Goal: Information Seeking & Learning: Learn about a topic

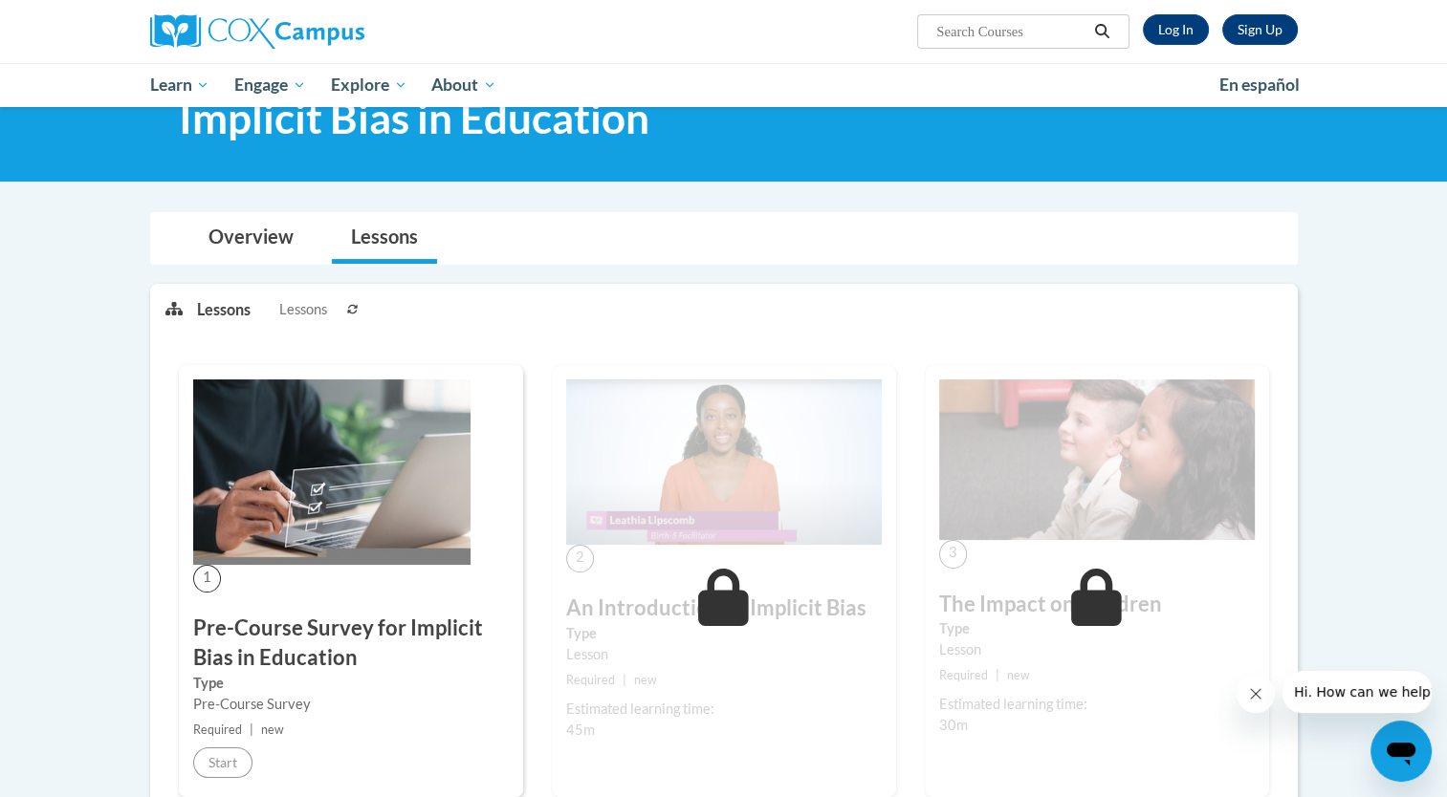
scroll to position [41, 0]
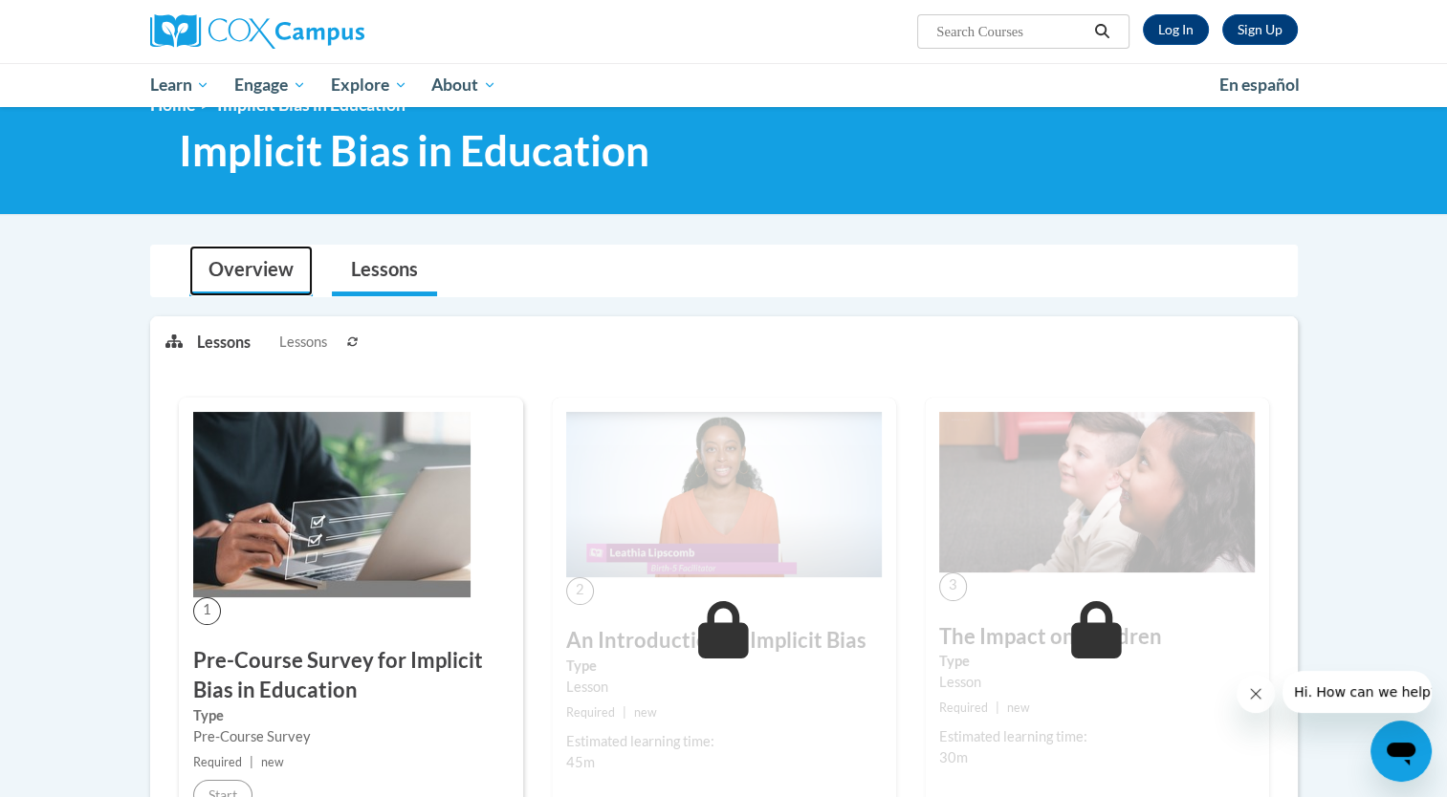
click at [246, 272] on link "Overview" at bounding box center [250, 271] width 123 height 51
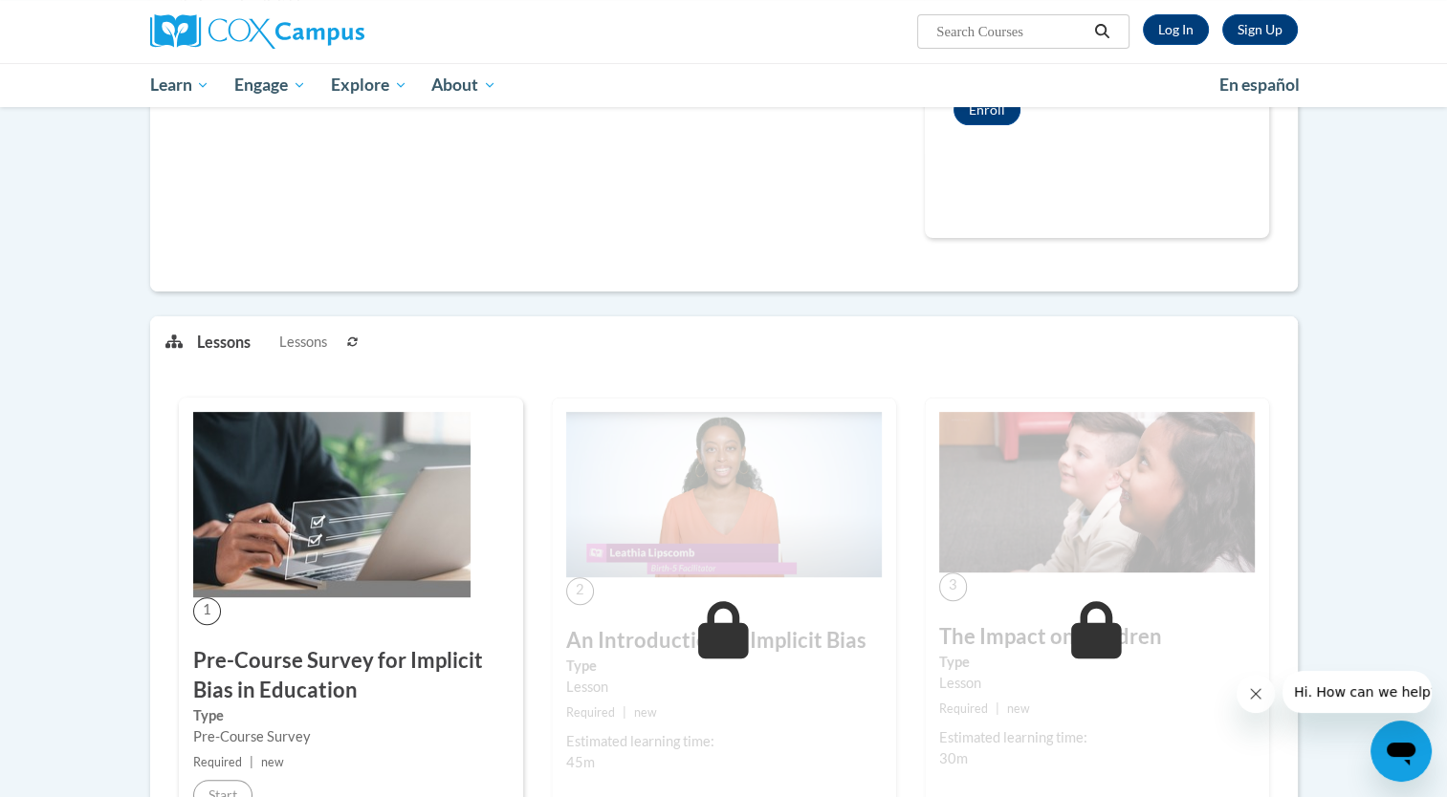
scroll to position [685, 0]
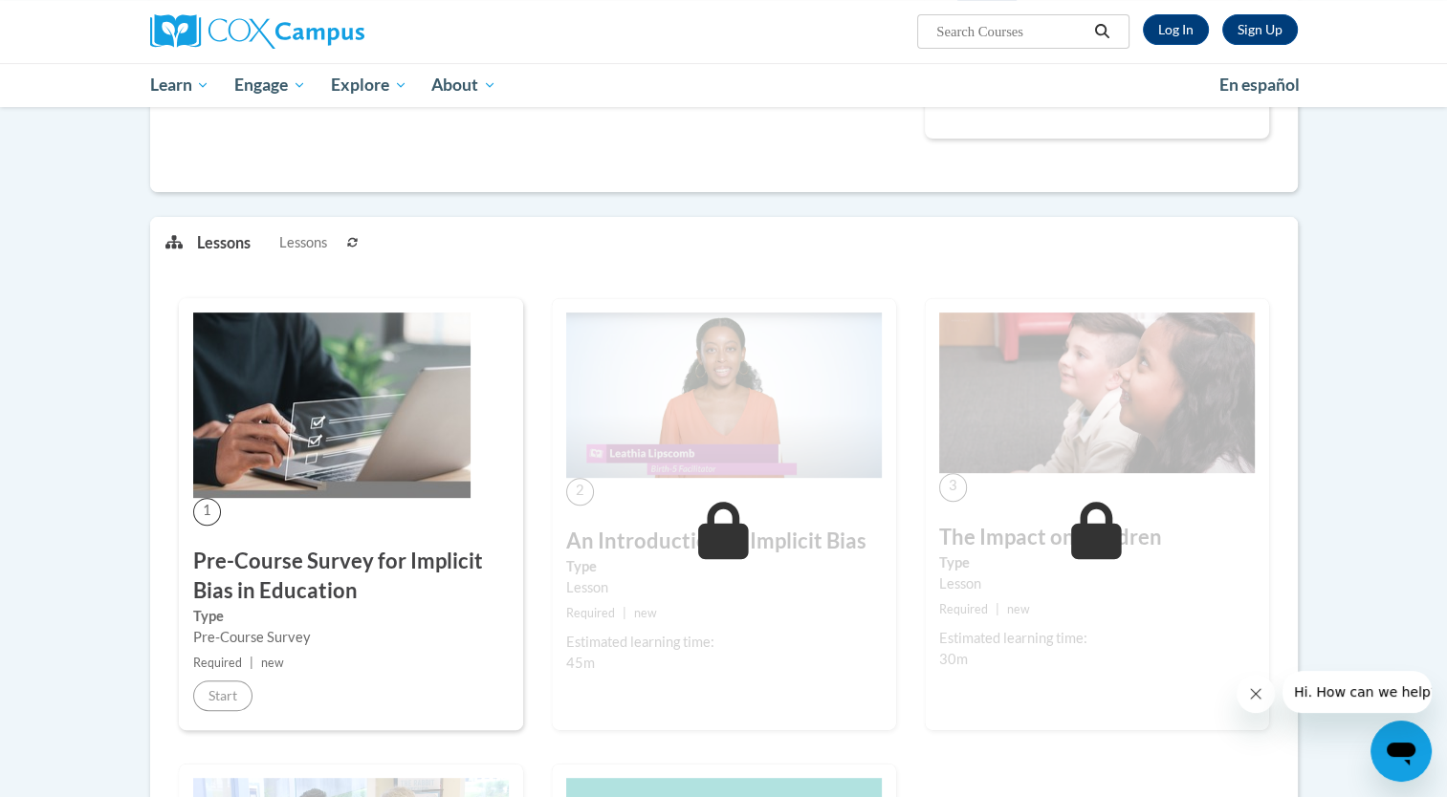
click at [259, 560] on h3 "Pre-Course Survey for Implicit Bias in Education" at bounding box center [351, 576] width 316 height 59
click at [350, 423] on img at bounding box center [331, 405] width 277 height 185
click at [297, 239] on span "Lessons" at bounding box center [303, 242] width 48 height 21
click at [352, 243] on icon at bounding box center [352, 242] width 11 height 11
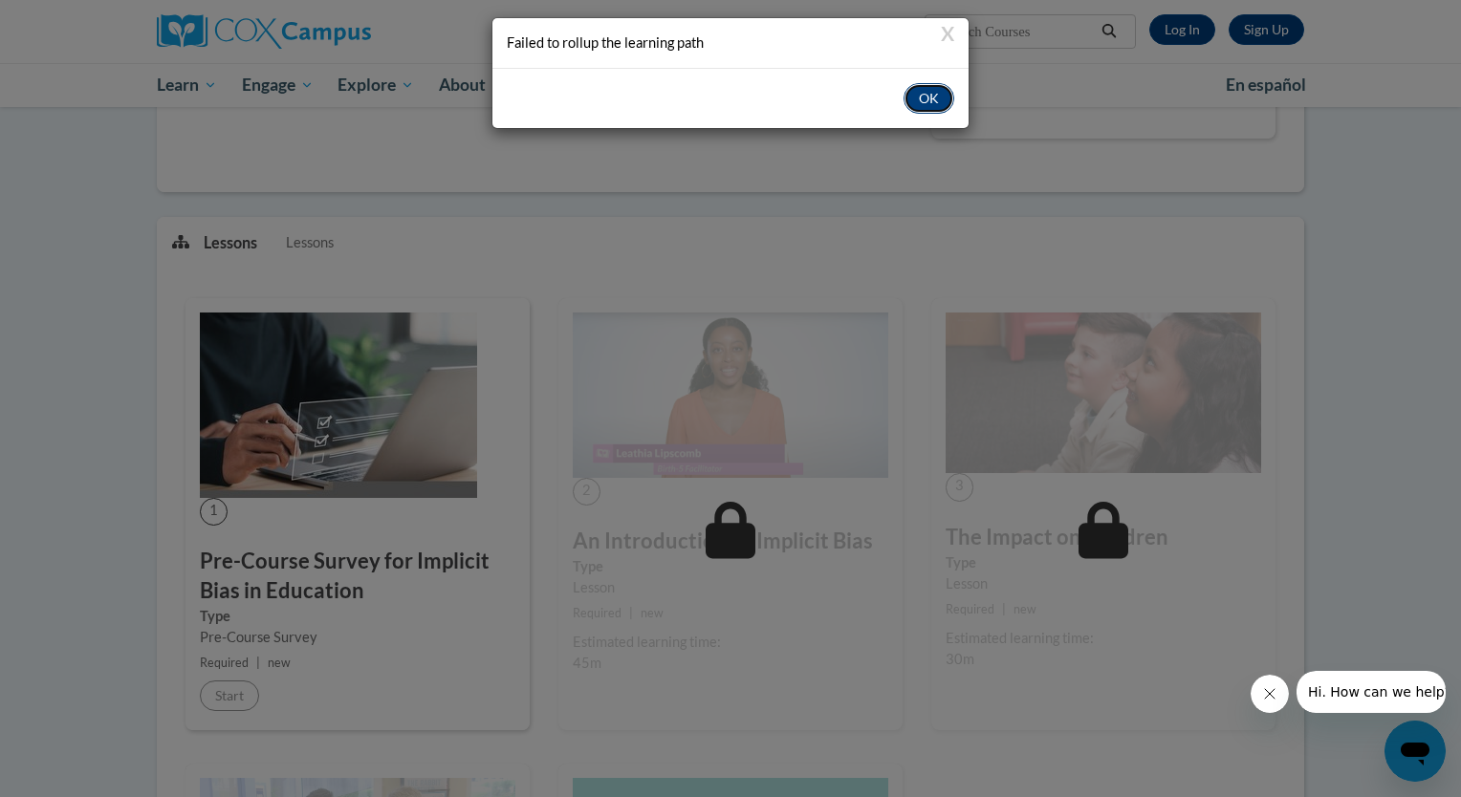
click at [945, 95] on button "OK" at bounding box center [929, 98] width 51 height 31
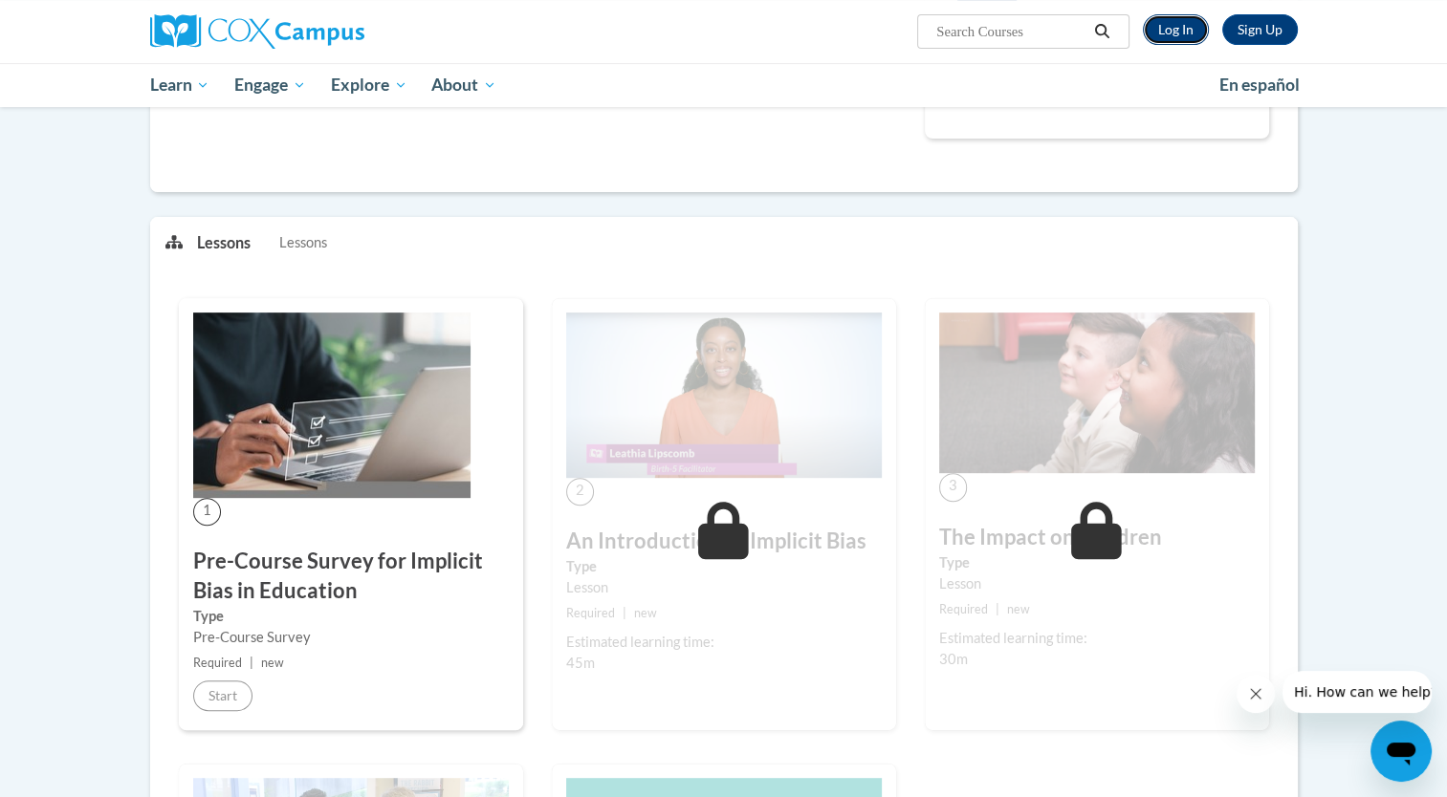
click at [1178, 30] on link "Log In" at bounding box center [1176, 29] width 66 height 31
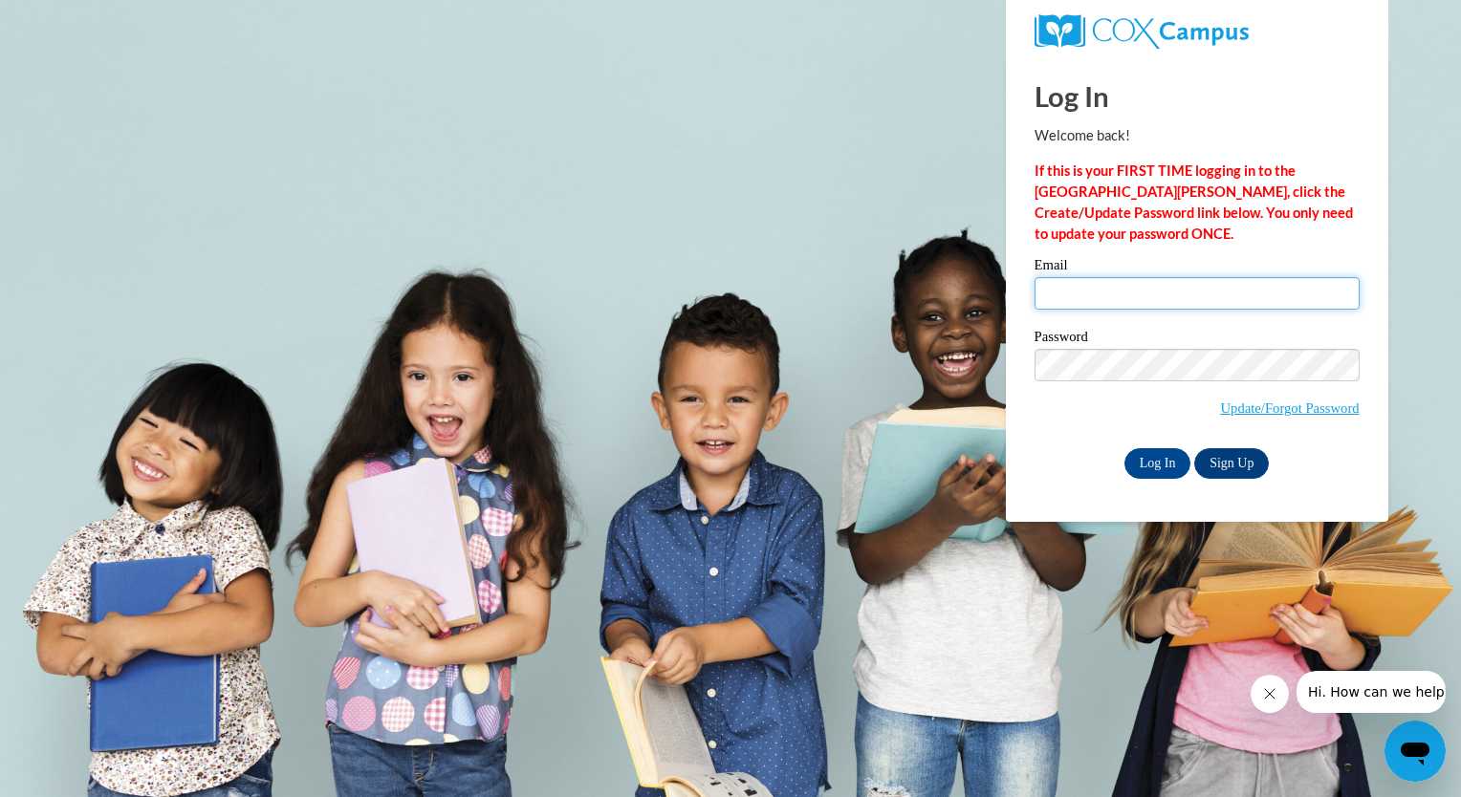
click at [1077, 285] on input "Email" at bounding box center [1197, 293] width 325 height 33
type input "Daniel_Sabogal_Neira@dekalbschoolsga.org"
click at [1159, 472] on input "Log In" at bounding box center [1157, 463] width 67 height 31
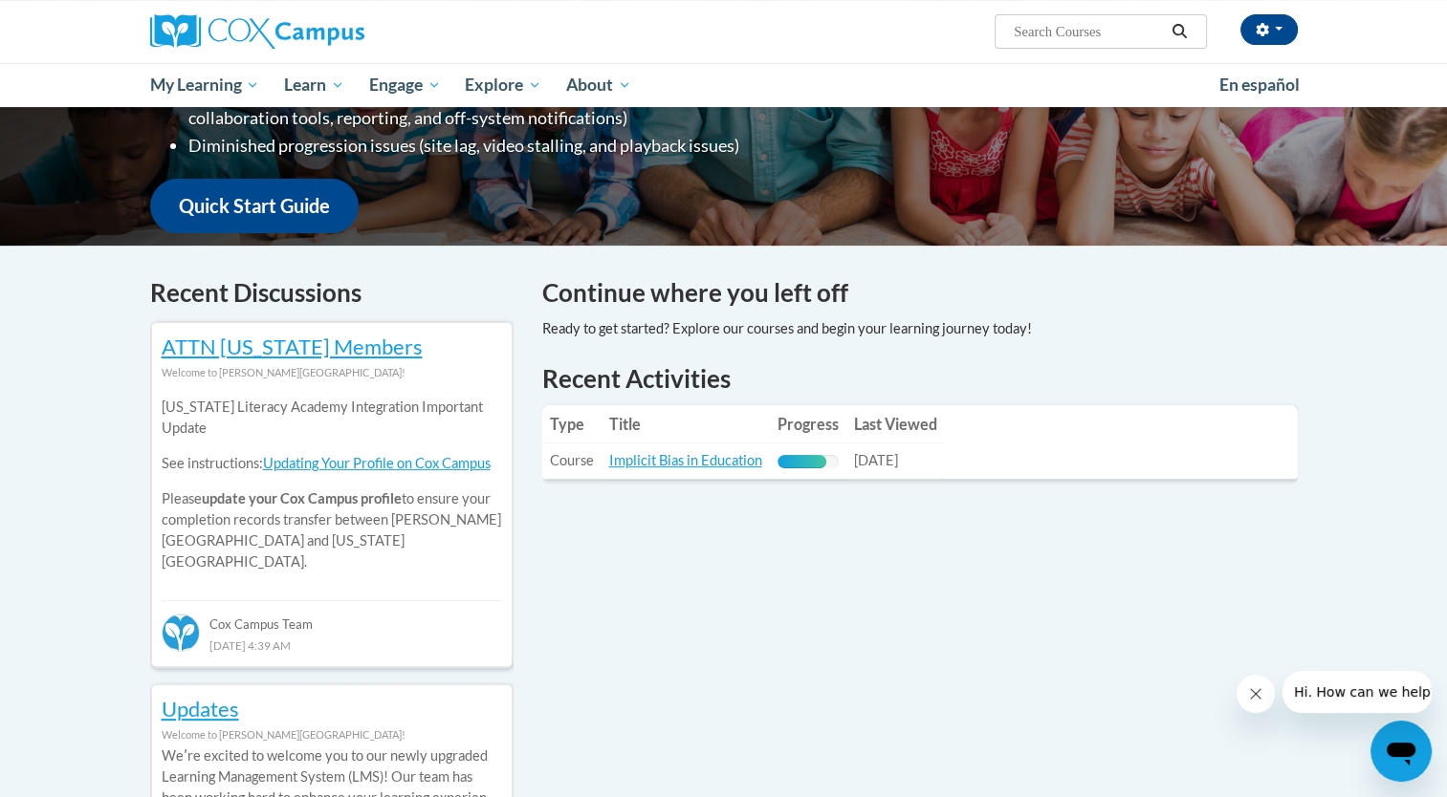
scroll to position [456, 0]
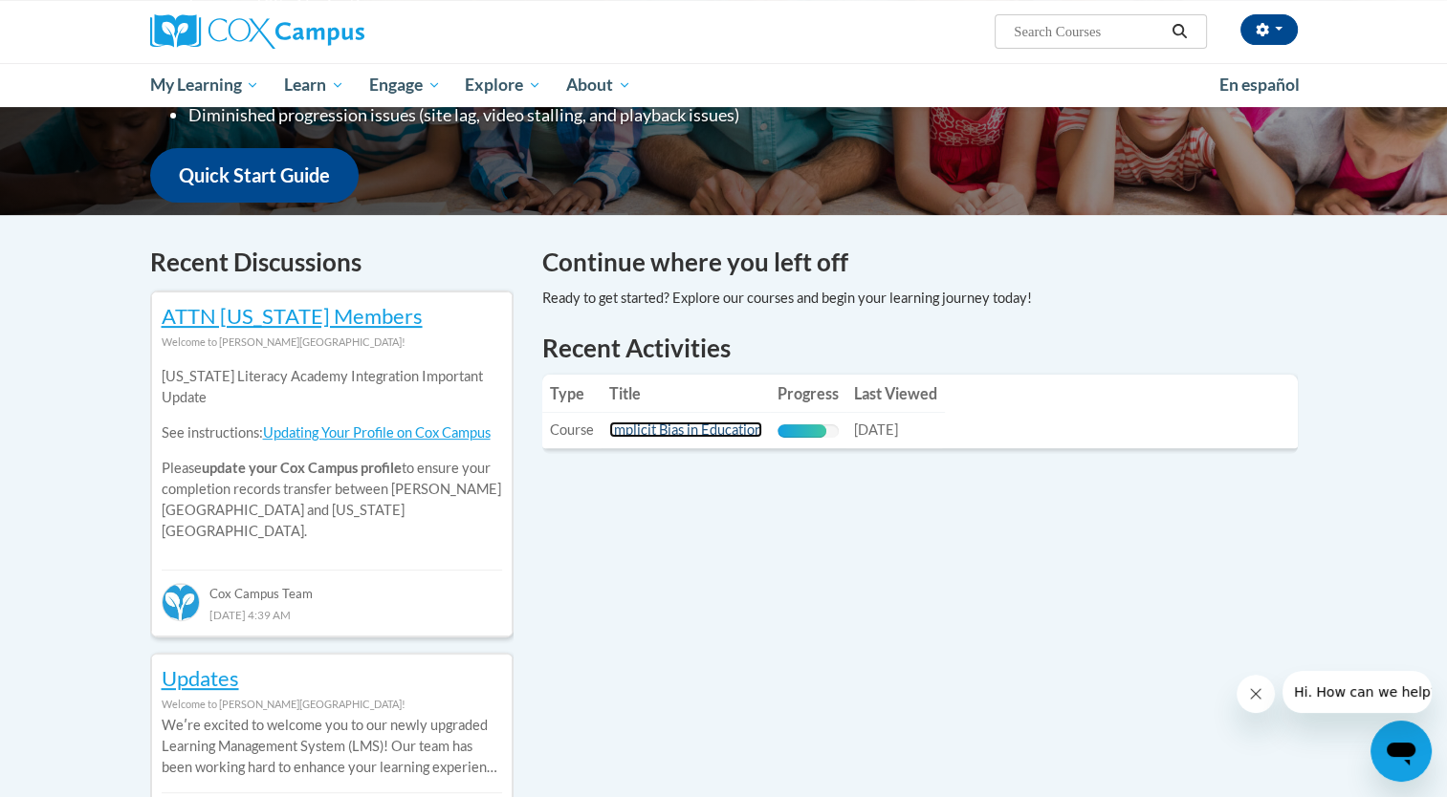
click at [711, 434] on link "Implicit Bias in Education" at bounding box center [685, 430] width 153 height 16
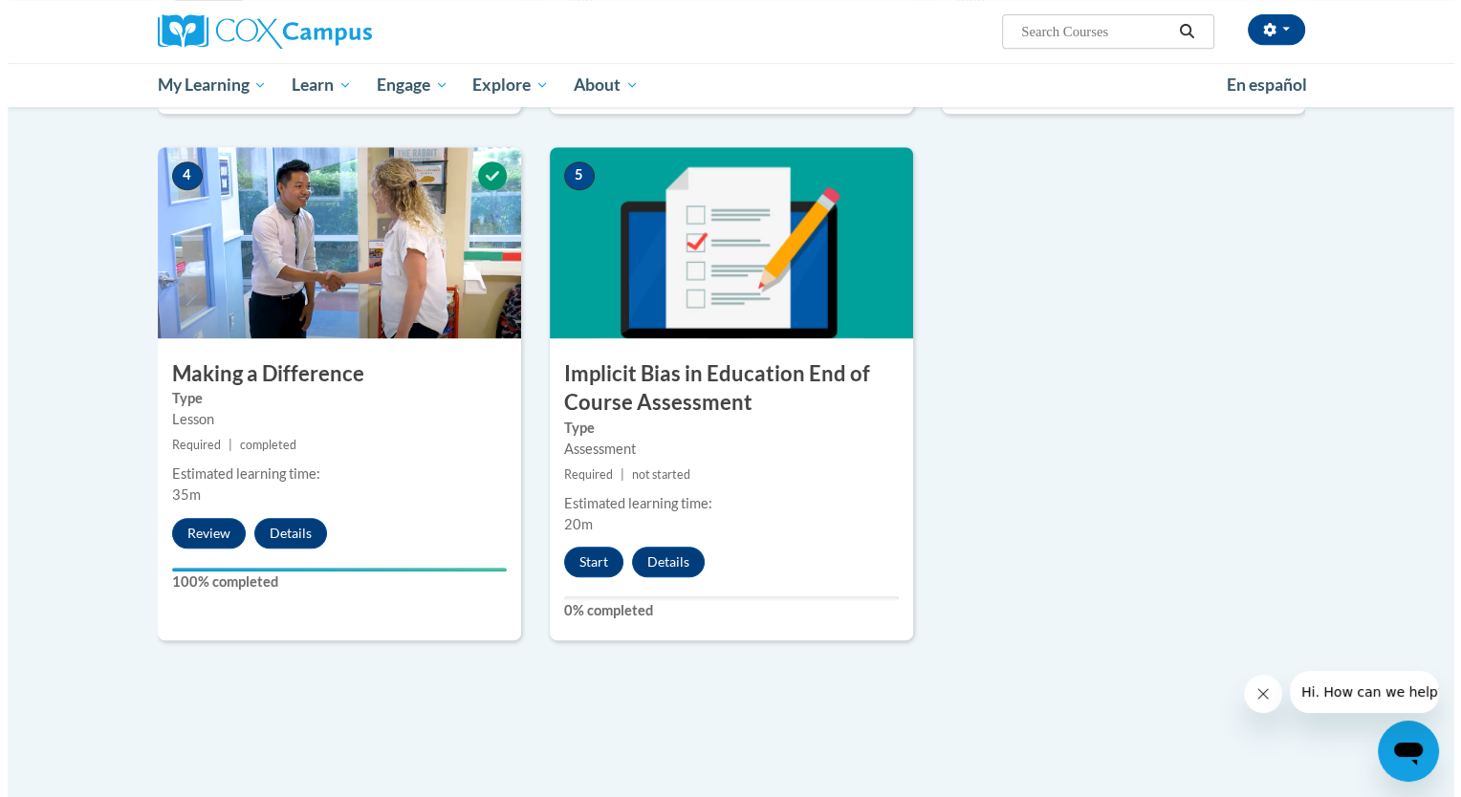
scroll to position [882, 0]
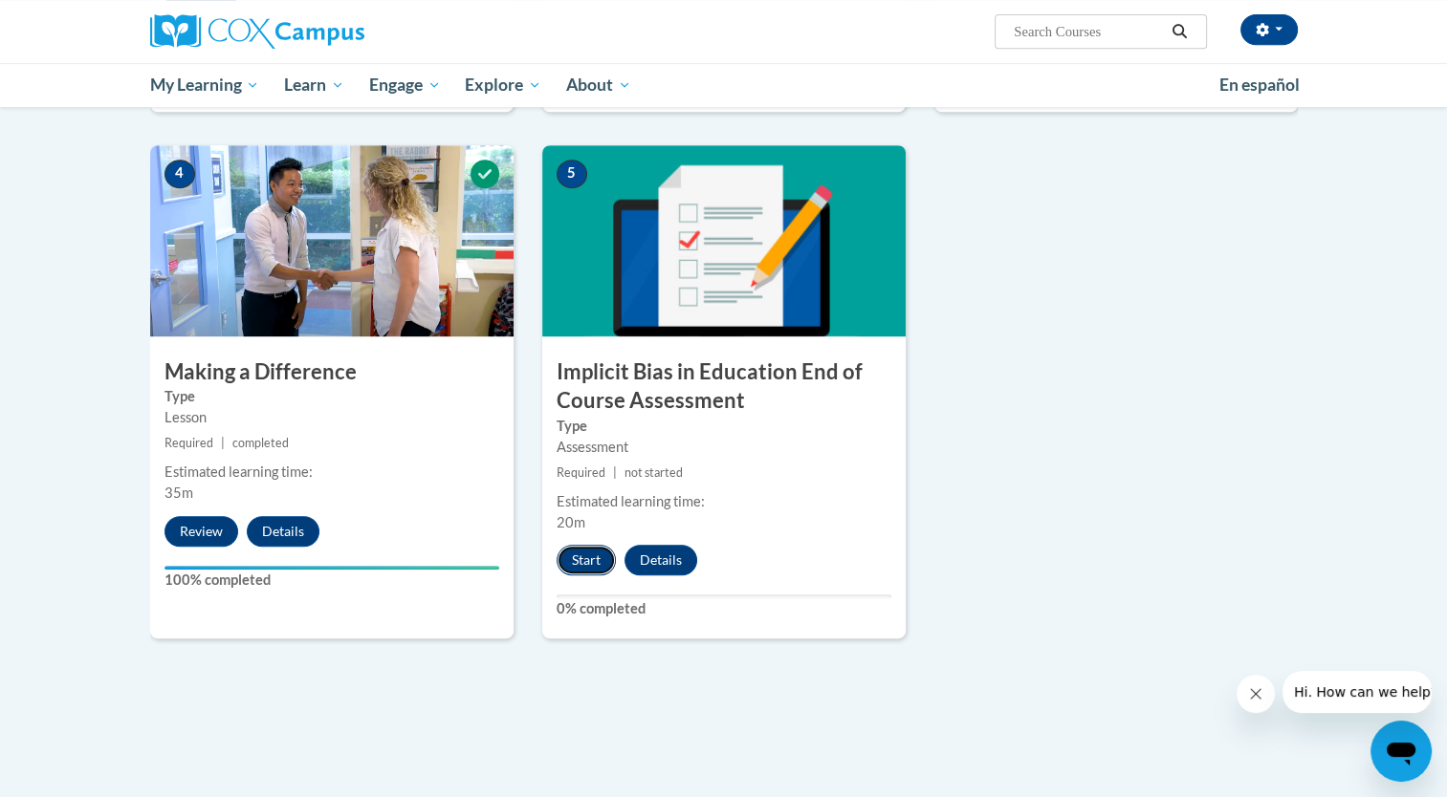
click at [586, 561] on button "Start" at bounding box center [585, 560] width 59 height 31
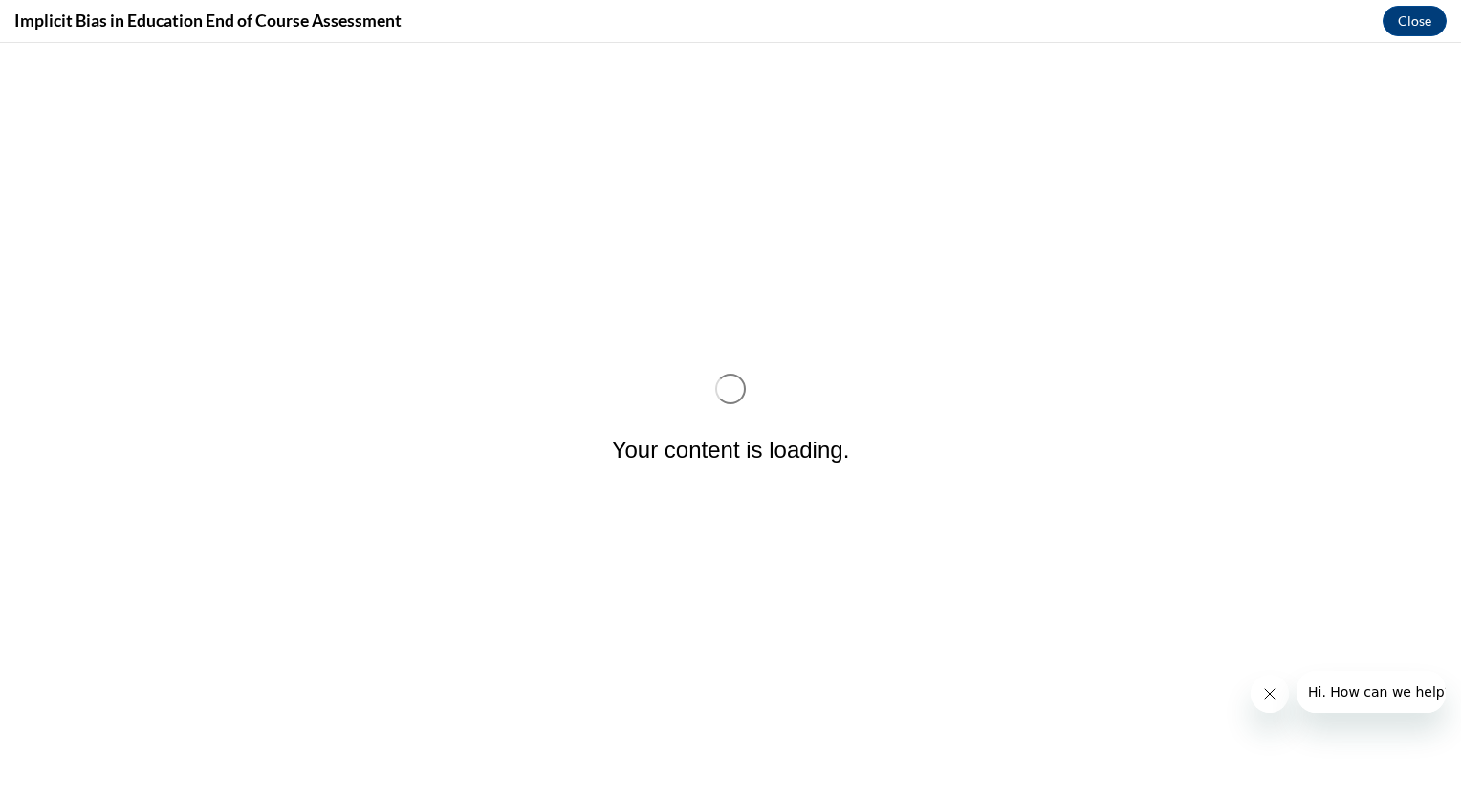
scroll to position [0, 0]
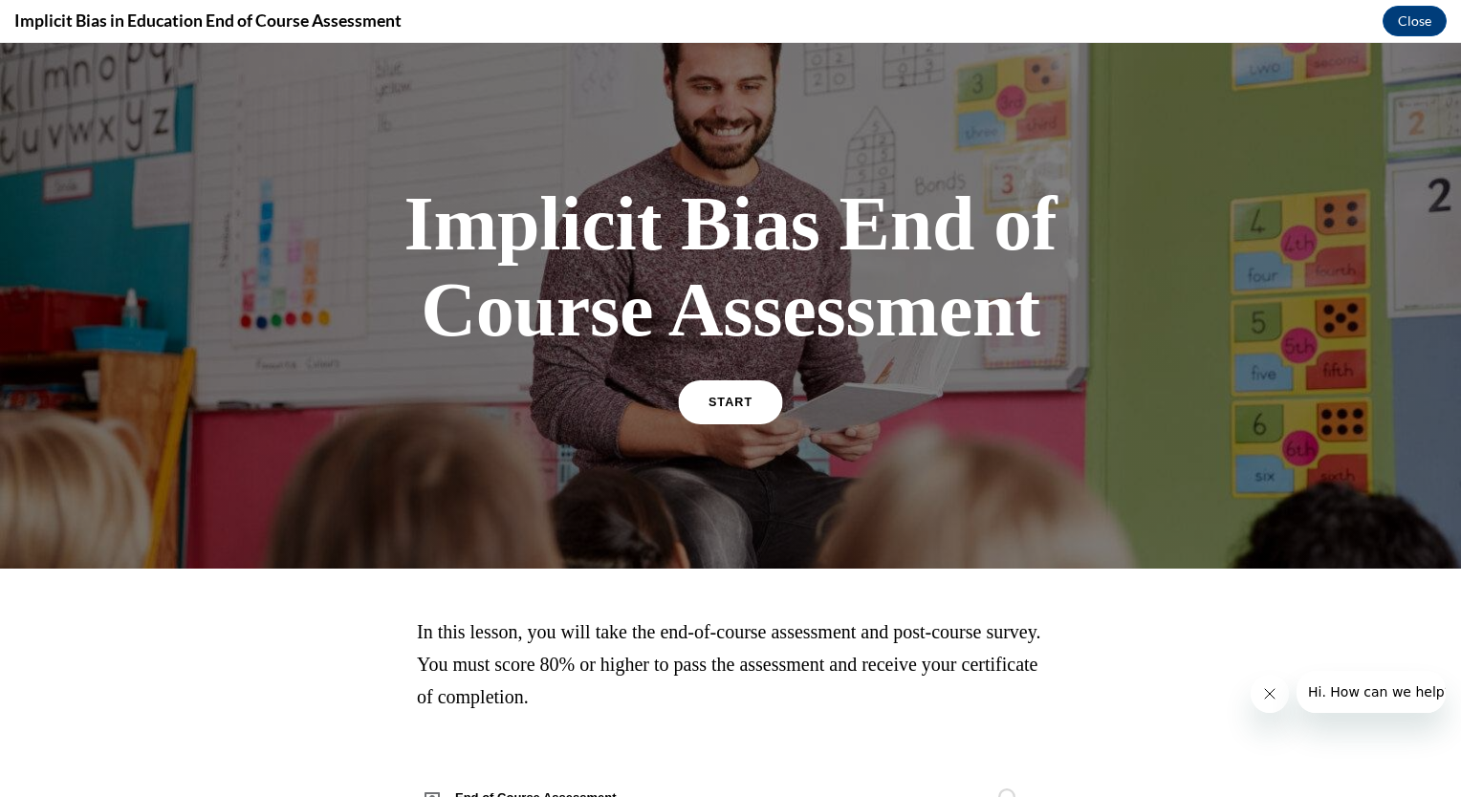
click at [722, 403] on span "START" at bounding box center [730, 403] width 44 height 14
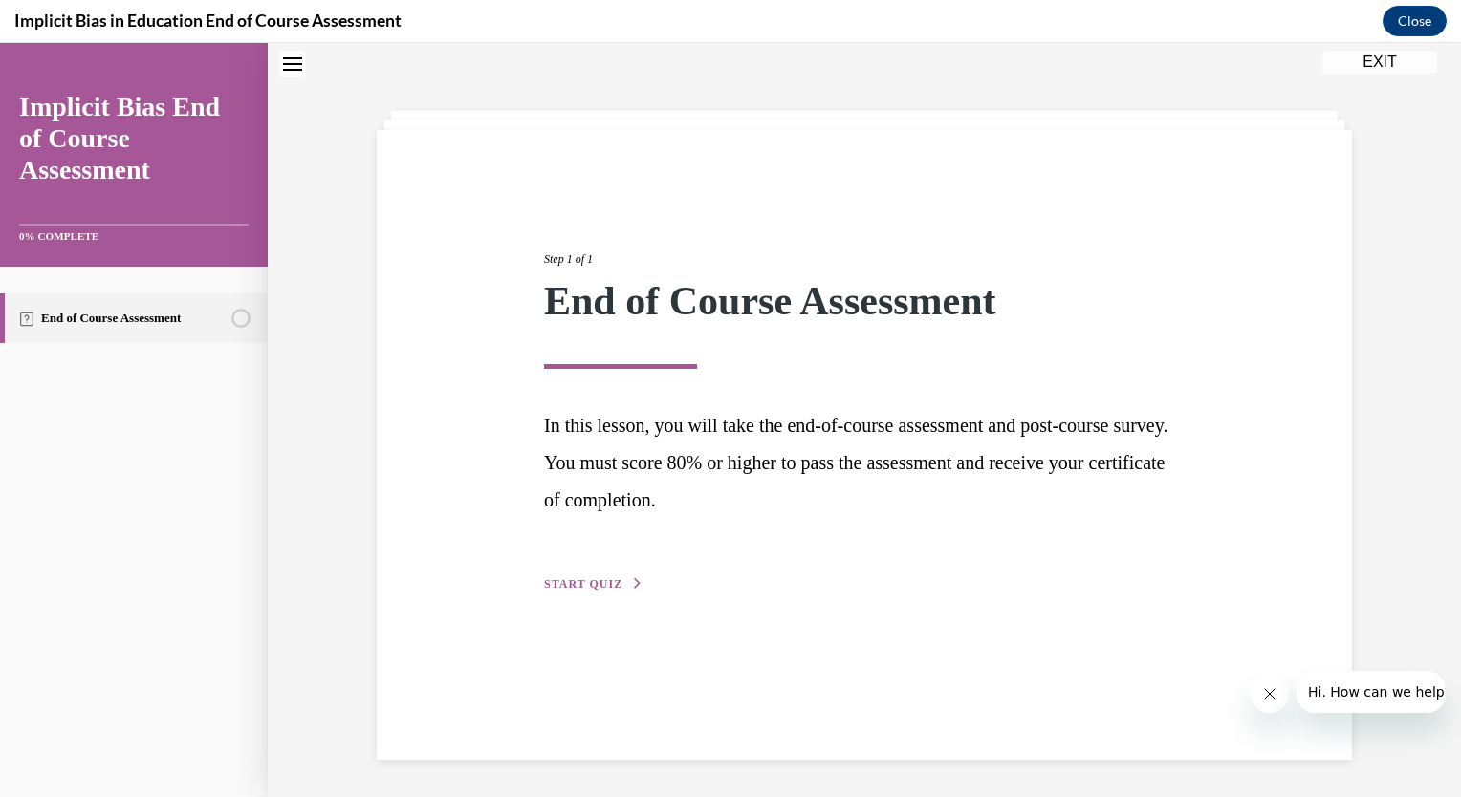
scroll to position [60, 0]
click at [556, 586] on span "START QUIZ" at bounding box center [583, 583] width 78 height 13
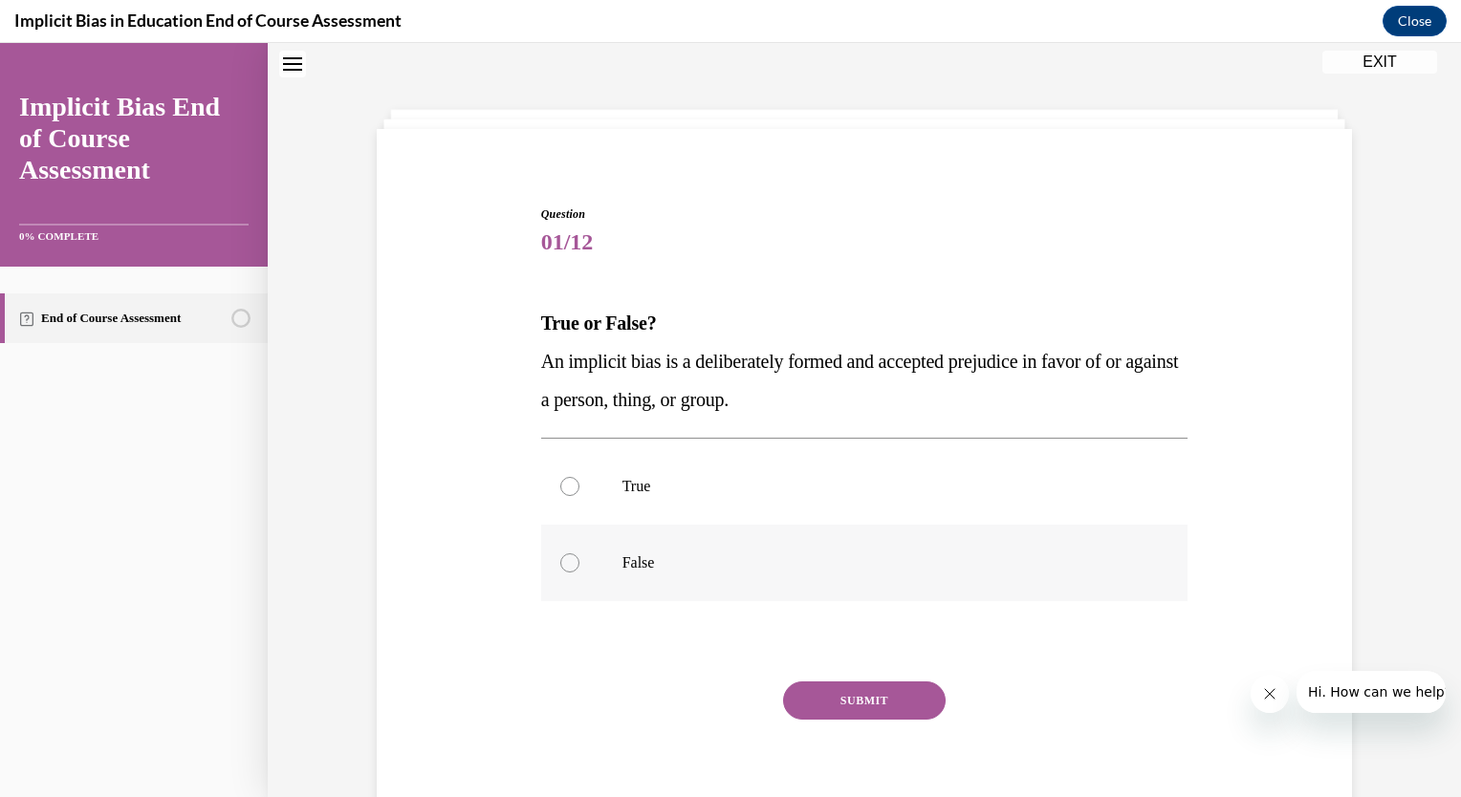
click at [562, 570] on div at bounding box center [569, 563] width 19 height 19
click at [562, 570] on input "False" at bounding box center [569, 563] width 19 height 19
radio input "true"
click at [838, 705] on button "SUBMIT" at bounding box center [864, 701] width 163 height 38
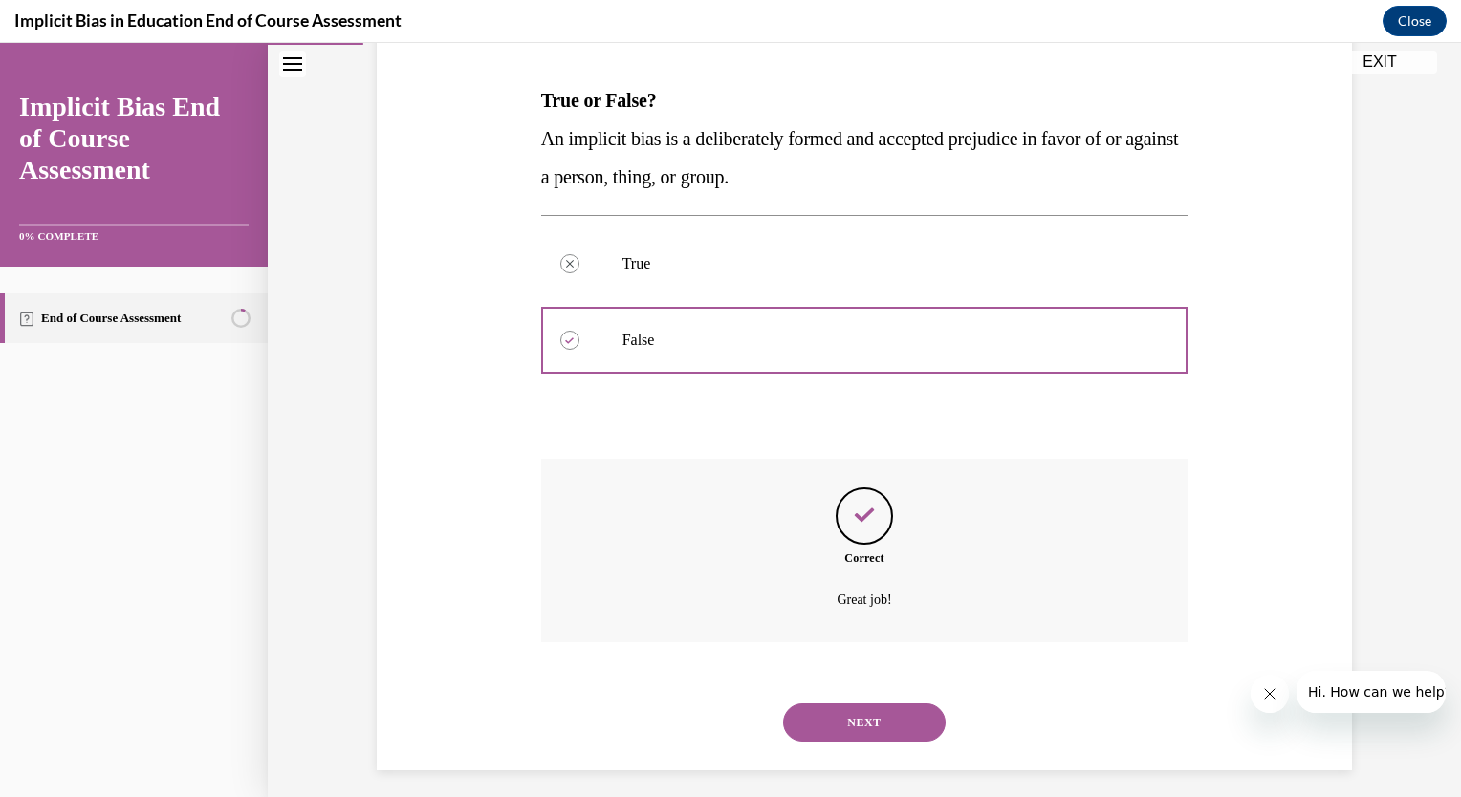
scroll to position [294, 0]
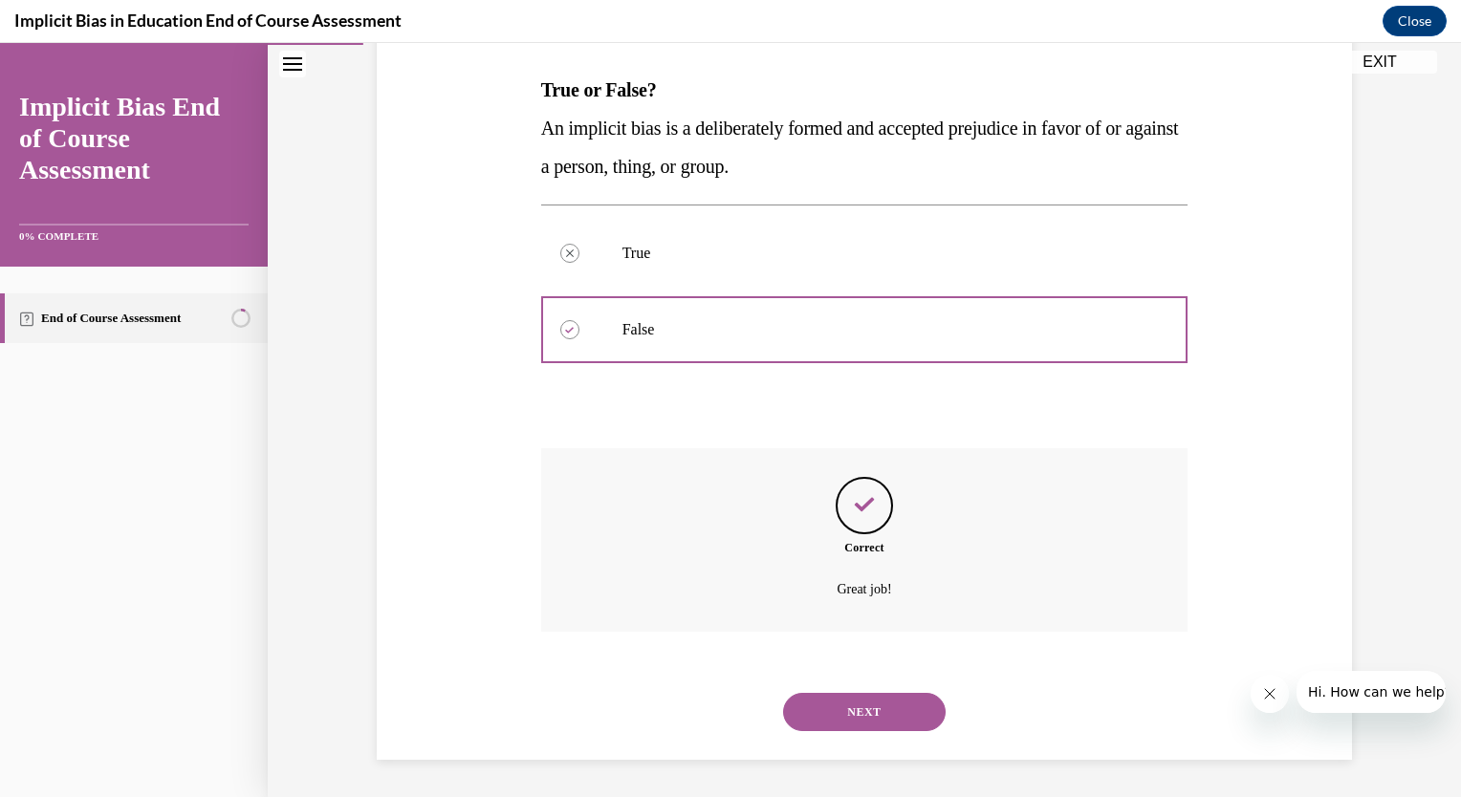
click at [866, 709] on button "NEXT" at bounding box center [864, 712] width 163 height 38
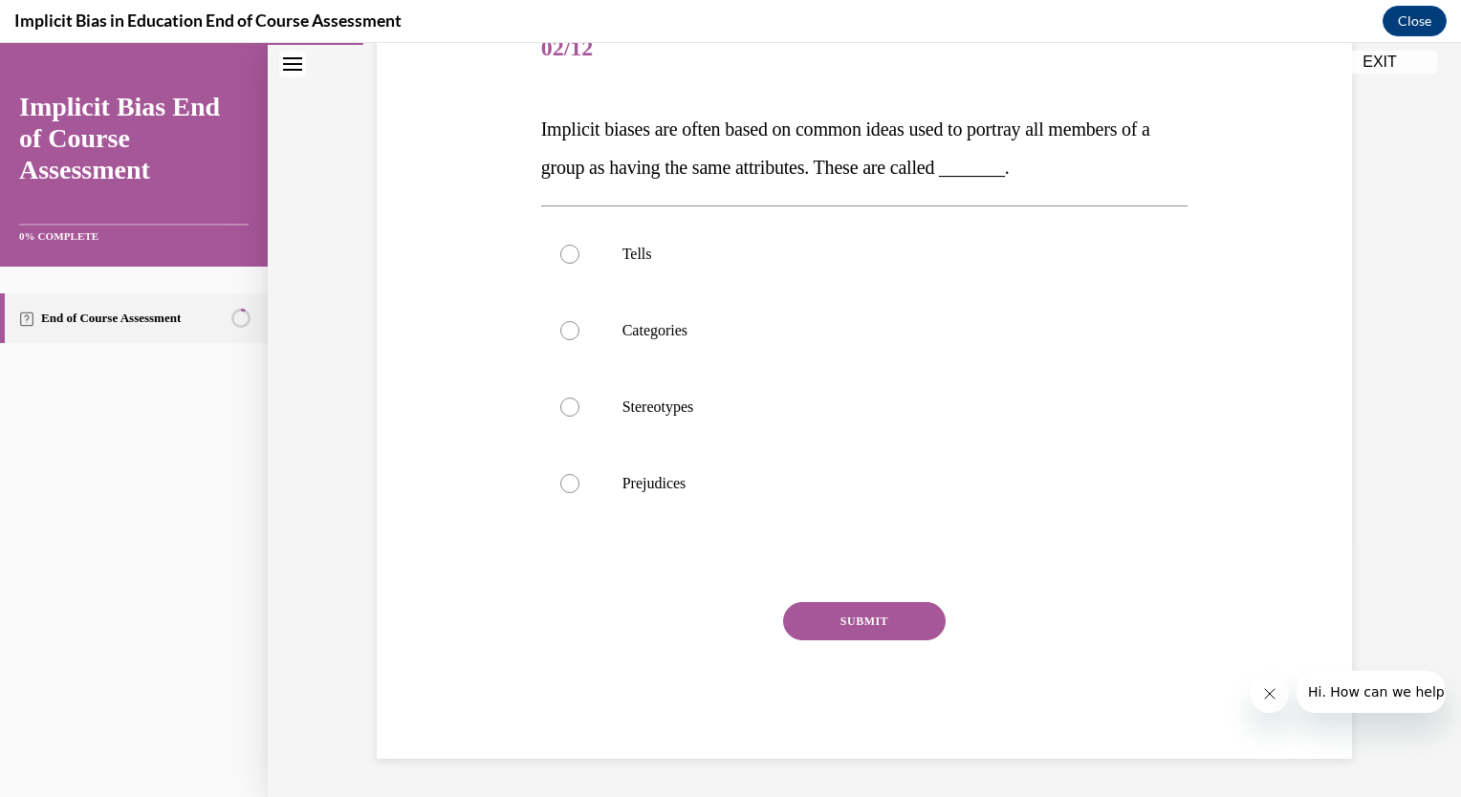
scroll to position [213, 0]
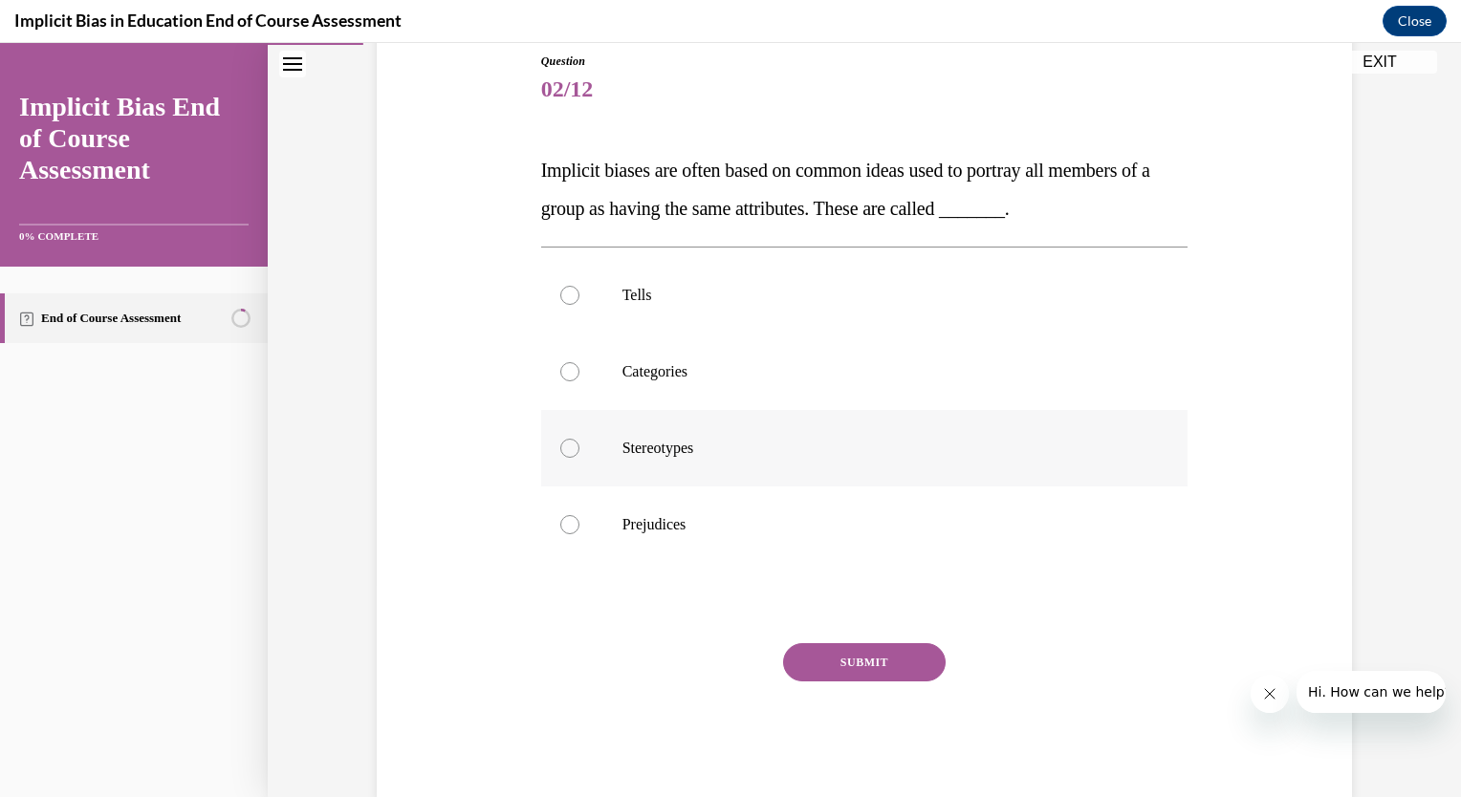
click at [565, 448] on div at bounding box center [569, 448] width 19 height 19
click at [565, 448] on input "Stereotypes" at bounding box center [569, 448] width 19 height 19
radio input "true"
click at [817, 648] on button "SUBMIT" at bounding box center [864, 662] width 163 height 38
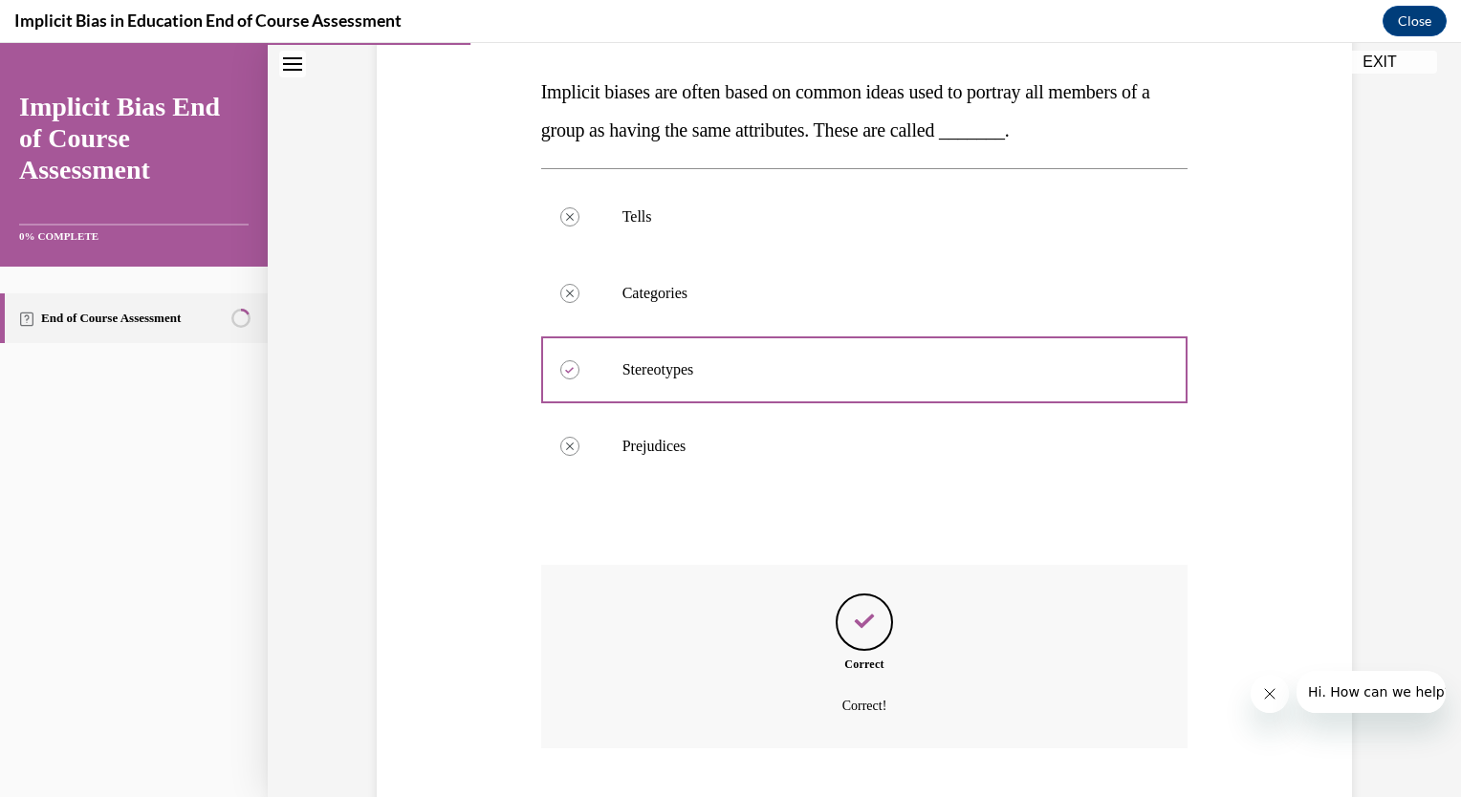
scroll to position [408, 0]
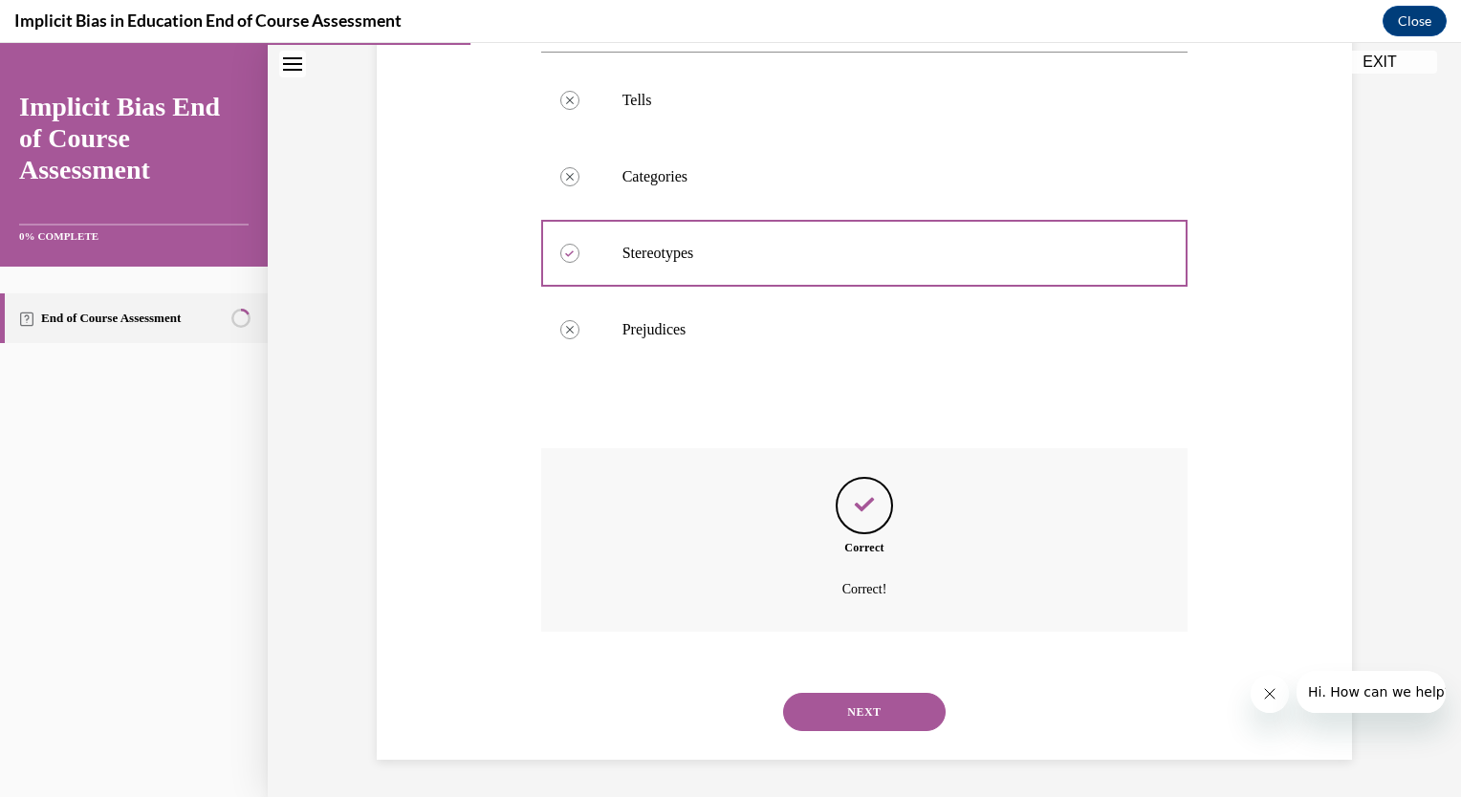
click at [839, 704] on button "NEXT" at bounding box center [864, 712] width 163 height 38
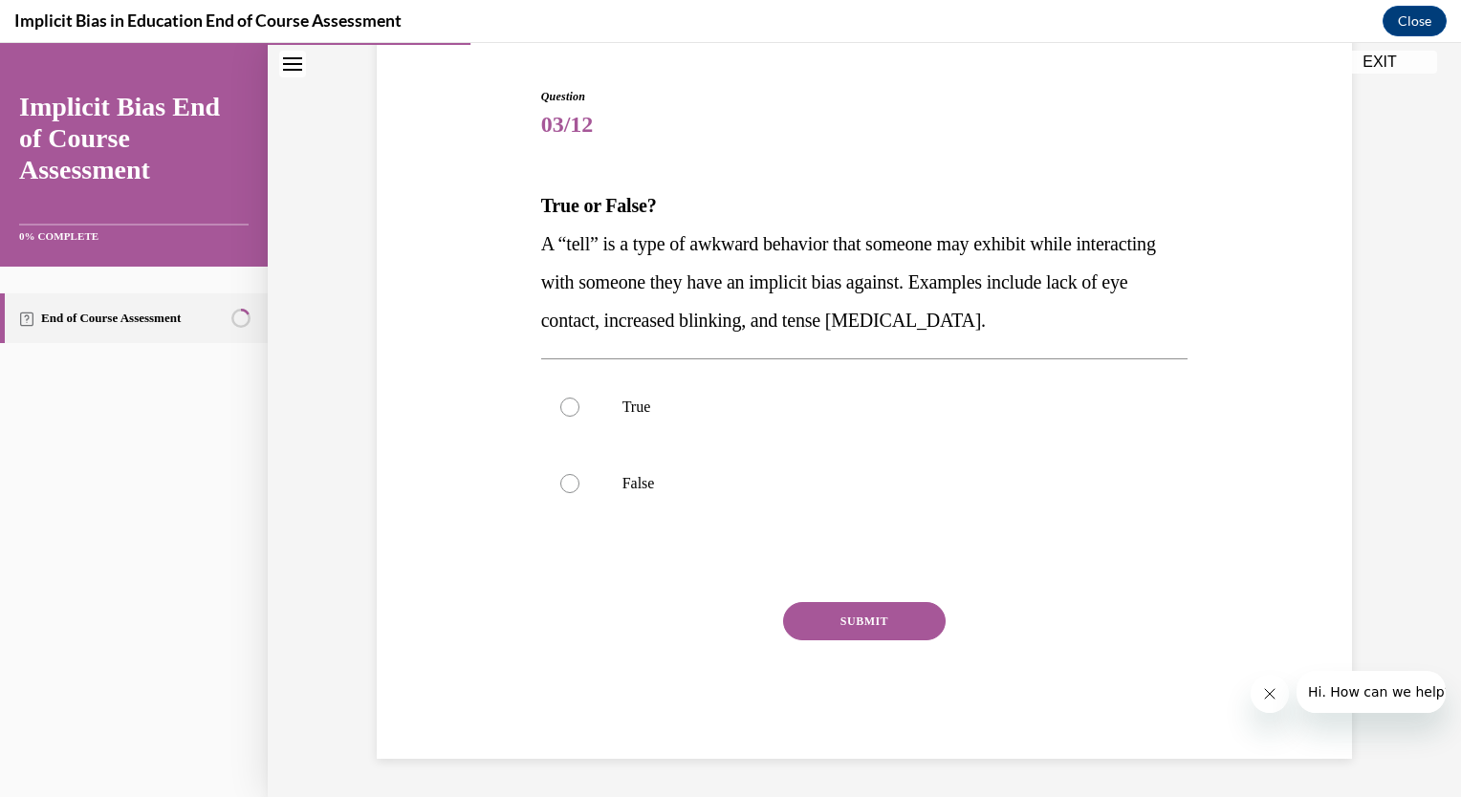
scroll to position [177, 0]
click at [567, 497] on label "False" at bounding box center [864, 485] width 647 height 76
click at [567, 494] on input "False" at bounding box center [569, 484] width 19 height 19
radio input "true"
click at [814, 621] on button "SUBMIT" at bounding box center [864, 622] width 163 height 38
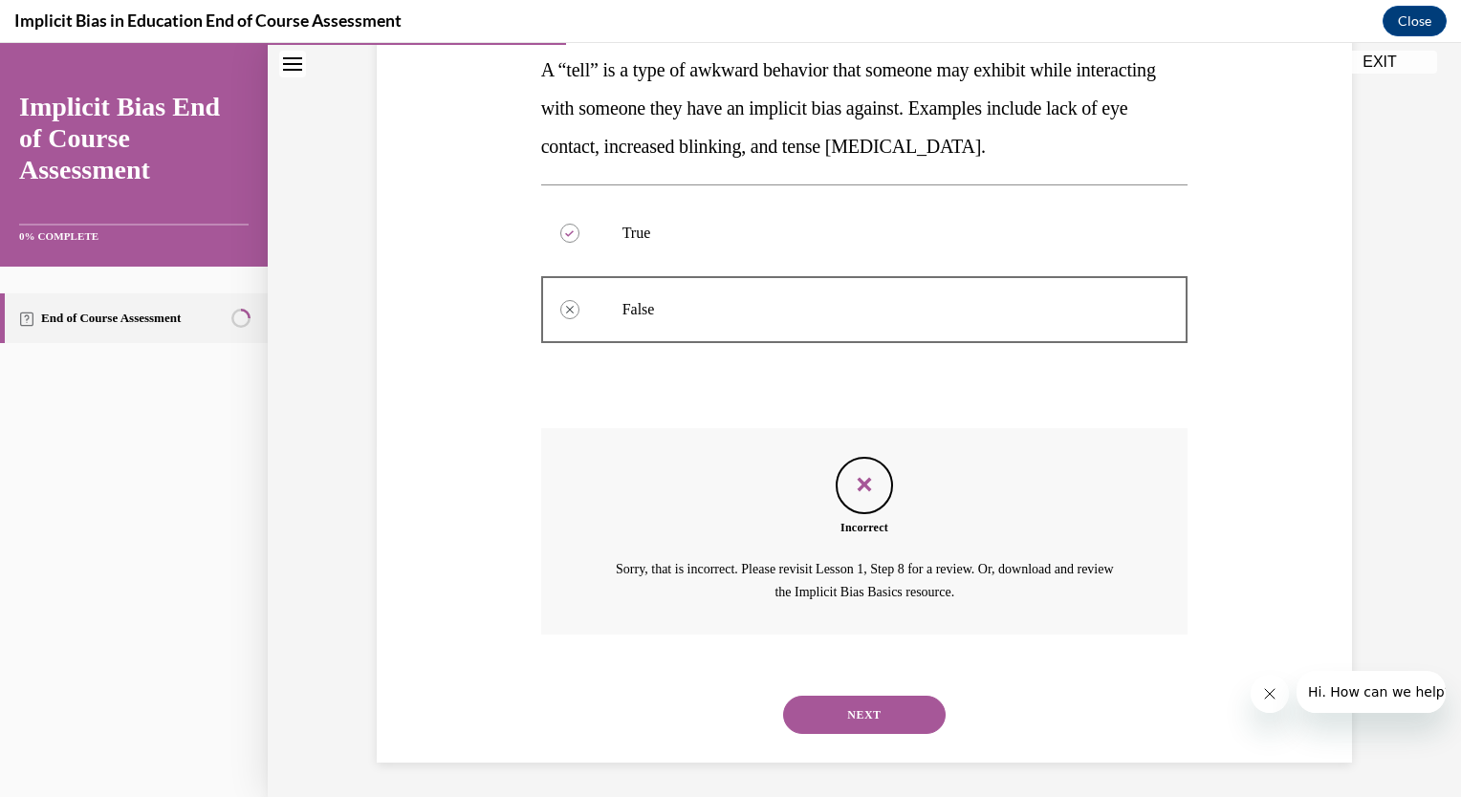
scroll to position [355, 0]
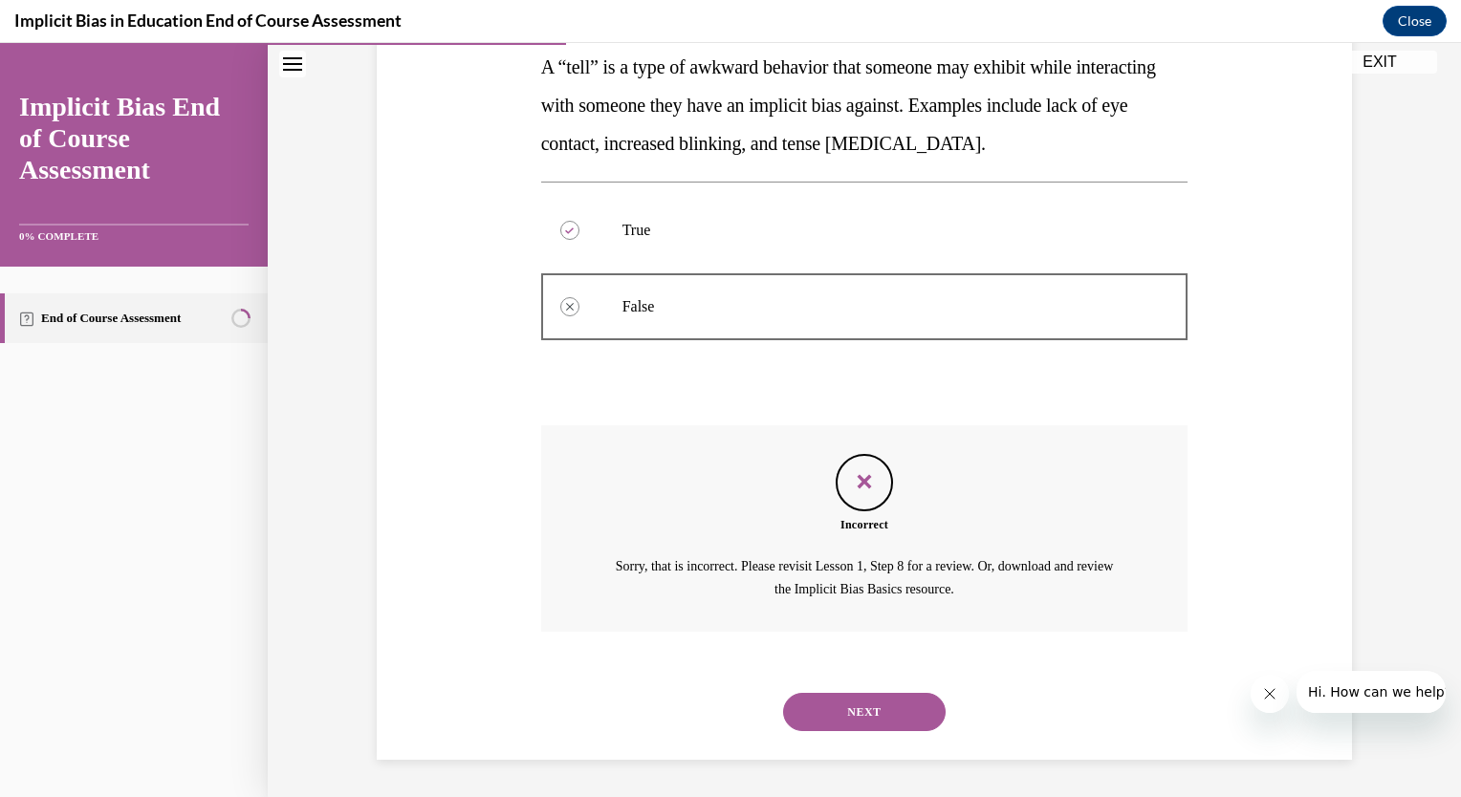
click at [834, 708] on button "NEXT" at bounding box center [864, 712] width 163 height 38
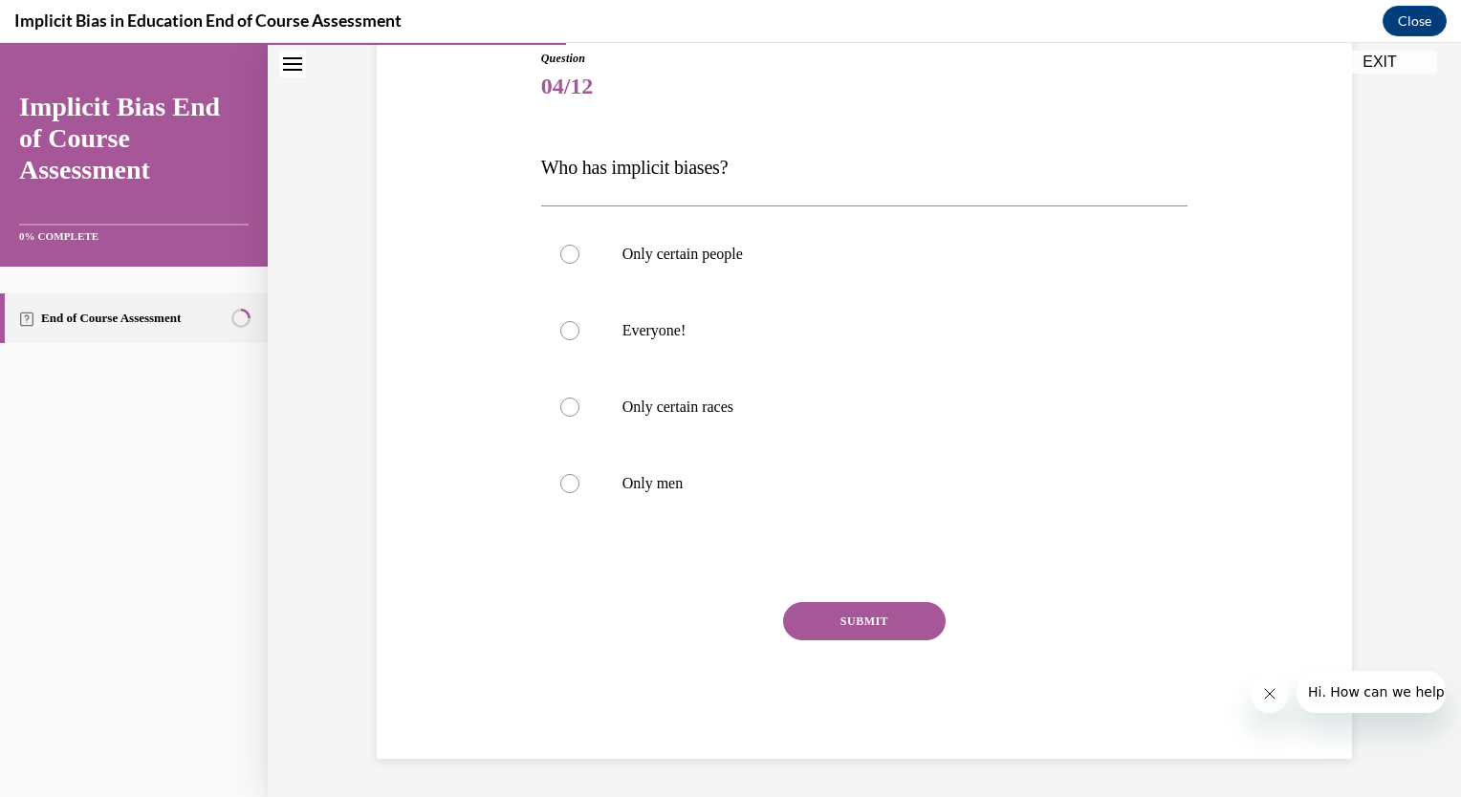
scroll to position [212, 0]
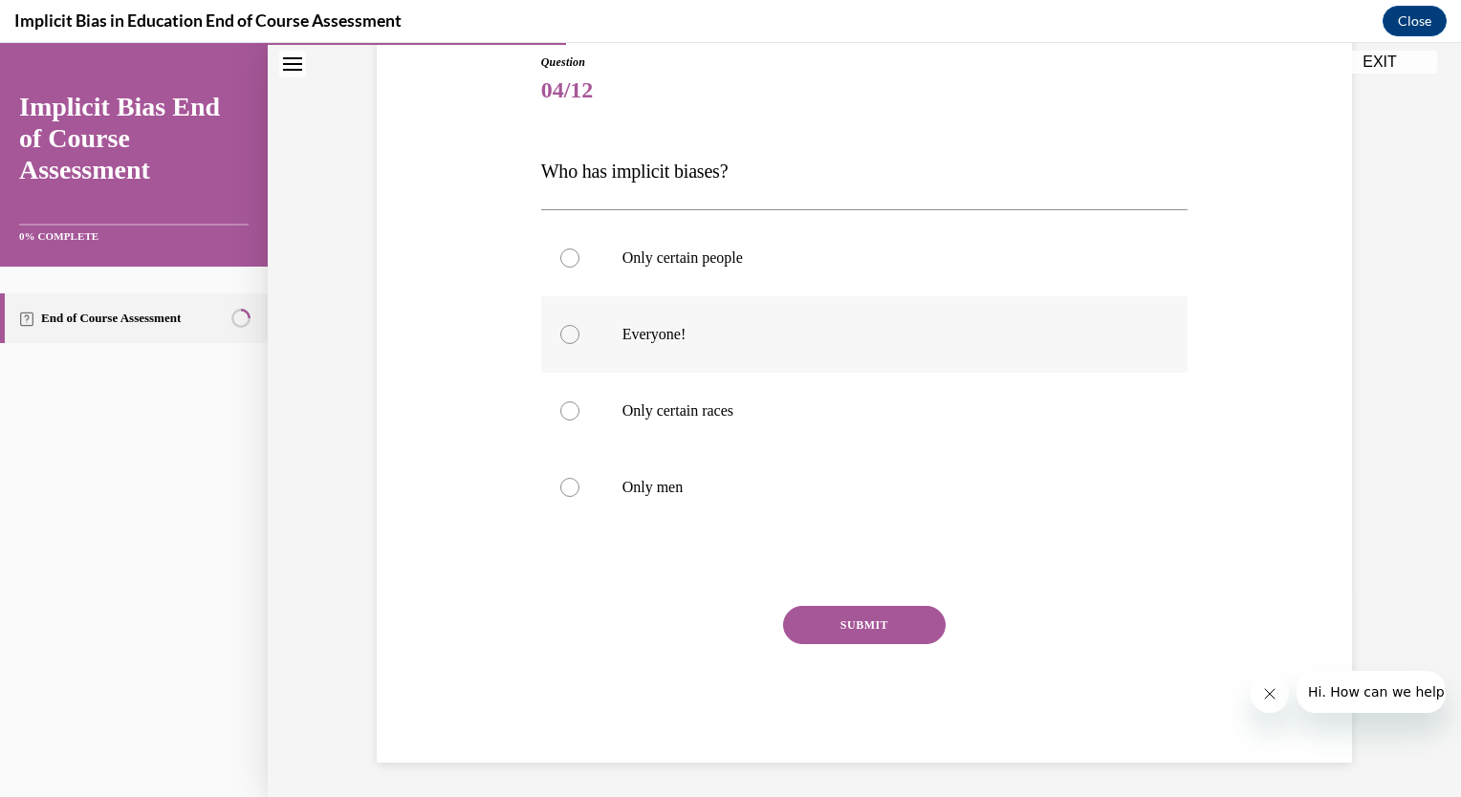
click at [566, 334] on div at bounding box center [569, 334] width 19 height 19
click at [566, 334] on input "Everyone!" at bounding box center [569, 334] width 19 height 19
radio input "true"
click at [857, 630] on button "SUBMIT" at bounding box center [864, 625] width 163 height 38
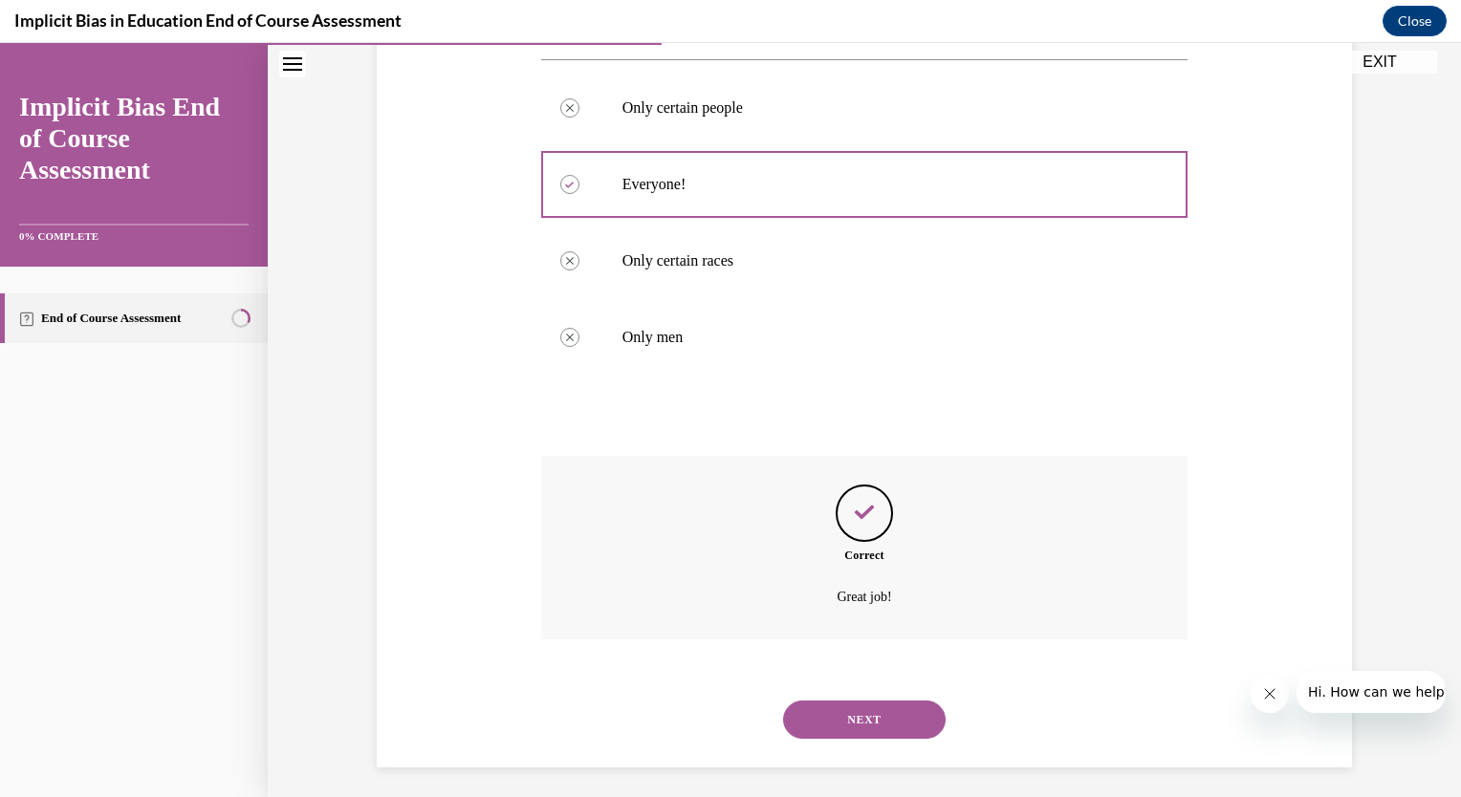
scroll to position [370, 0]
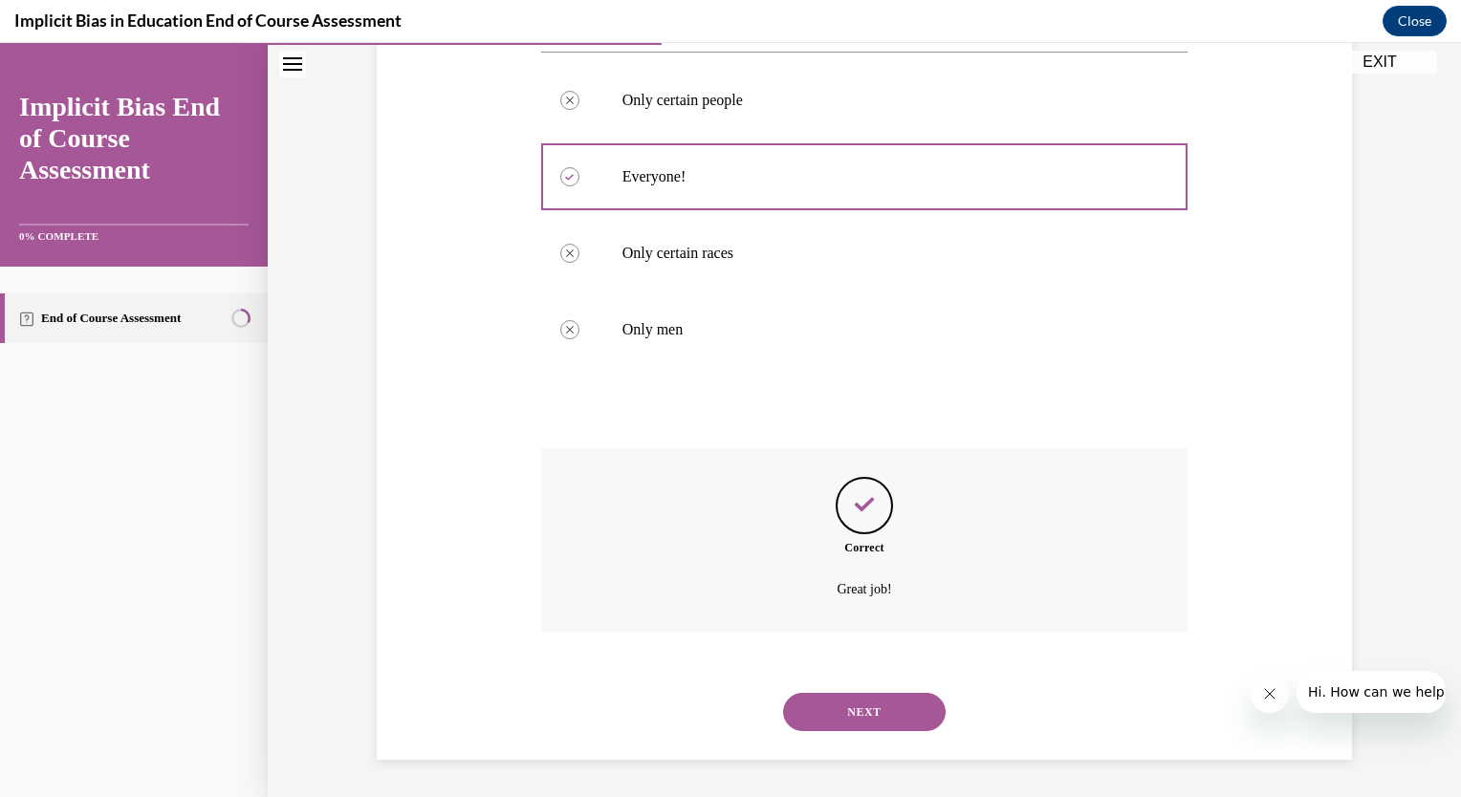
click at [864, 712] on button "NEXT" at bounding box center [864, 712] width 163 height 38
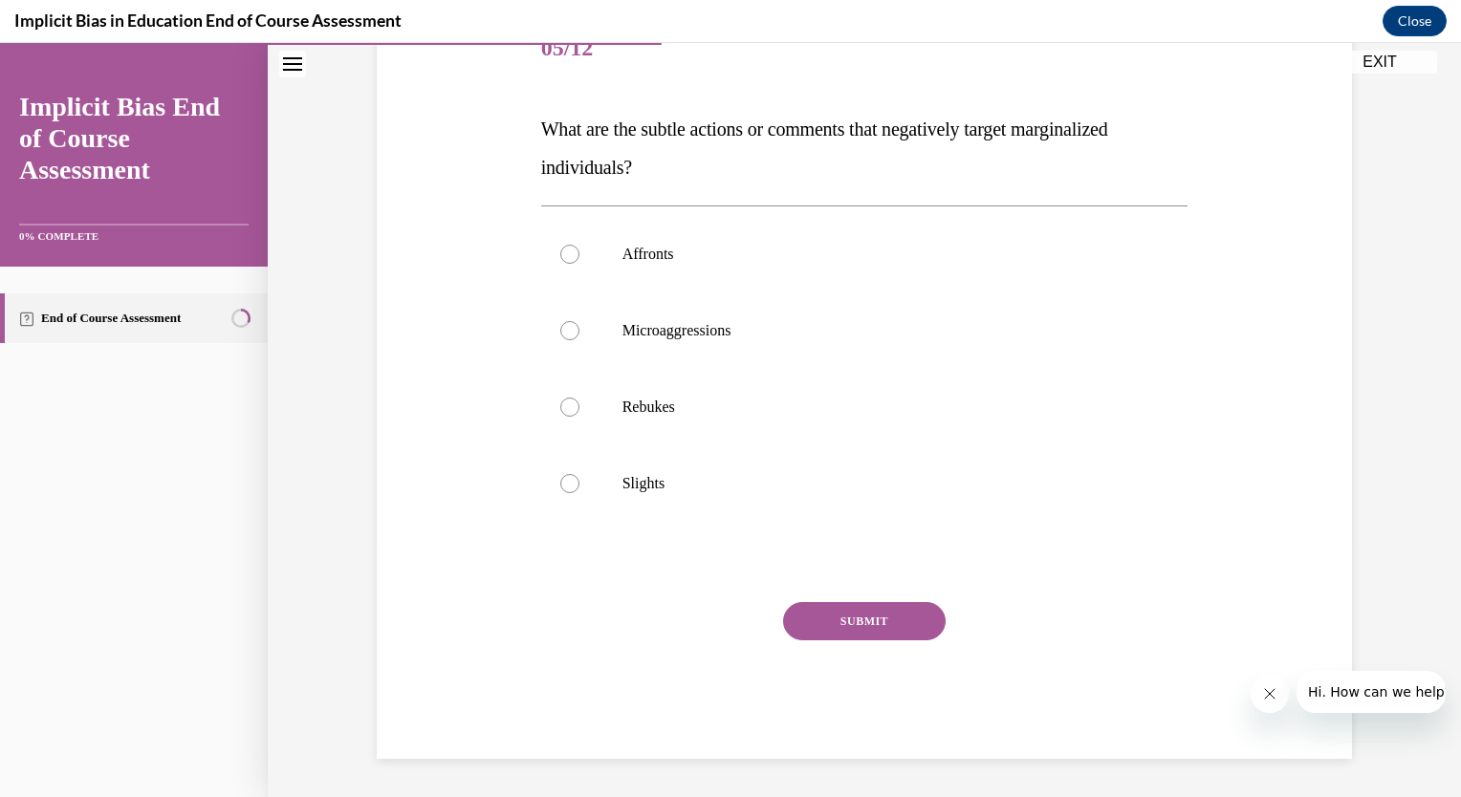
scroll to position [213, 0]
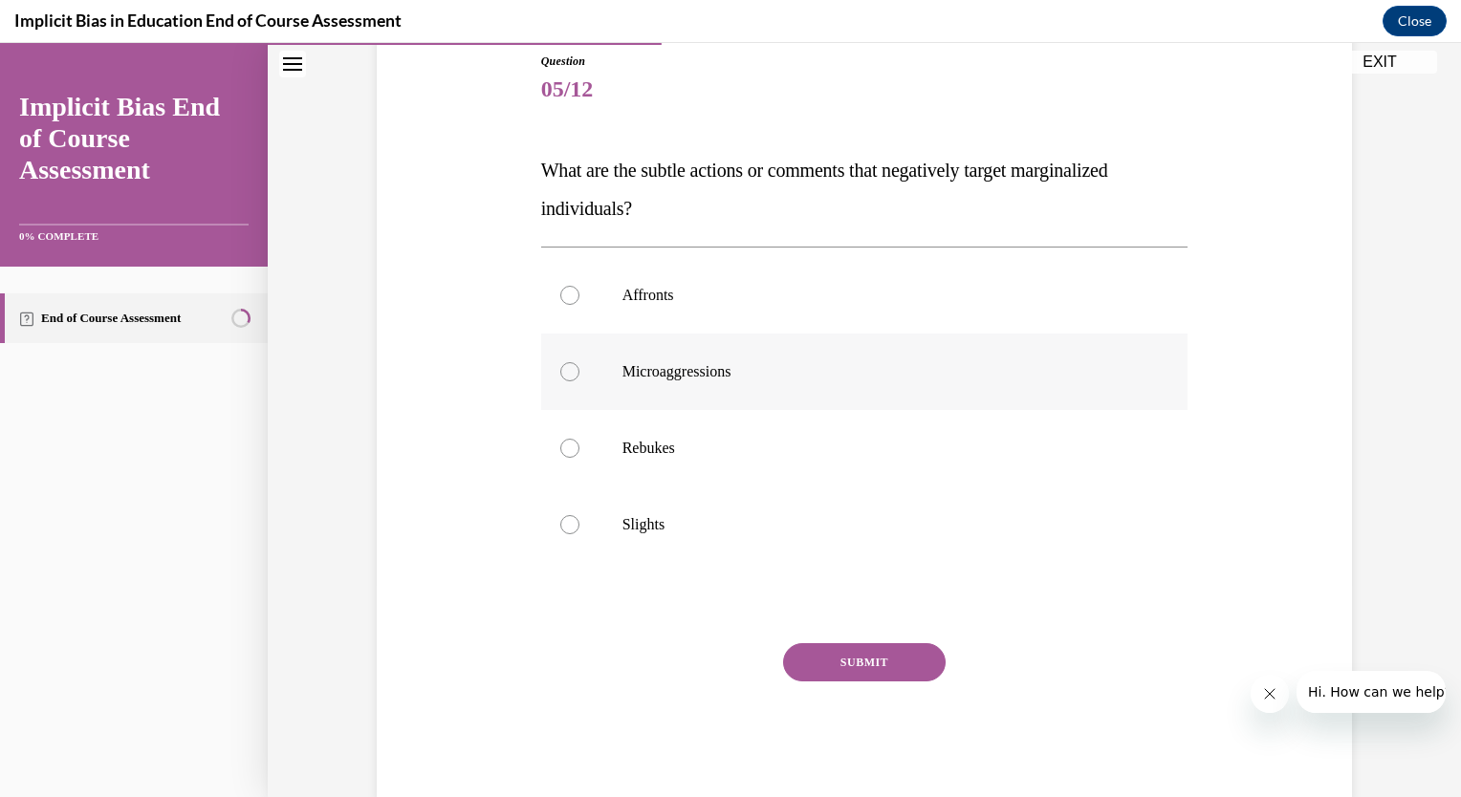
click at [564, 375] on div at bounding box center [569, 371] width 19 height 19
click at [564, 375] on input "Microaggressions" at bounding box center [569, 371] width 19 height 19
radio input "true"
click at [834, 664] on button "SUBMIT" at bounding box center [864, 662] width 163 height 38
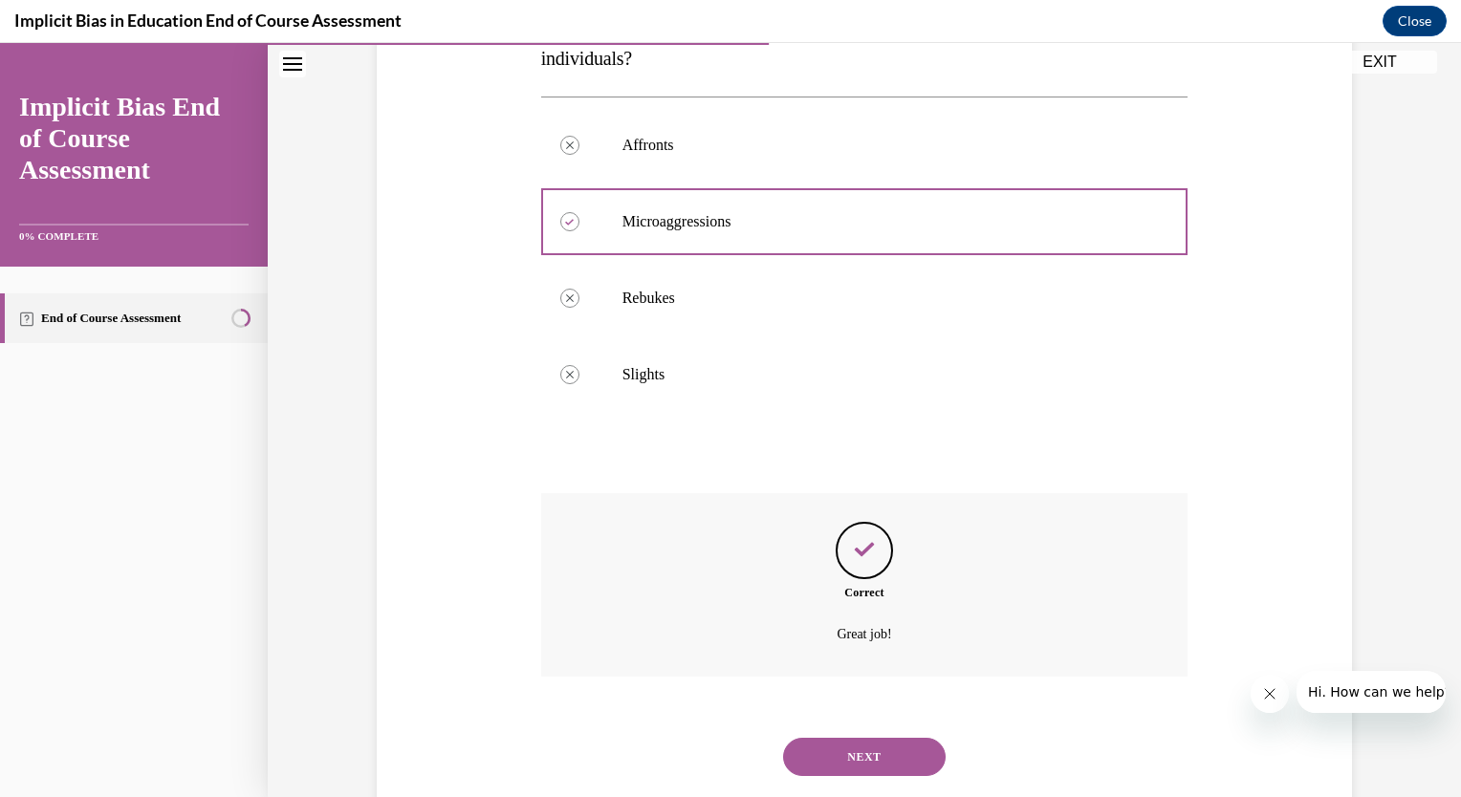
scroll to position [408, 0]
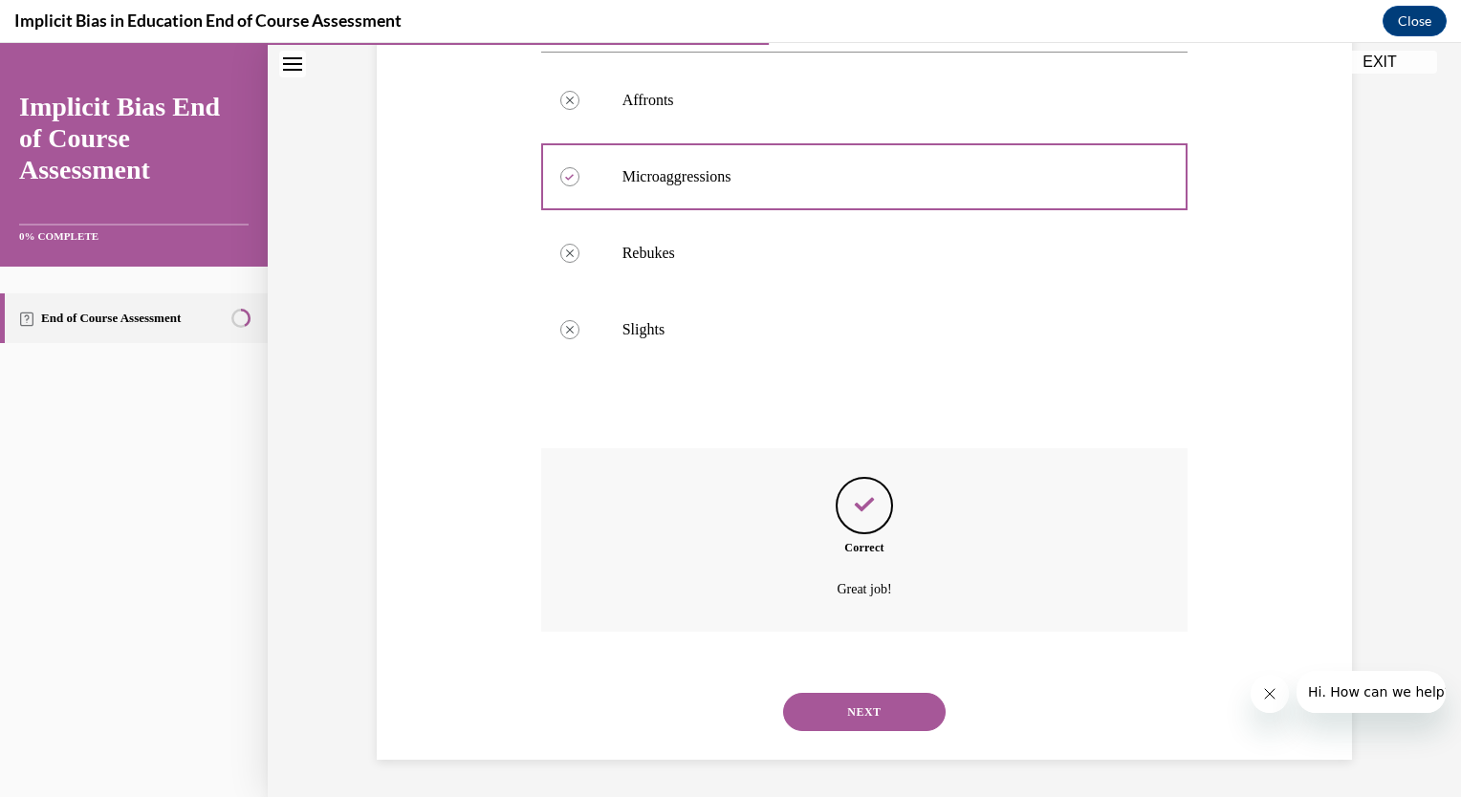
click at [848, 710] on button "NEXT" at bounding box center [864, 712] width 163 height 38
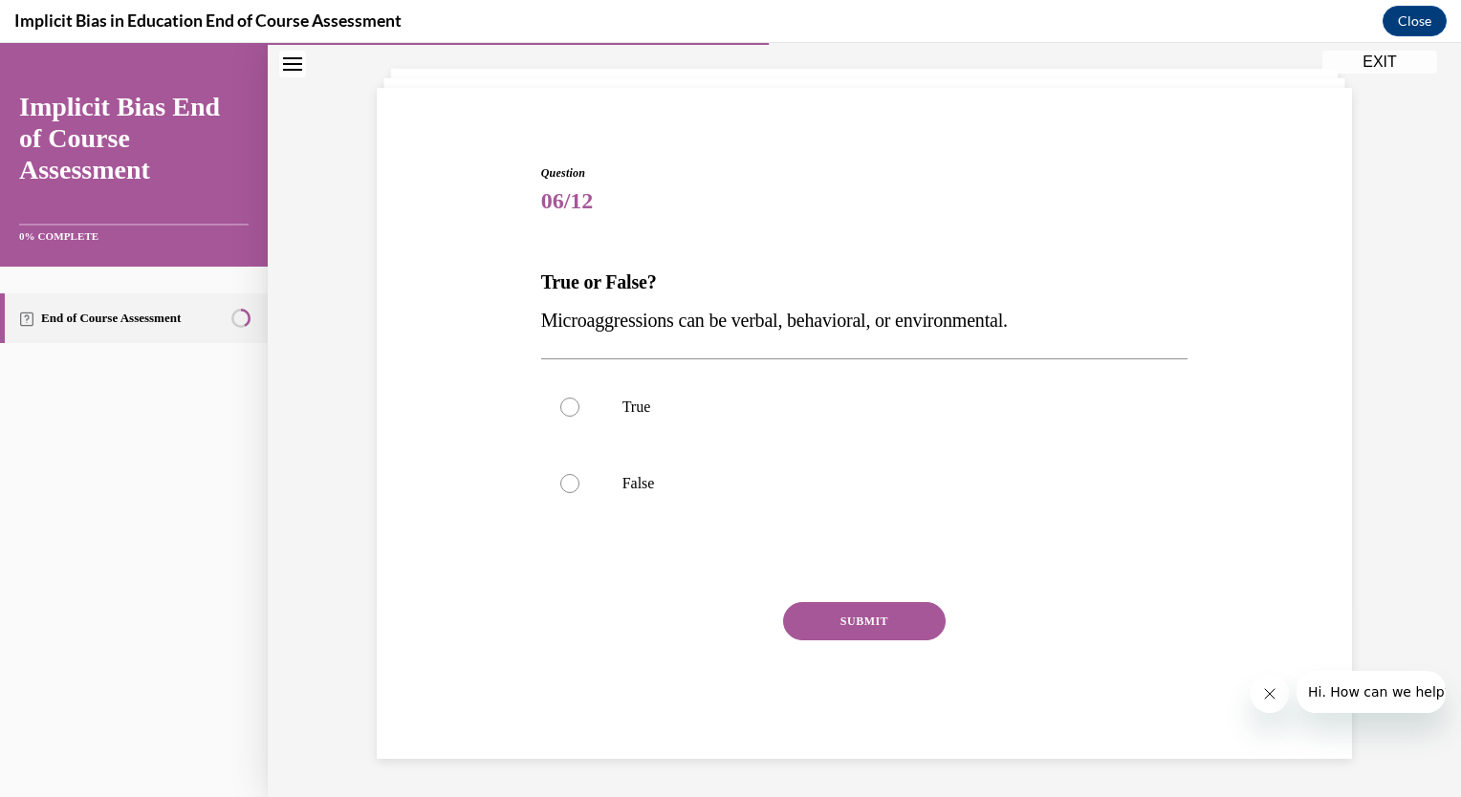
scroll to position [100, 0]
click at [563, 412] on div at bounding box center [569, 408] width 19 height 19
click at [563, 412] on input "True" at bounding box center [569, 408] width 19 height 19
radio input "true"
click at [861, 612] on button "SUBMIT" at bounding box center [864, 622] width 163 height 38
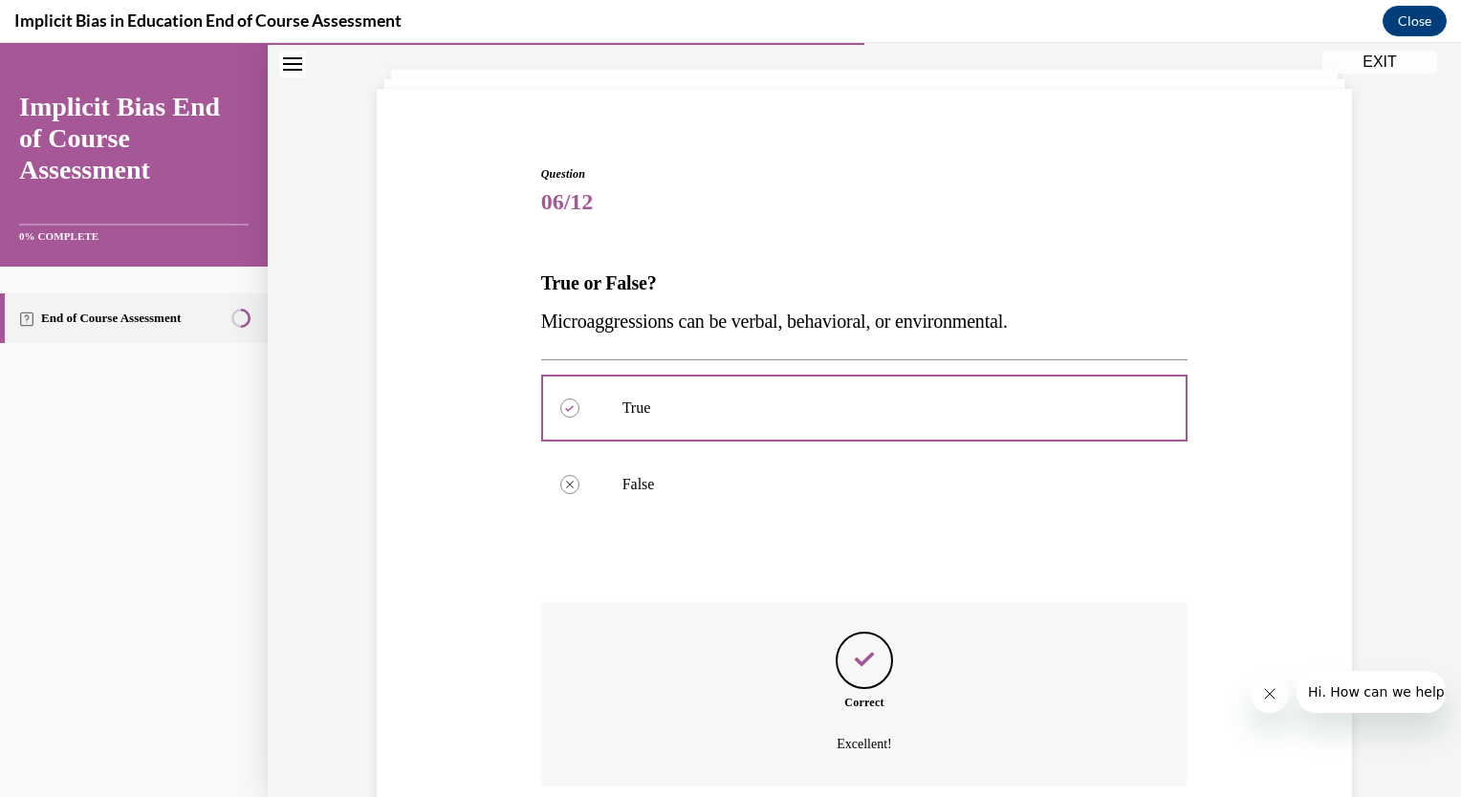
scroll to position [255, 0]
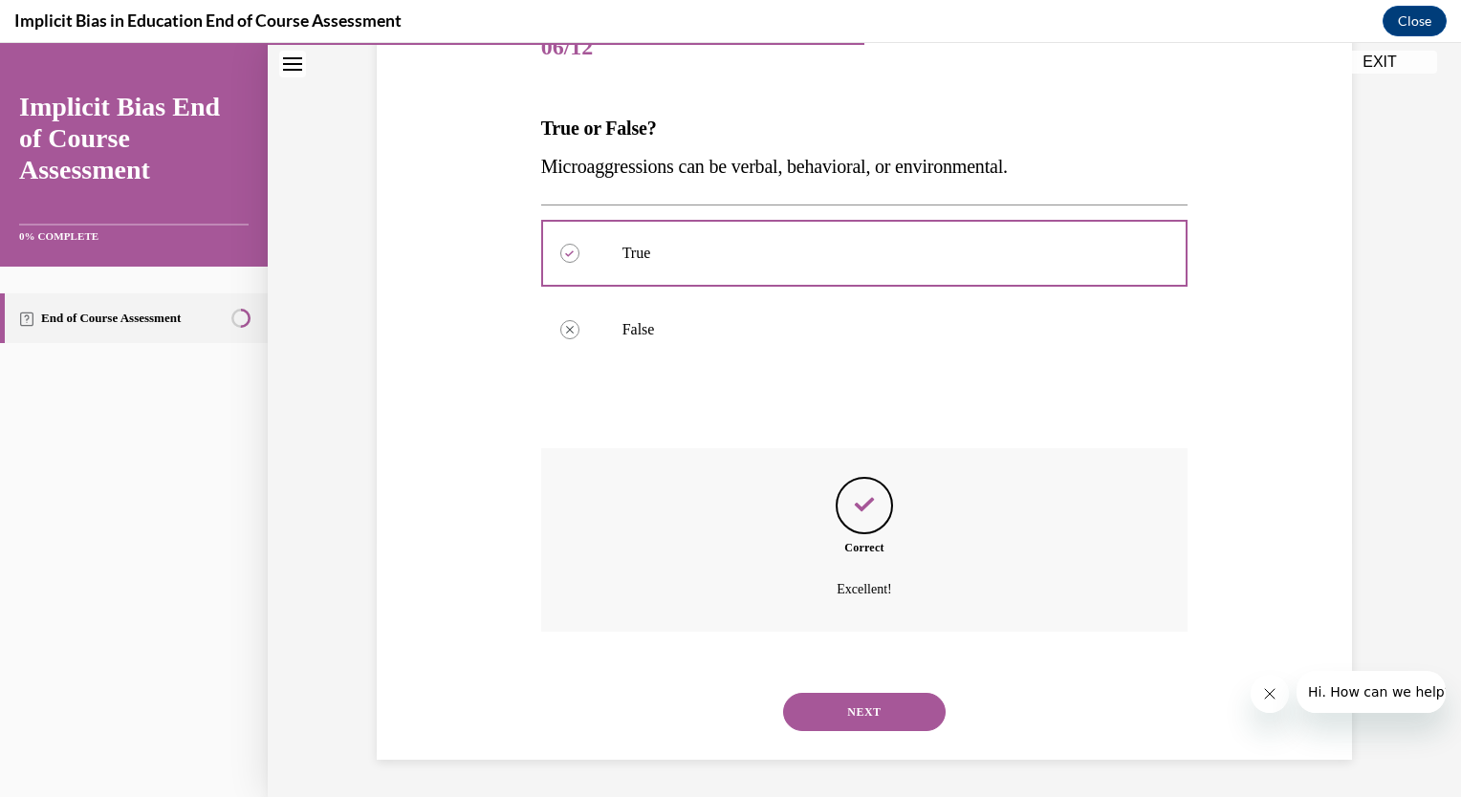
click at [853, 694] on button "NEXT" at bounding box center [864, 712] width 163 height 38
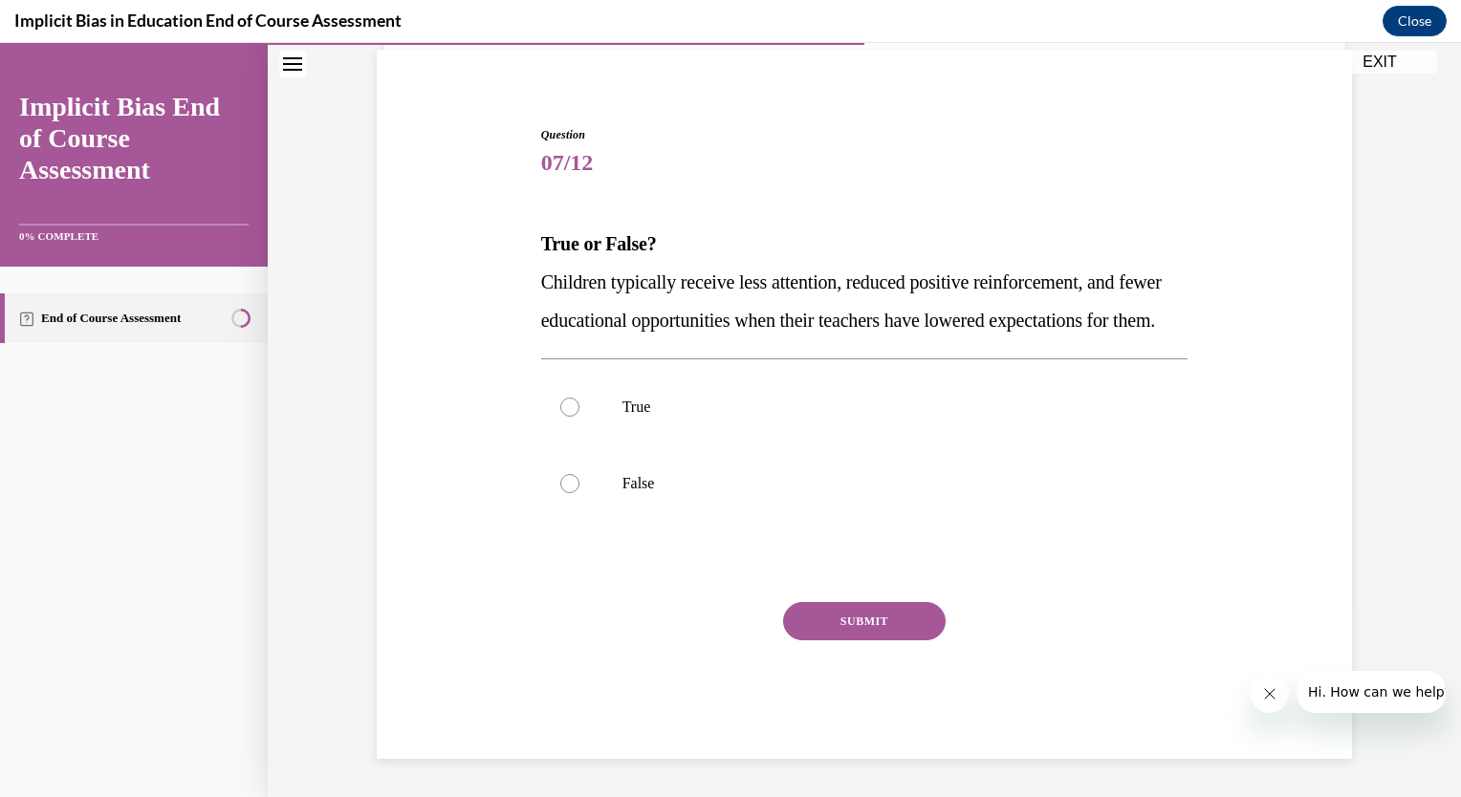
scroll to position [177, 0]
click at [565, 413] on div at bounding box center [569, 407] width 19 height 19
click at [565, 413] on input "True" at bounding box center [569, 407] width 19 height 19
radio input "true"
click at [864, 622] on button "SUBMIT" at bounding box center [864, 621] width 163 height 38
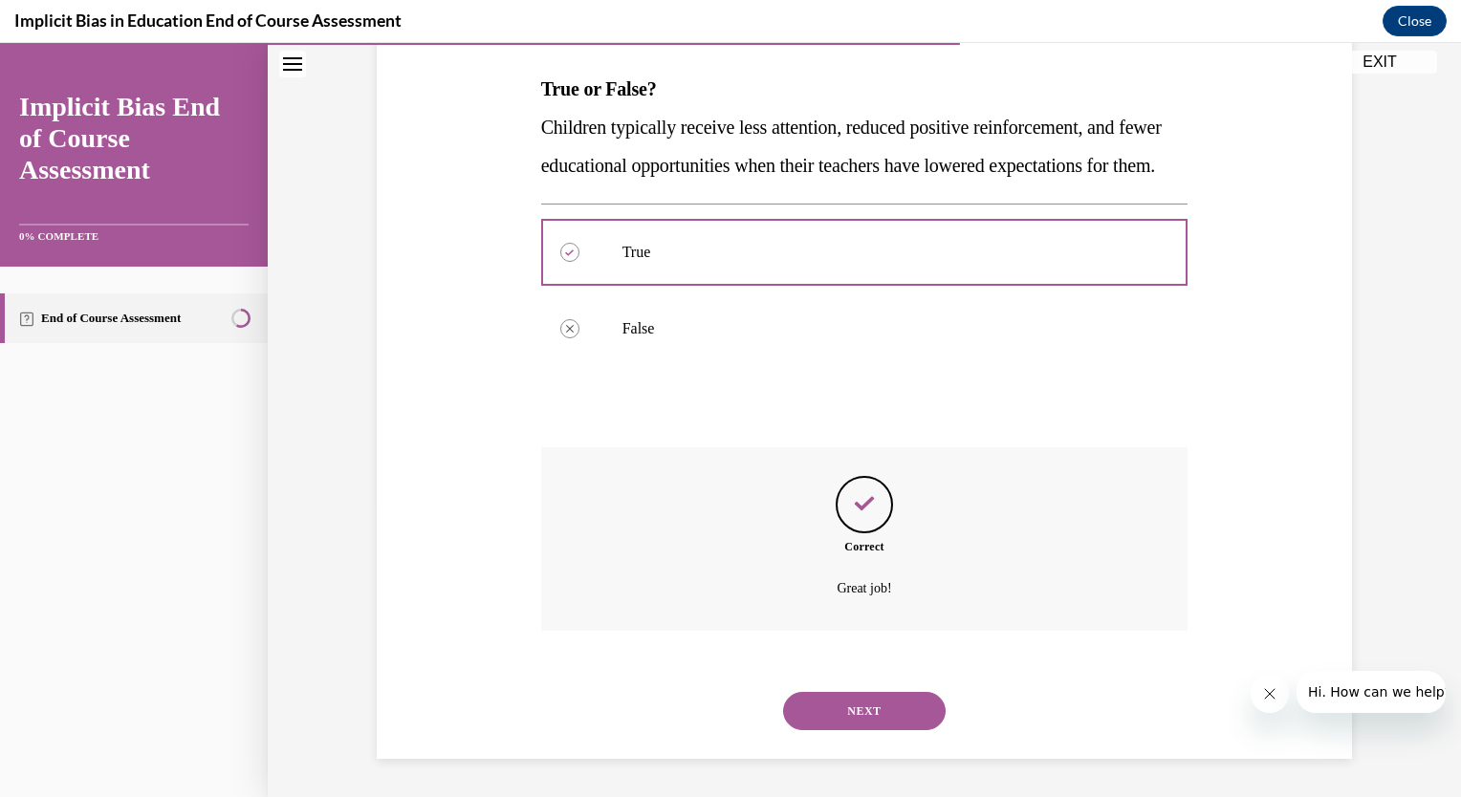
scroll to position [332, 0]
click at [857, 712] on button "NEXT" at bounding box center [864, 711] width 163 height 38
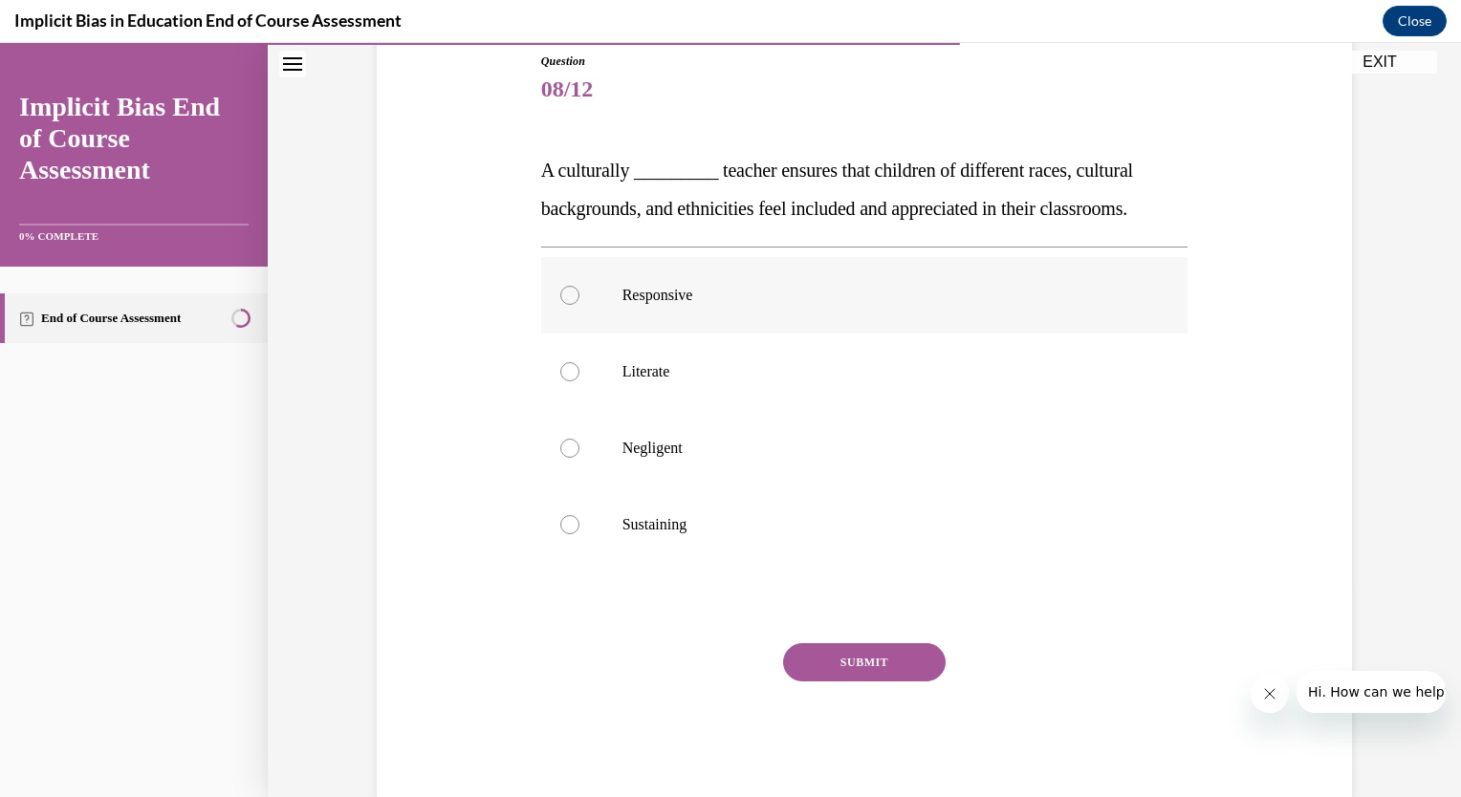
click at [560, 299] on div at bounding box center [569, 295] width 19 height 19
click at [560, 299] on input "Responsive" at bounding box center [569, 295] width 19 height 19
radio input "true"
click at [853, 662] on button "SUBMIT" at bounding box center [864, 662] width 163 height 38
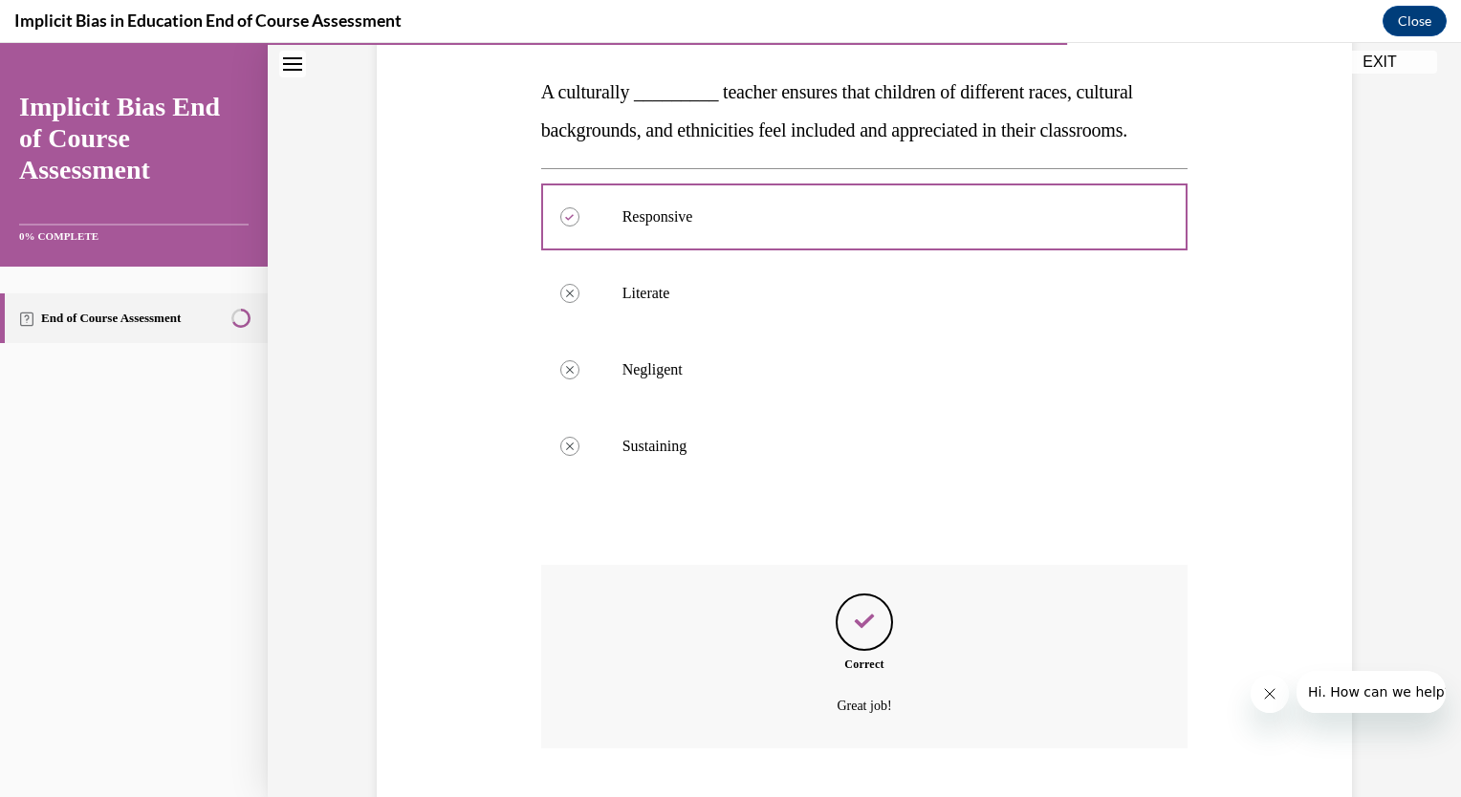
scroll to position [408, 0]
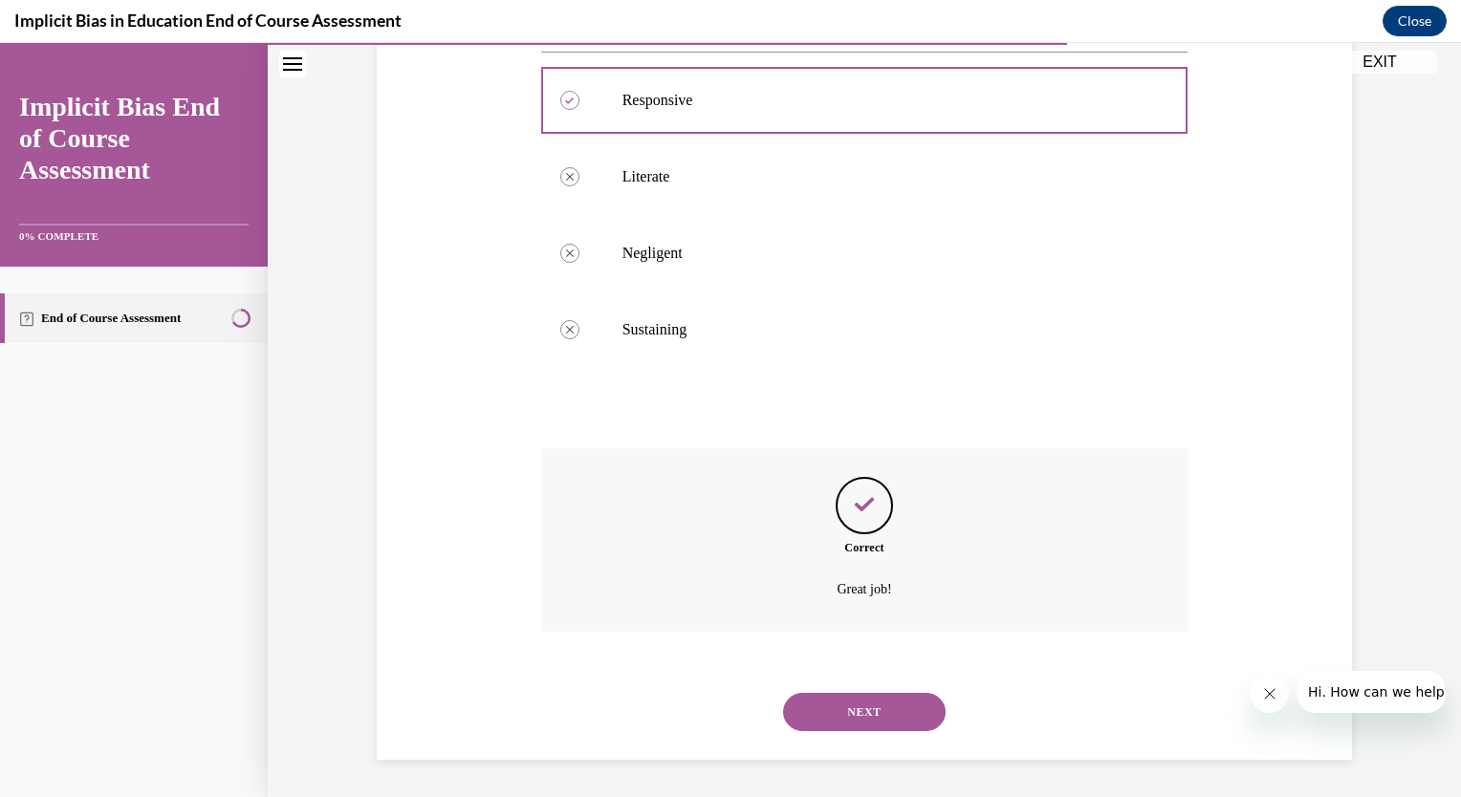
click at [857, 708] on button "NEXT" at bounding box center [864, 712] width 163 height 38
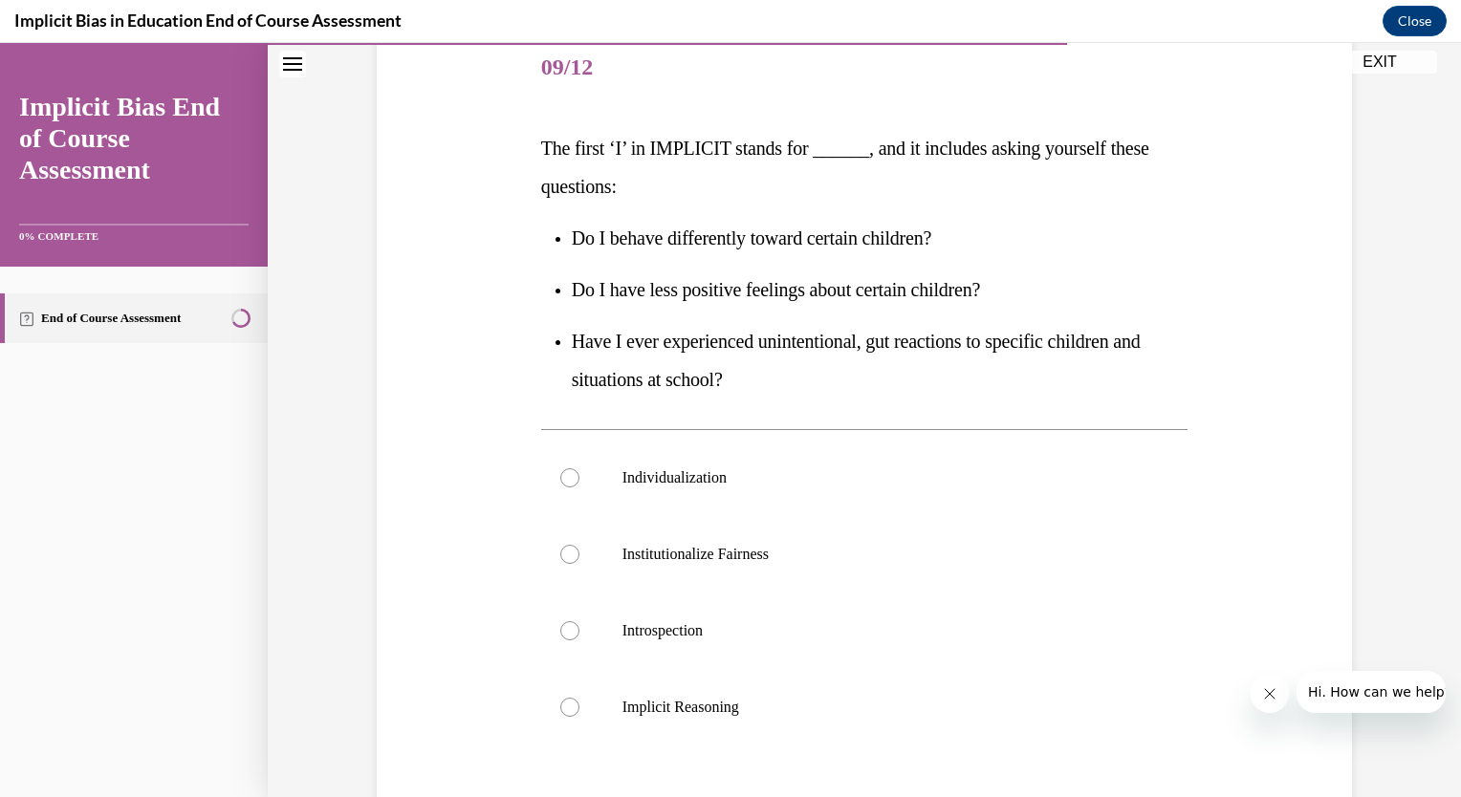
scroll to position [237, 0]
click at [562, 628] on div at bounding box center [569, 629] width 19 height 19
click at [562, 628] on input "Introspection" at bounding box center [569, 629] width 19 height 19
radio input "true"
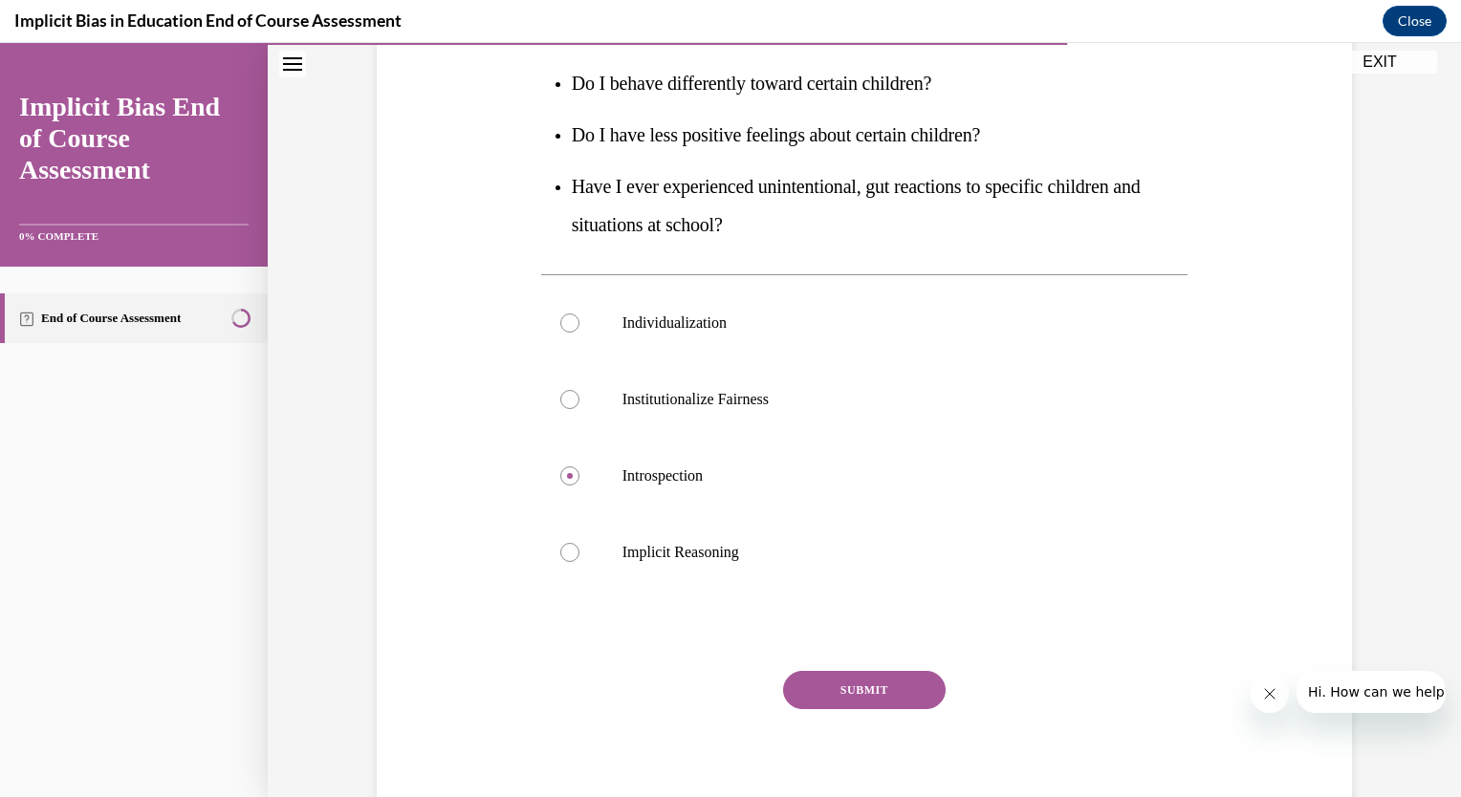
scroll to position [406, 0]
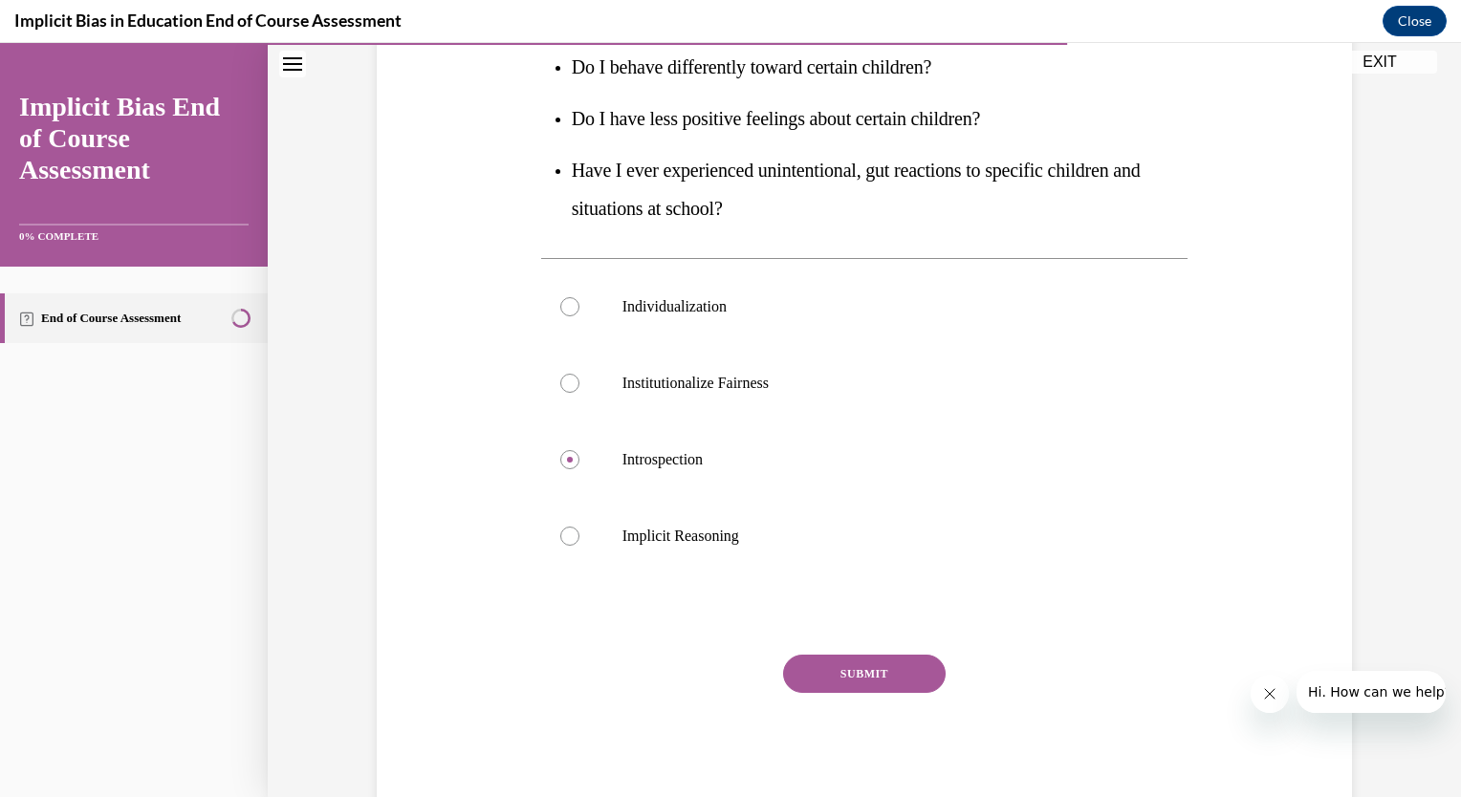
click at [853, 676] on button "SUBMIT" at bounding box center [864, 674] width 163 height 38
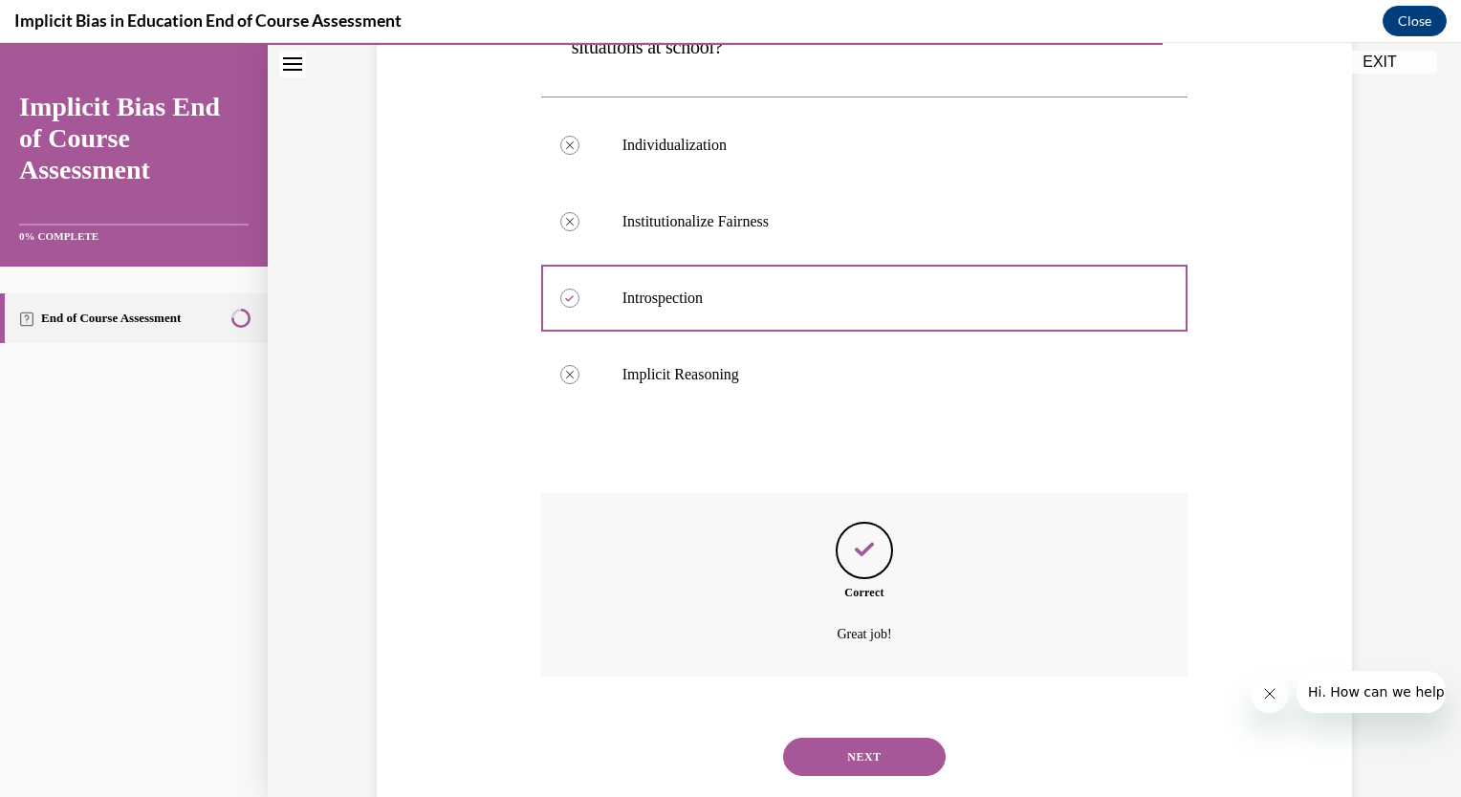
scroll to position [612, 0]
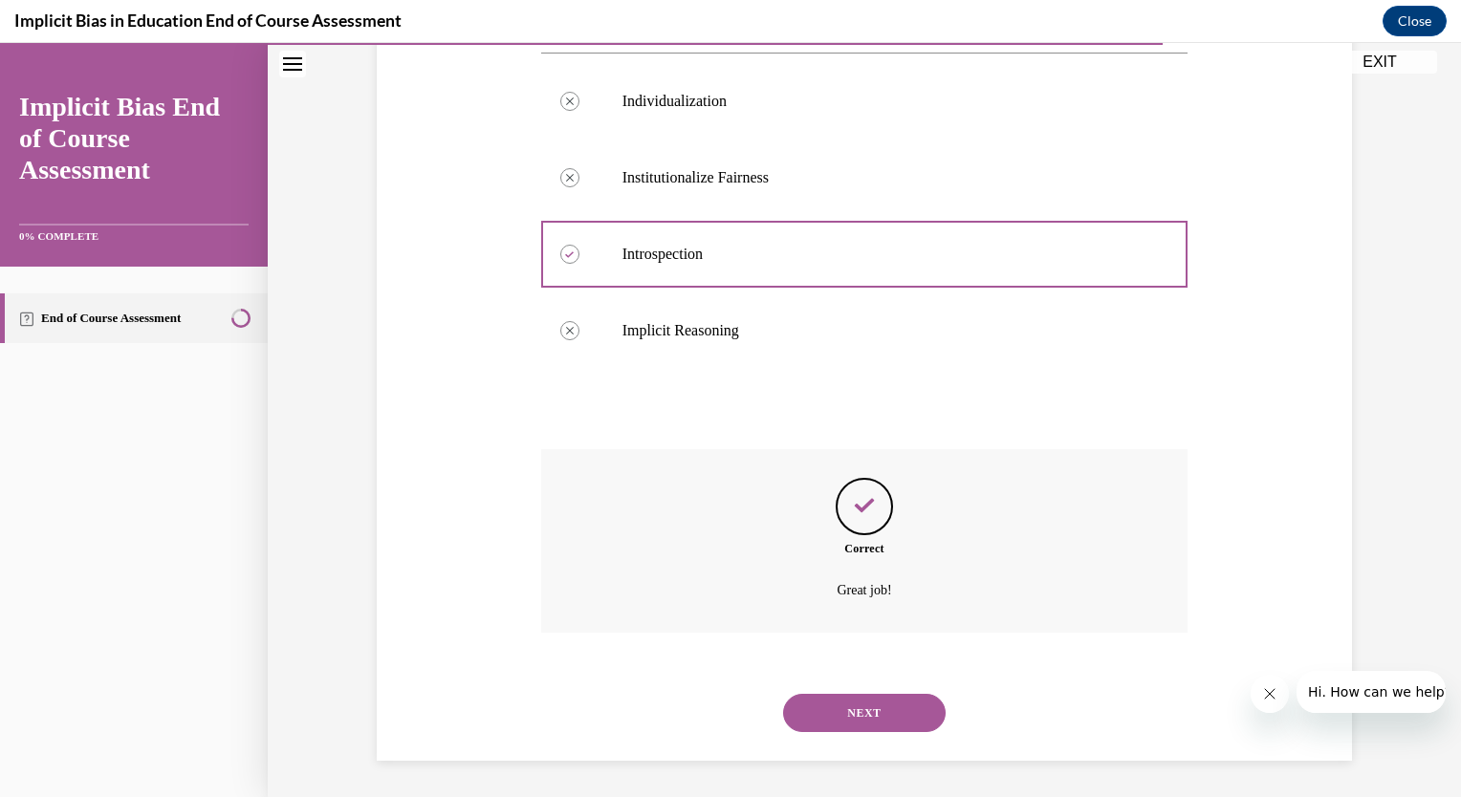
click at [860, 702] on button "NEXT" at bounding box center [864, 713] width 163 height 38
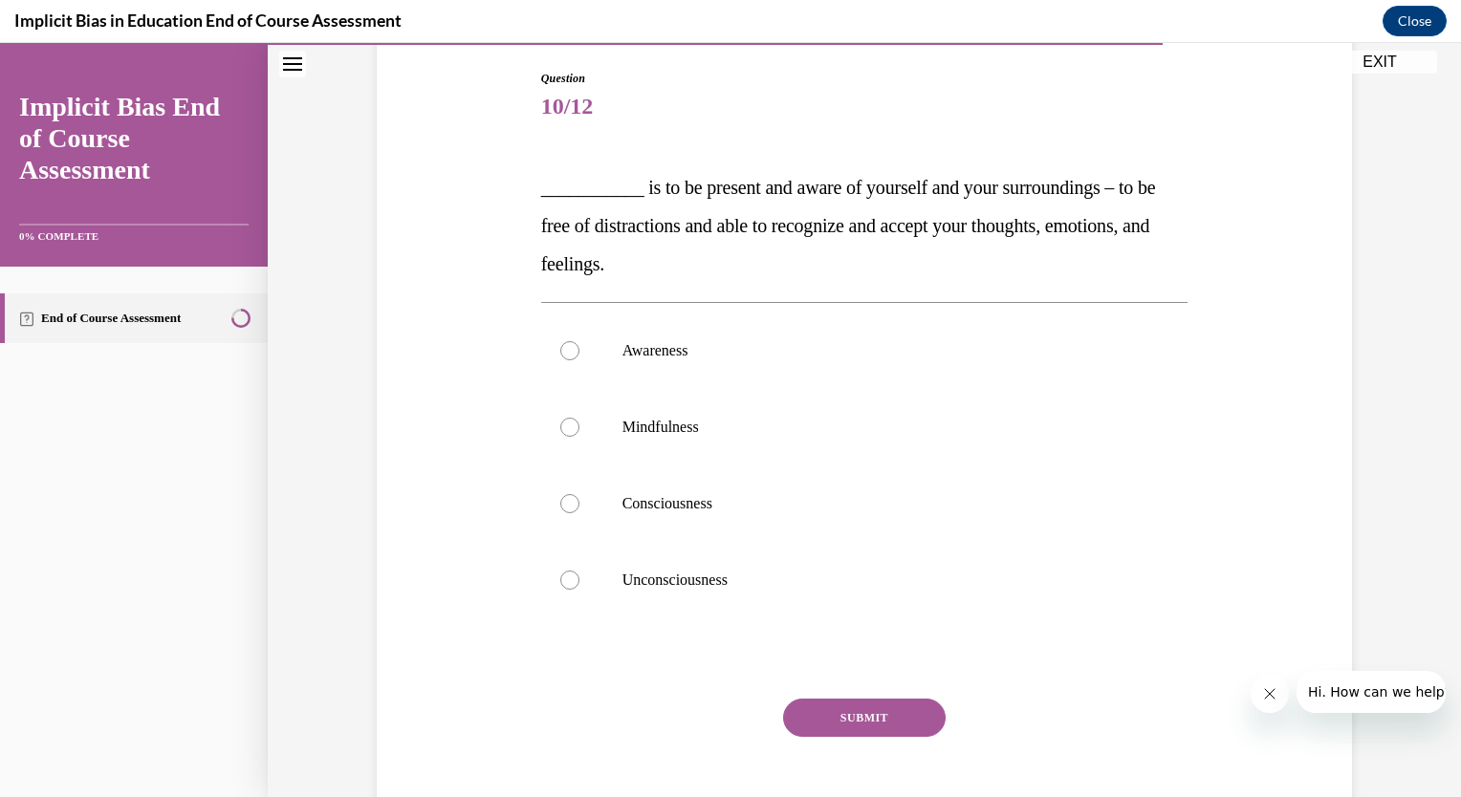
scroll to position [213, 0]
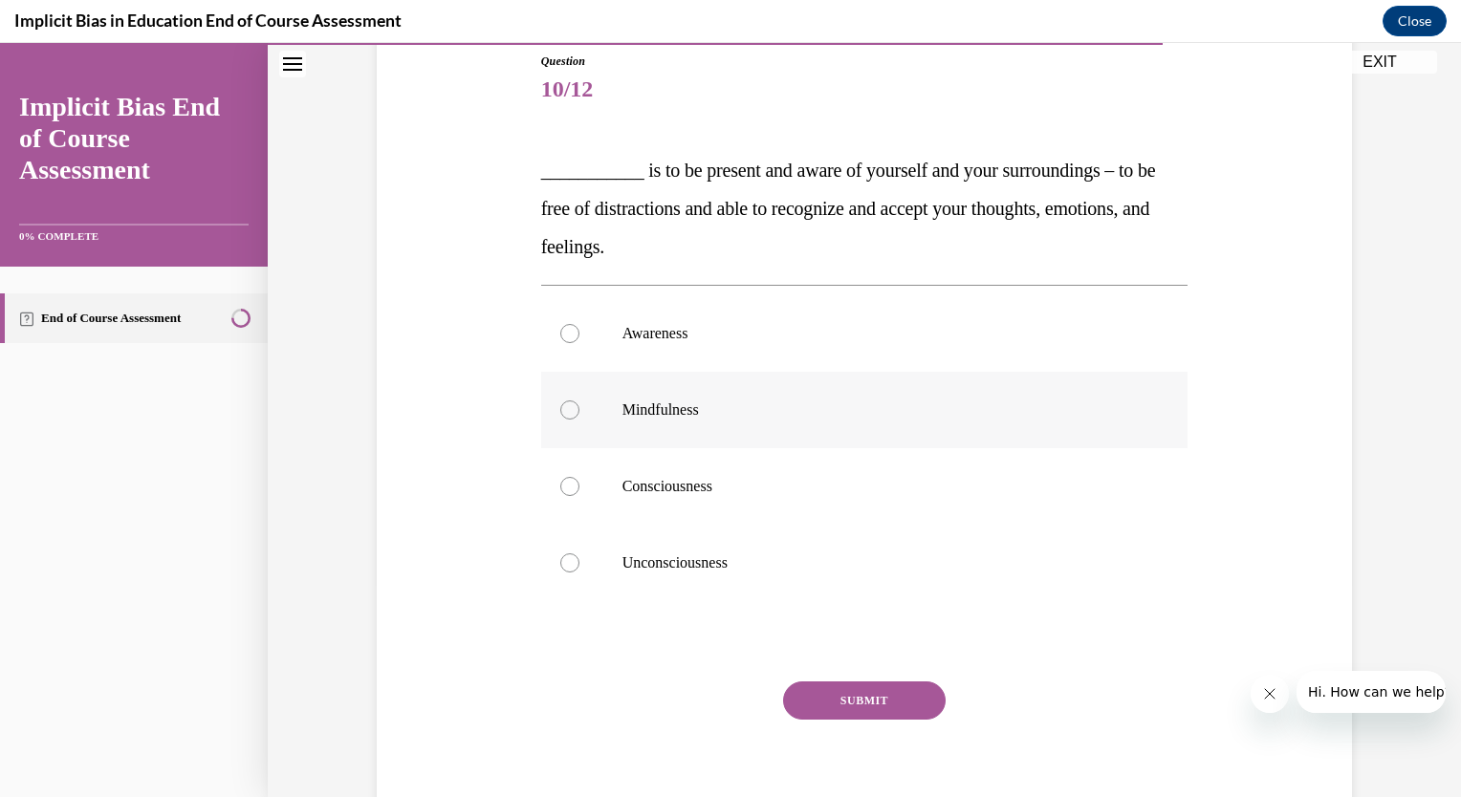
click at [560, 411] on div at bounding box center [569, 410] width 19 height 19
click at [560, 411] on input "Mindfulness" at bounding box center [569, 410] width 19 height 19
radio input "true"
click at [845, 696] on button "SUBMIT" at bounding box center [864, 701] width 163 height 38
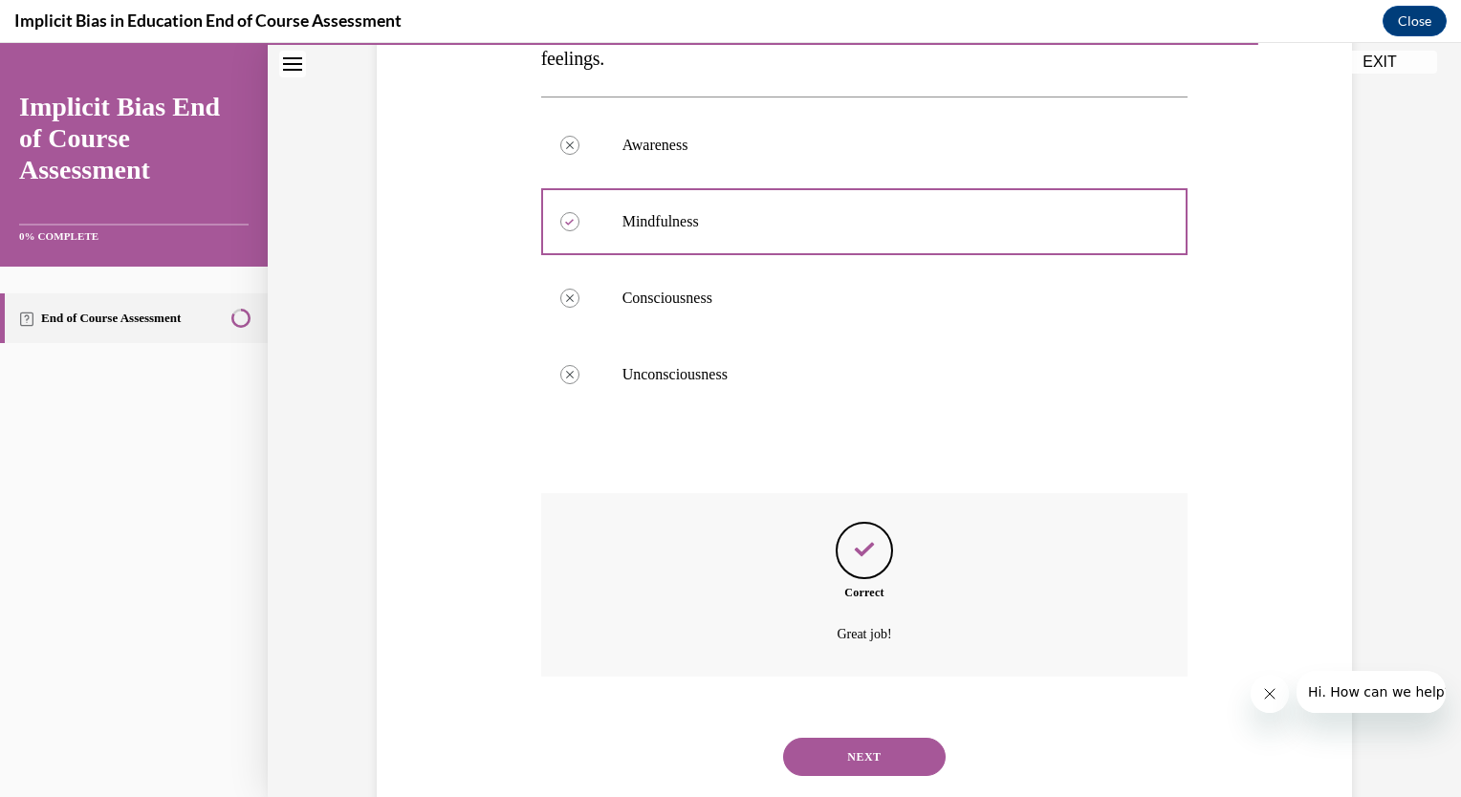
scroll to position [447, 0]
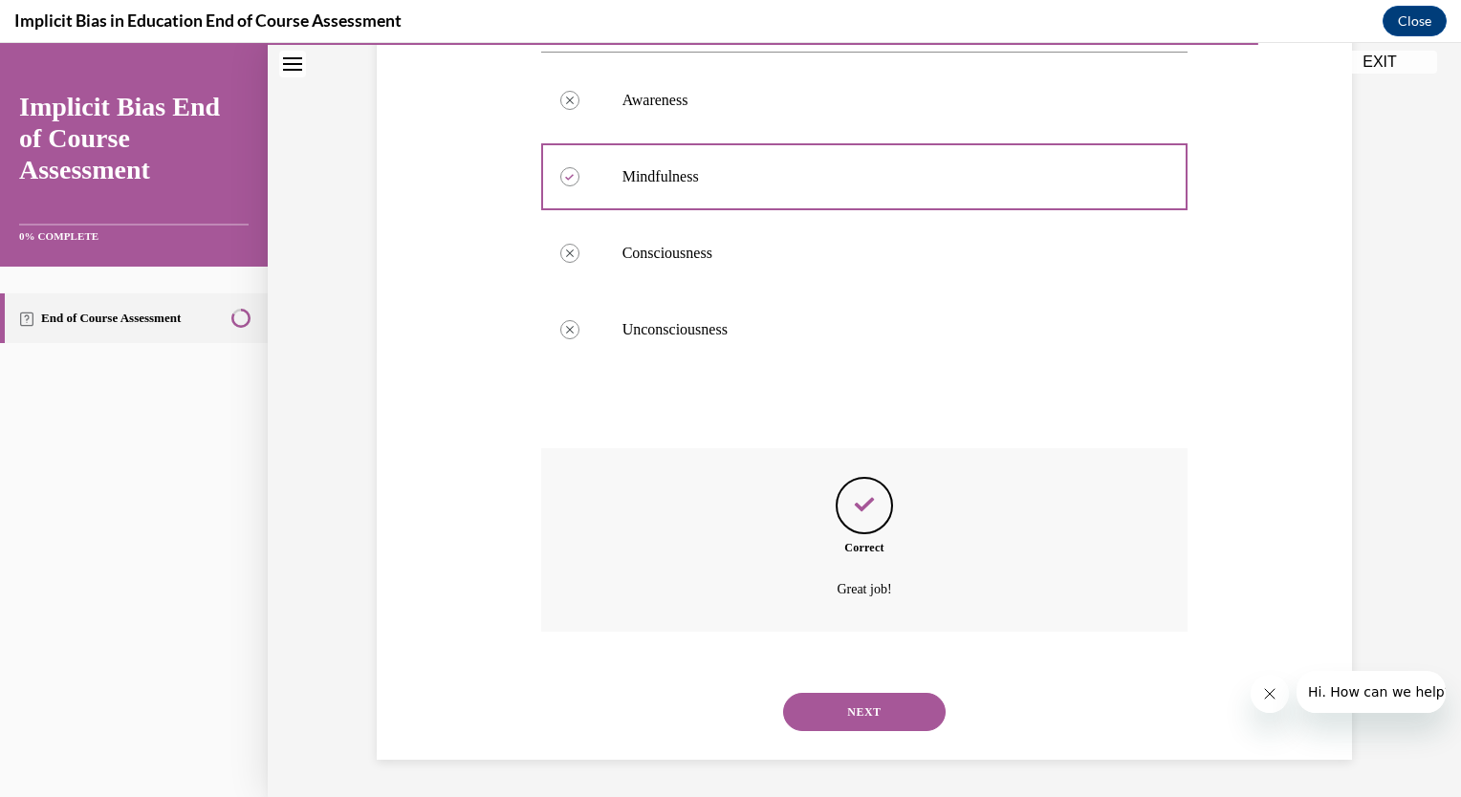
click at [849, 720] on button "NEXT" at bounding box center [864, 712] width 163 height 38
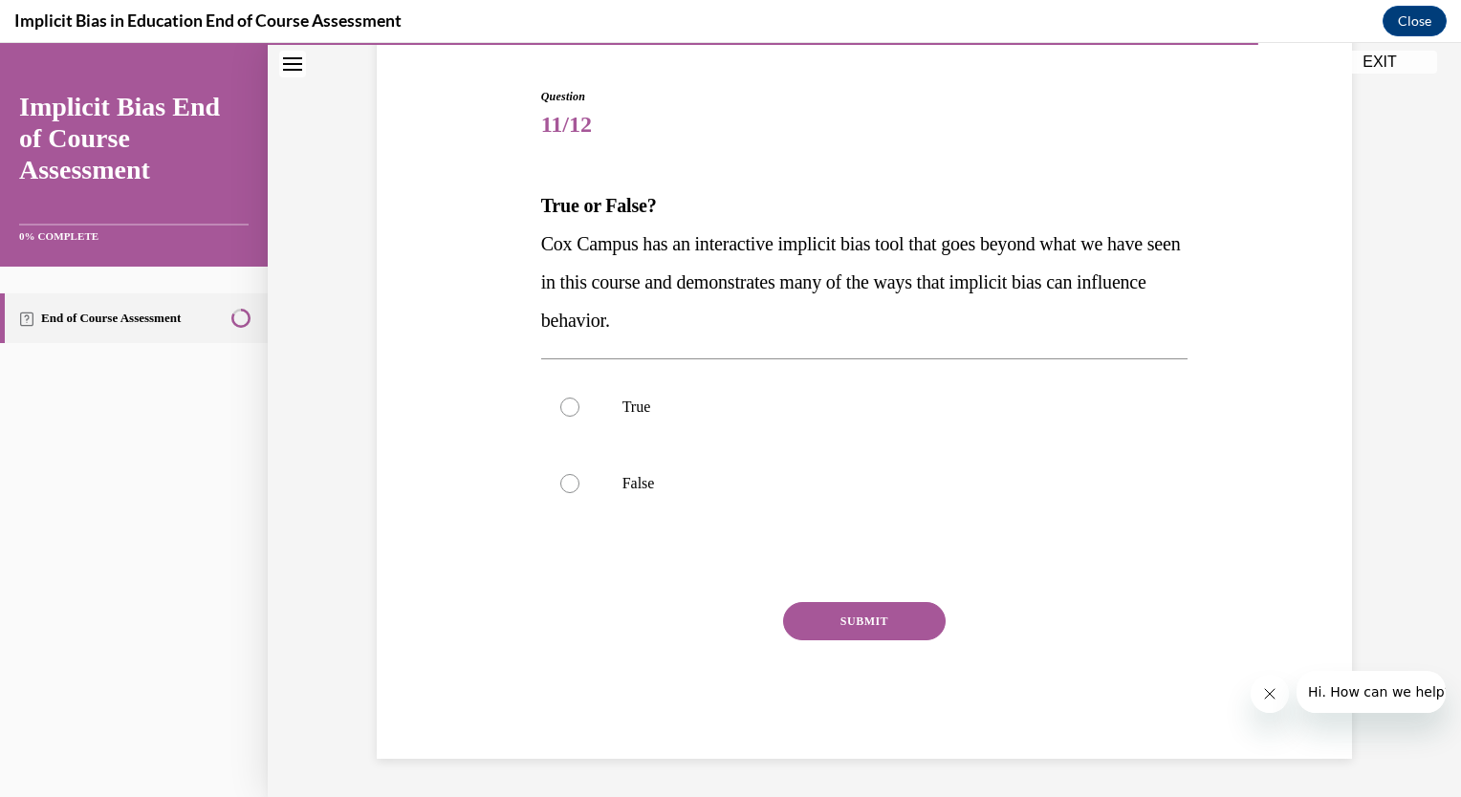
scroll to position [177, 0]
click at [564, 410] on div at bounding box center [569, 408] width 19 height 19
click at [564, 410] on input "True" at bounding box center [569, 408] width 19 height 19
radio input "true"
click at [876, 614] on button "SUBMIT" at bounding box center [864, 622] width 163 height 38
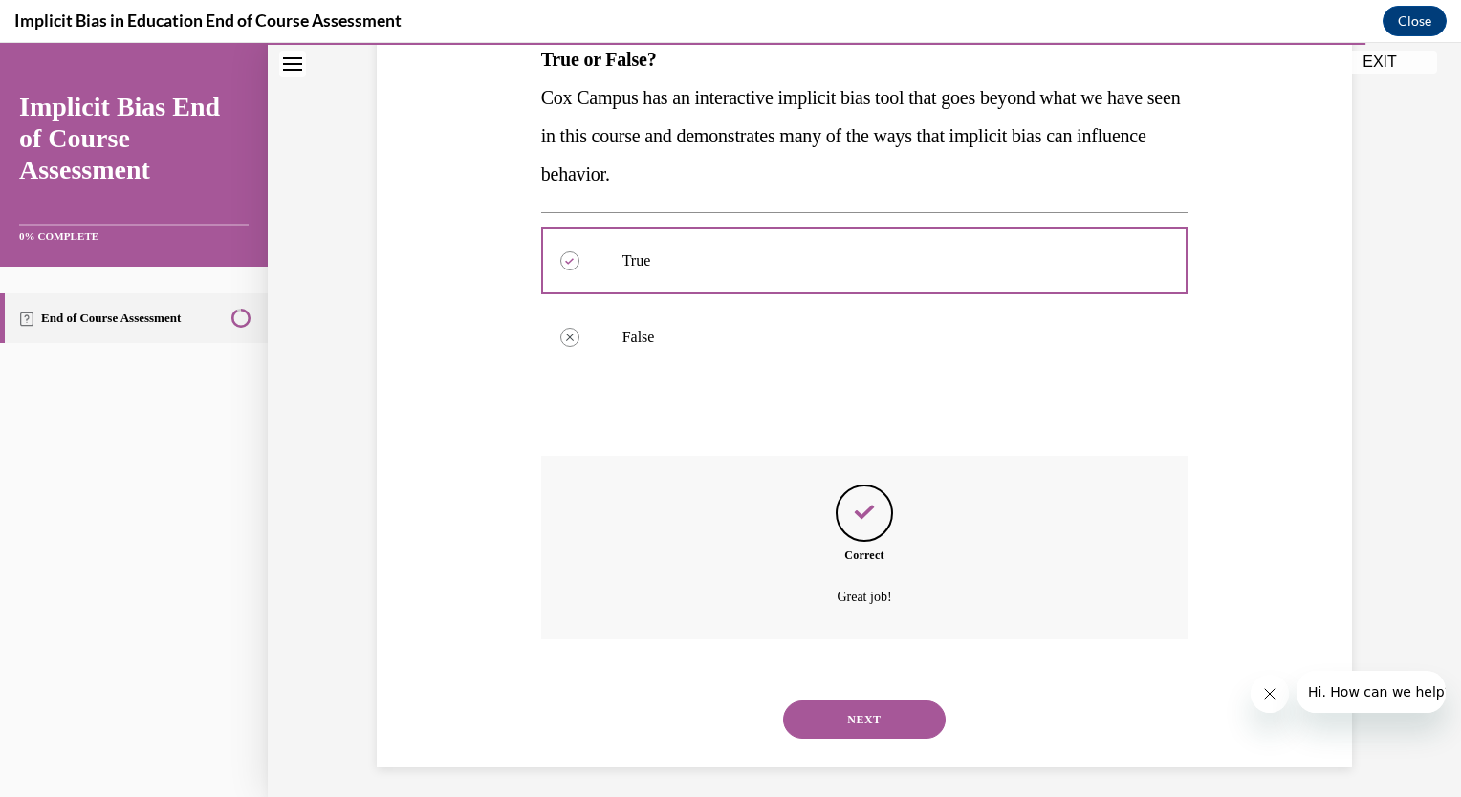
scroll to position [332, 0]
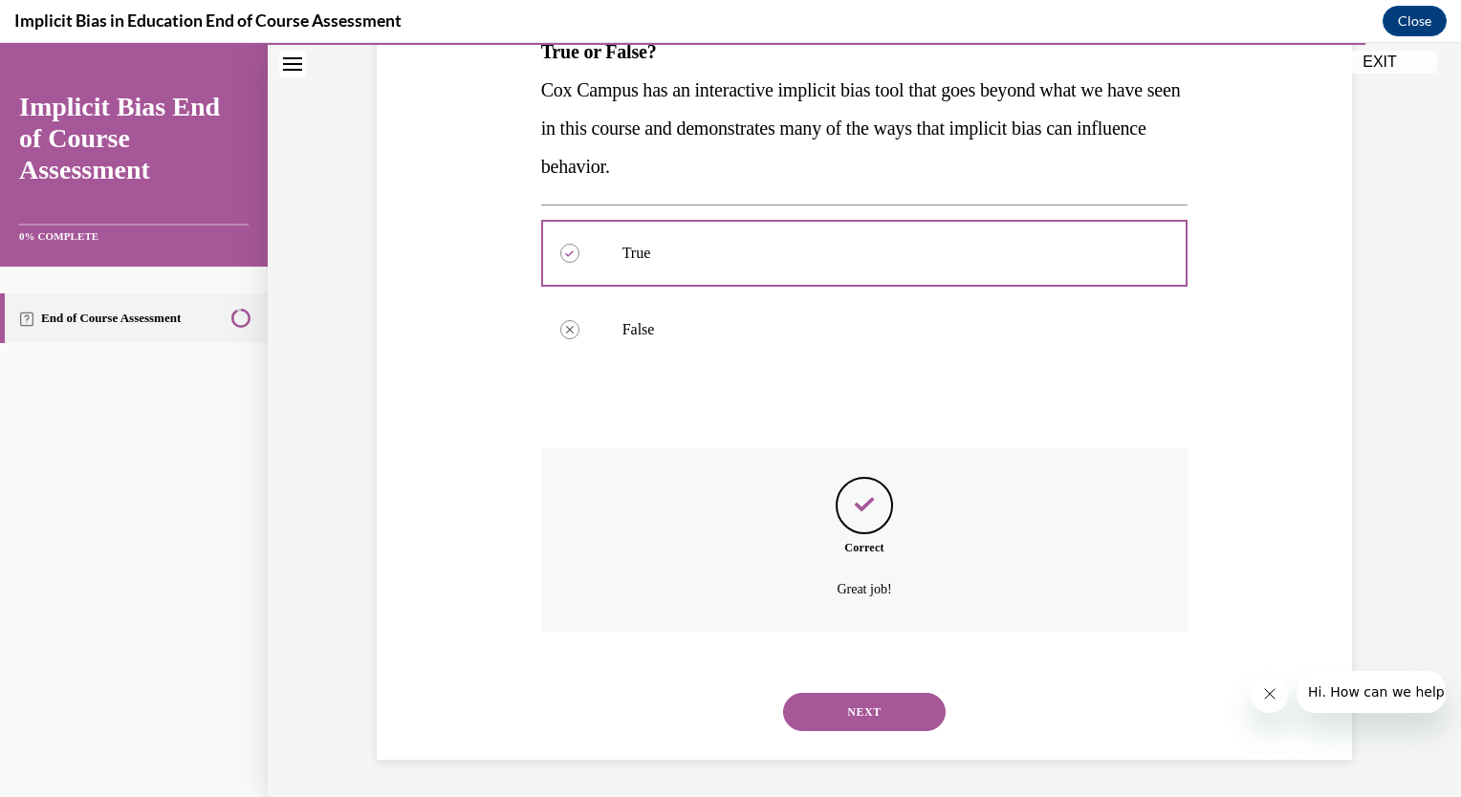
click at [849, 708] on button "NEXT" at bounding box center [864, 712] width 163 height 38
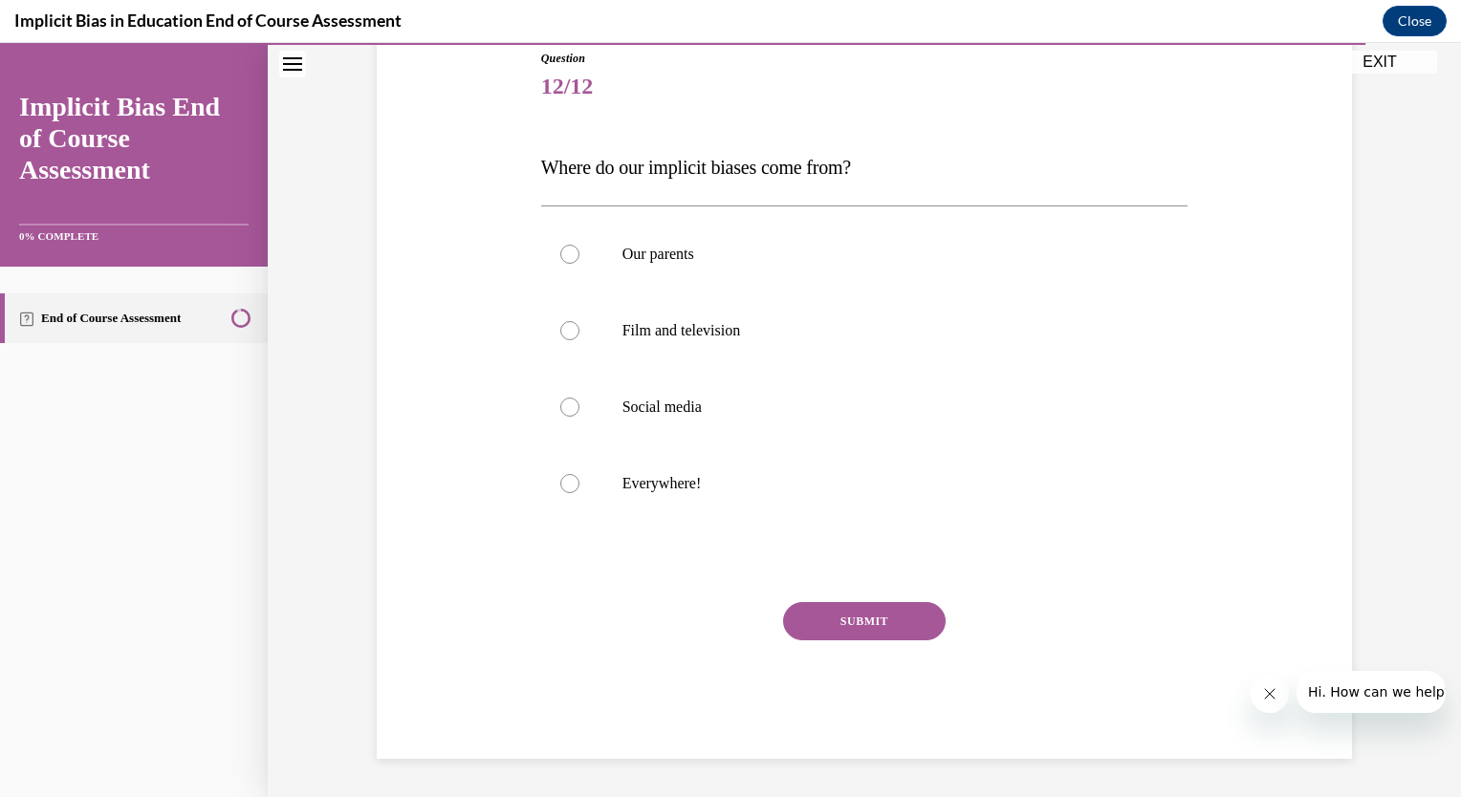
scroll to position [212, 0]
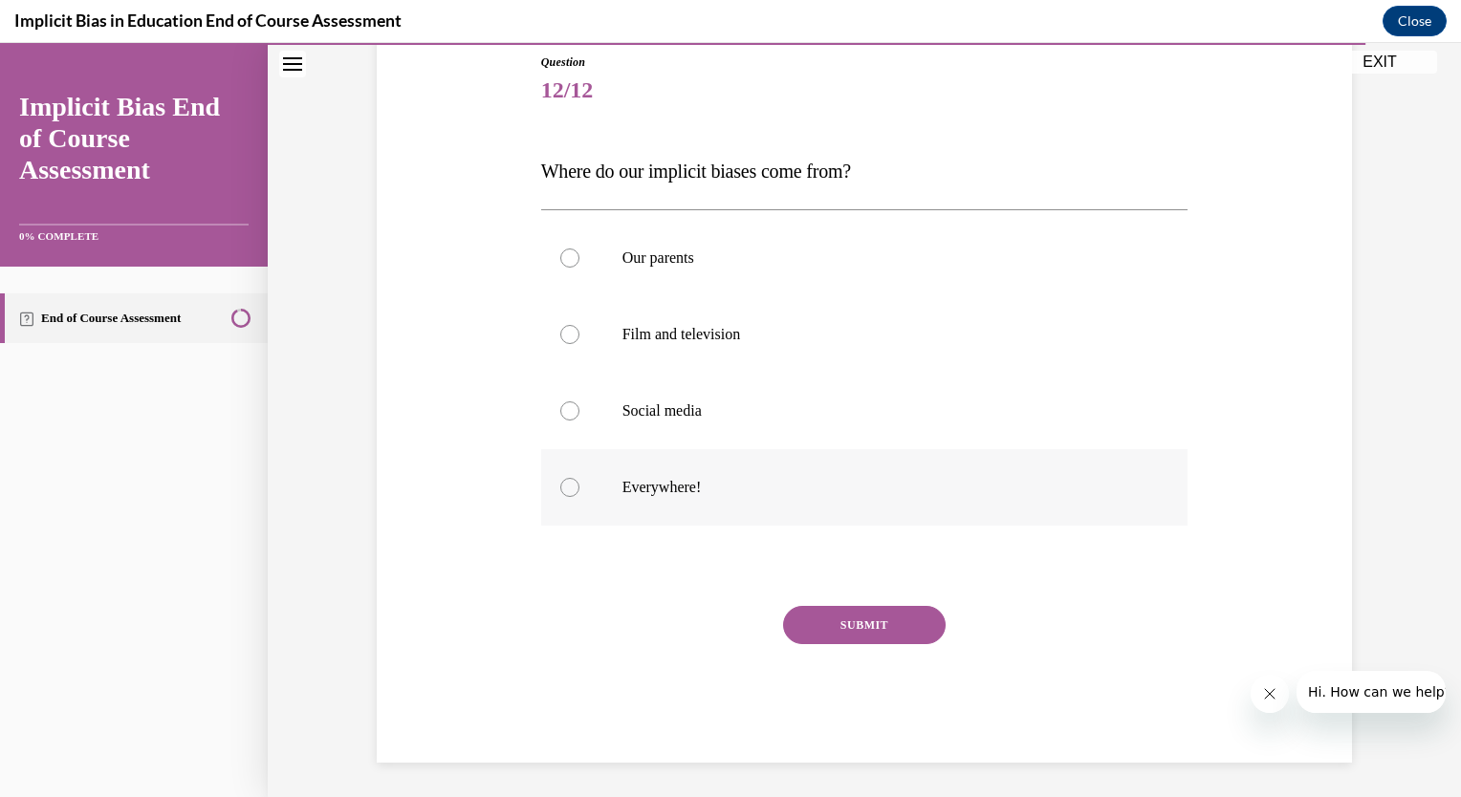
click at [563, 488] on div at bounding box center [569, 487] width 19 height 19
click at [563, 488] on input "Everywhere!" at bounding box center [569, 487] width 19 height 19
radio input "true"
click at [822, 625] on button "SUBMIT" at bounding box center [864, 625] width 163 height 38
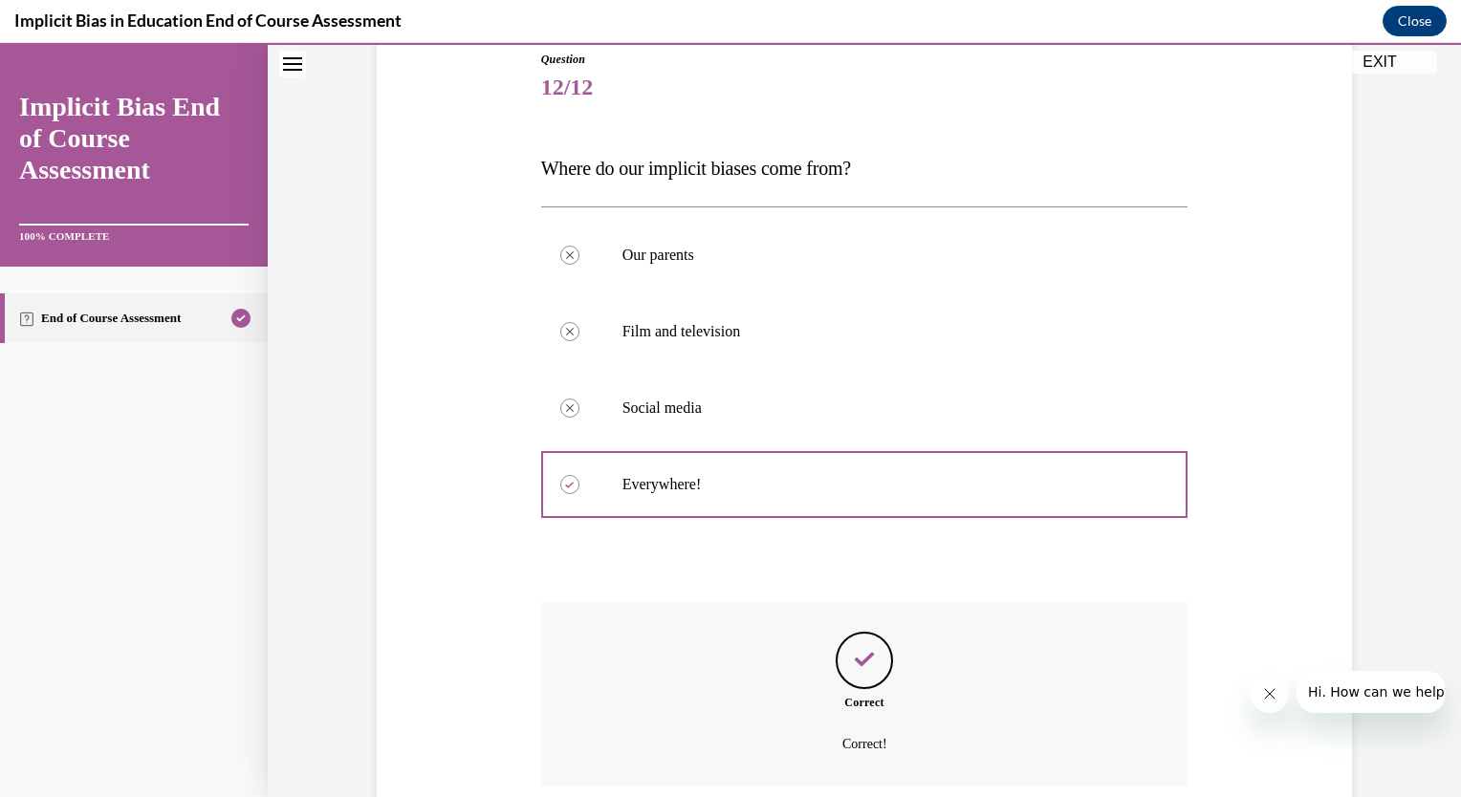
scroll to position [370, 0]
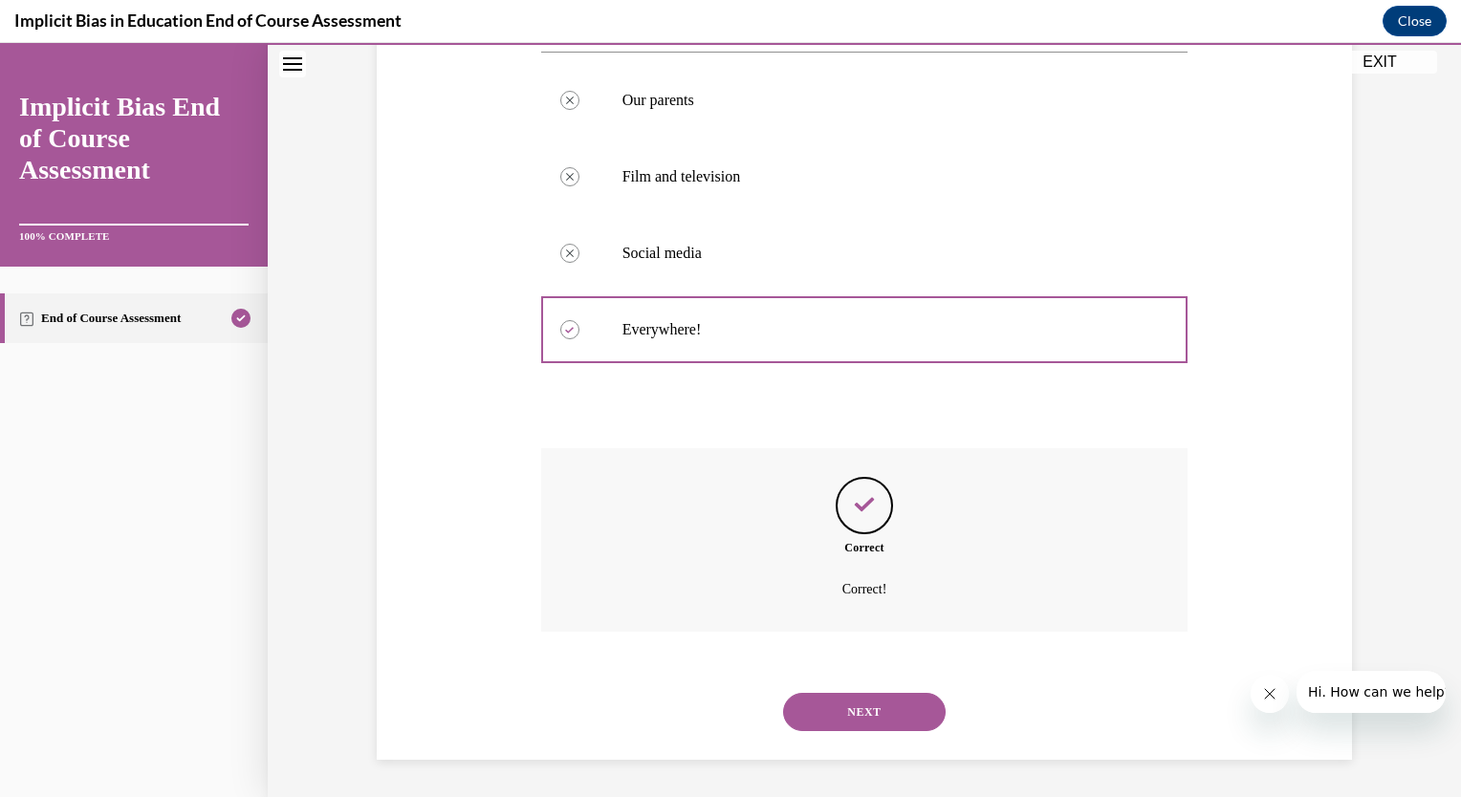
click at [830, 721] on button "NEXT" at bounding box center [864, 712] width 163 height 38
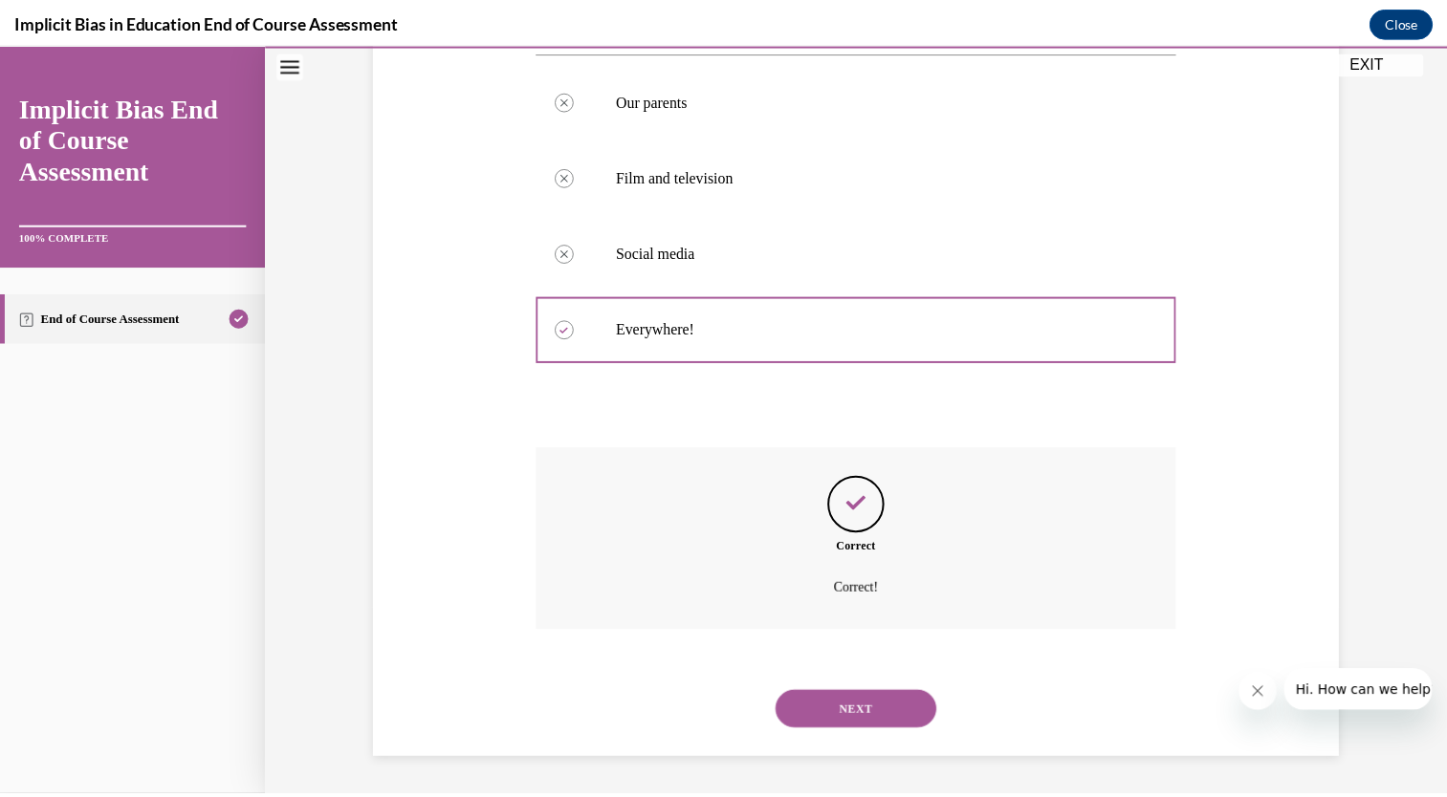
scroll to position [225, 0]
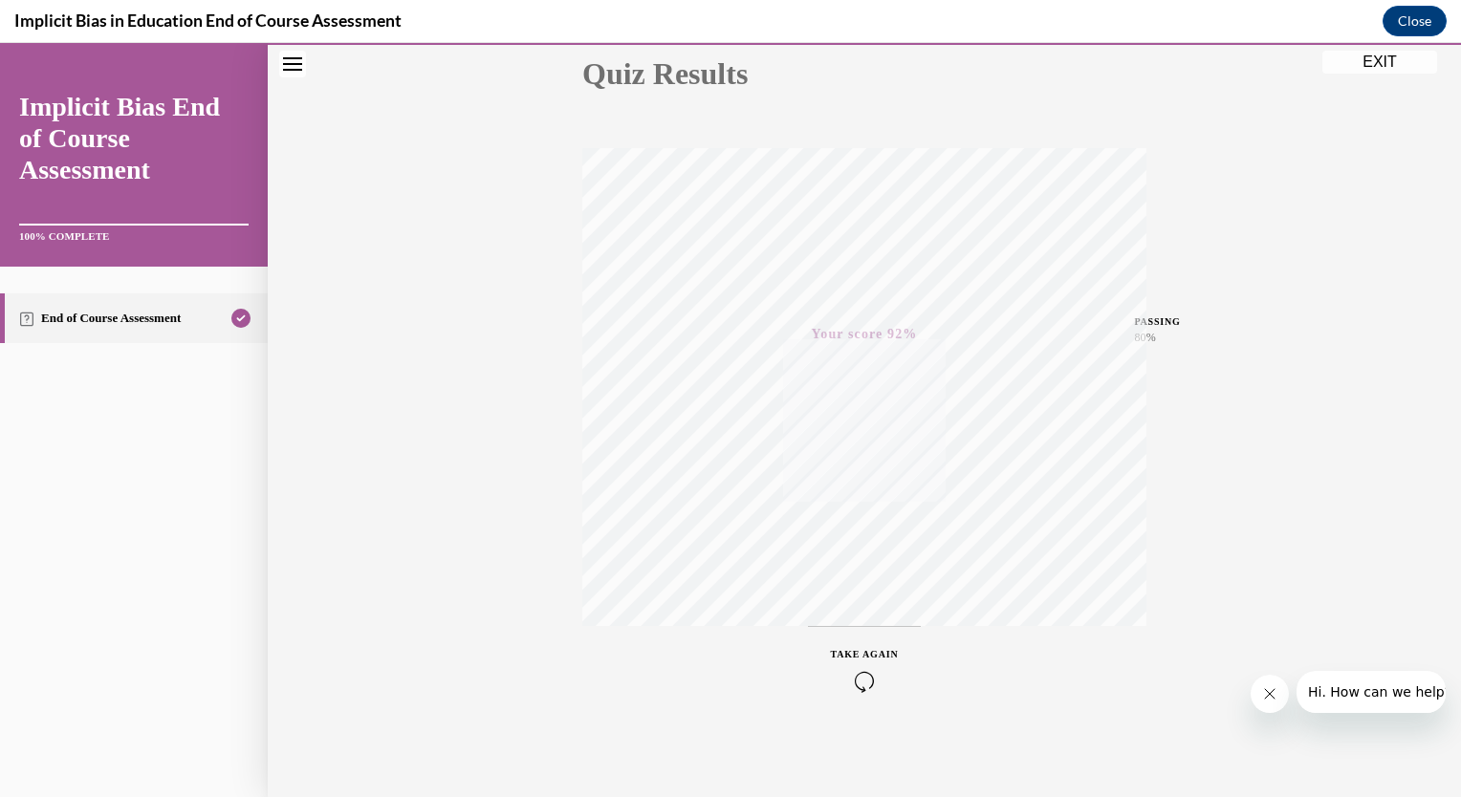
click at [106, 316] on link "End of Course Assessment" at bounding box center [134, 319] width 268 height 50
click at [1373, 63] on button "EXIT" at bounding box center [1379, 62] width 115 height 23
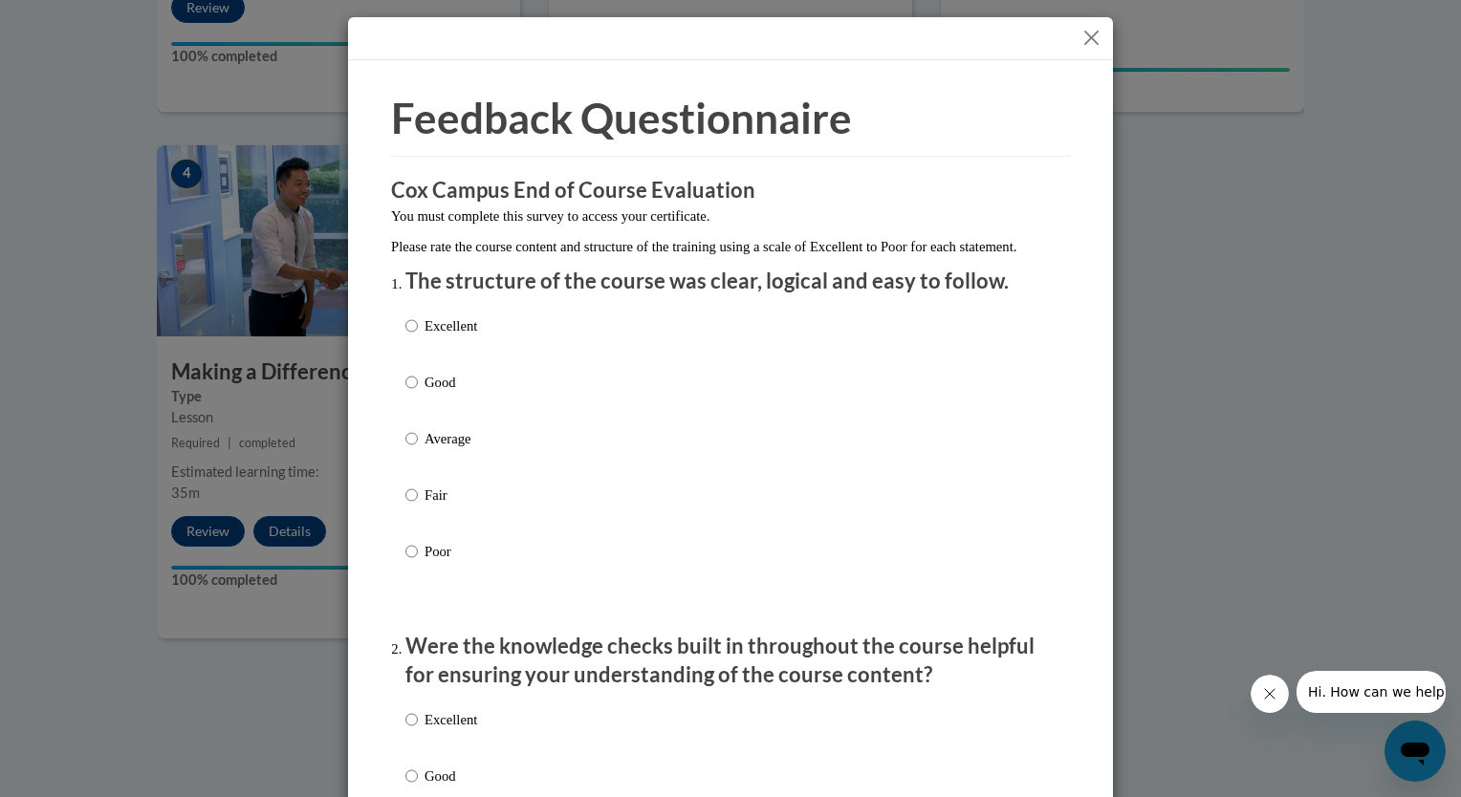
click at [1093, 39] on button "Close" at bounding box center [1091, 38] width 24 height 24
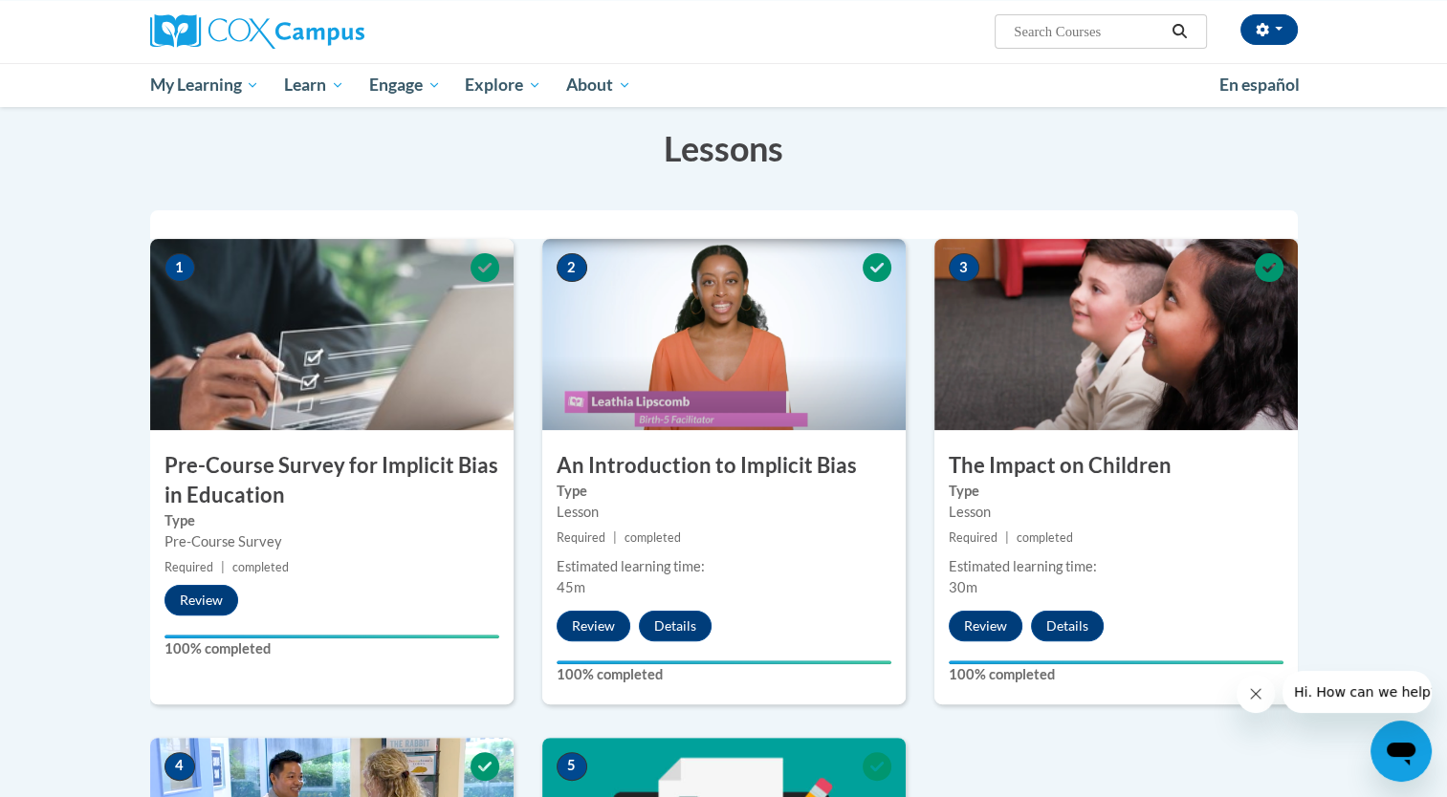
scroll to position [198, 0]
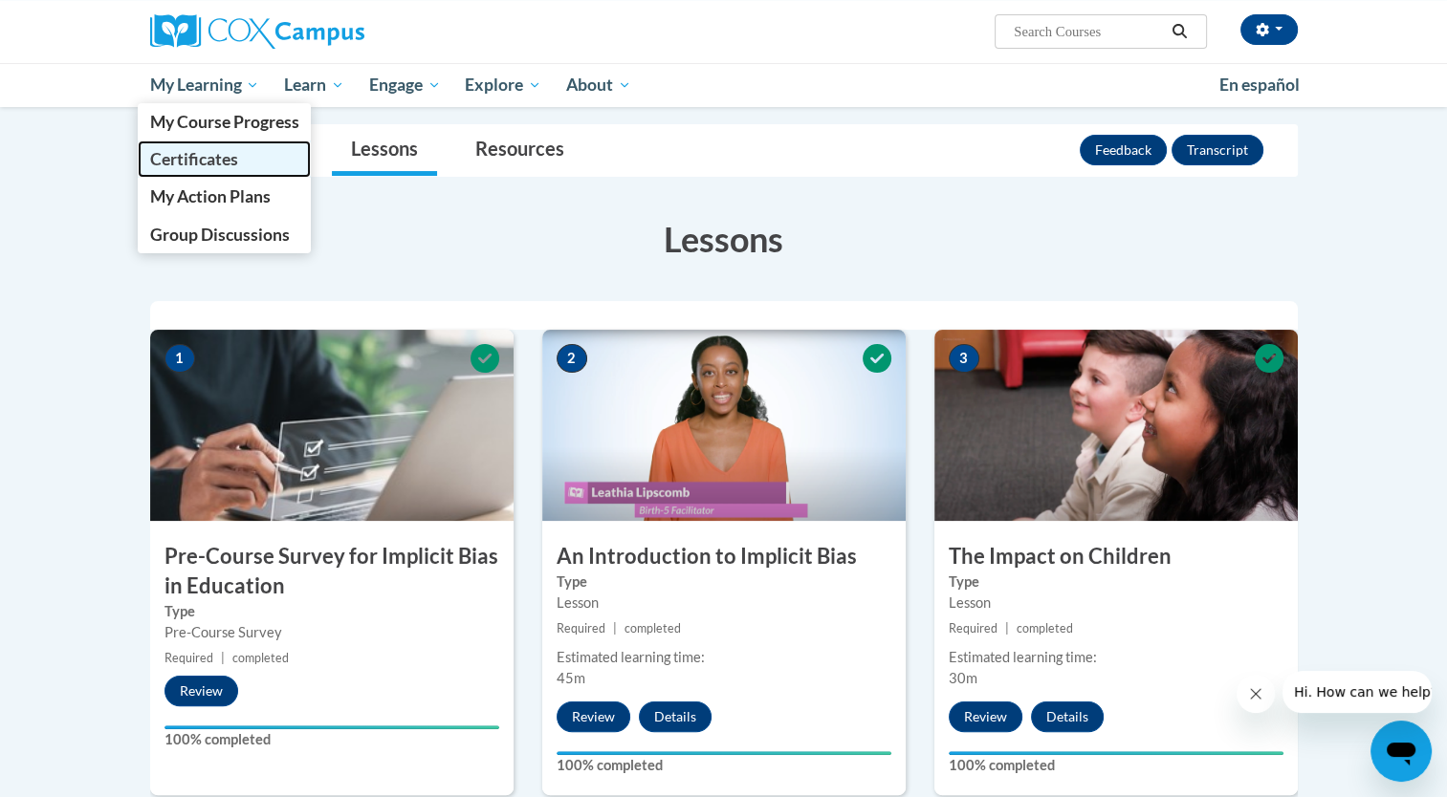
click at [212, 160] on span "Certificates" at bounding box center [193, 159] width 88 height 20
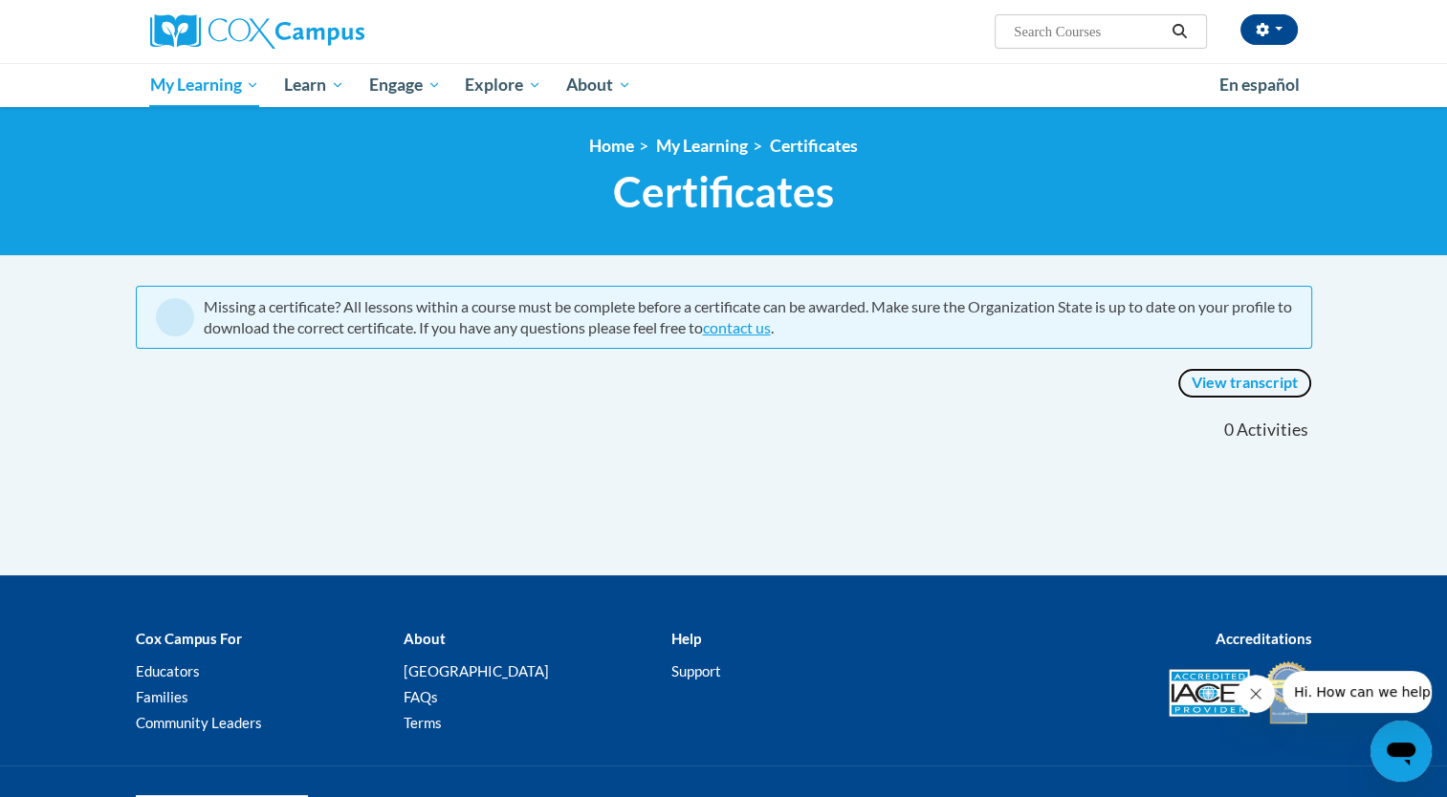
click at [1249, 384] on link "View transcript" at bounding box center [1244, 383] width 135 height 31
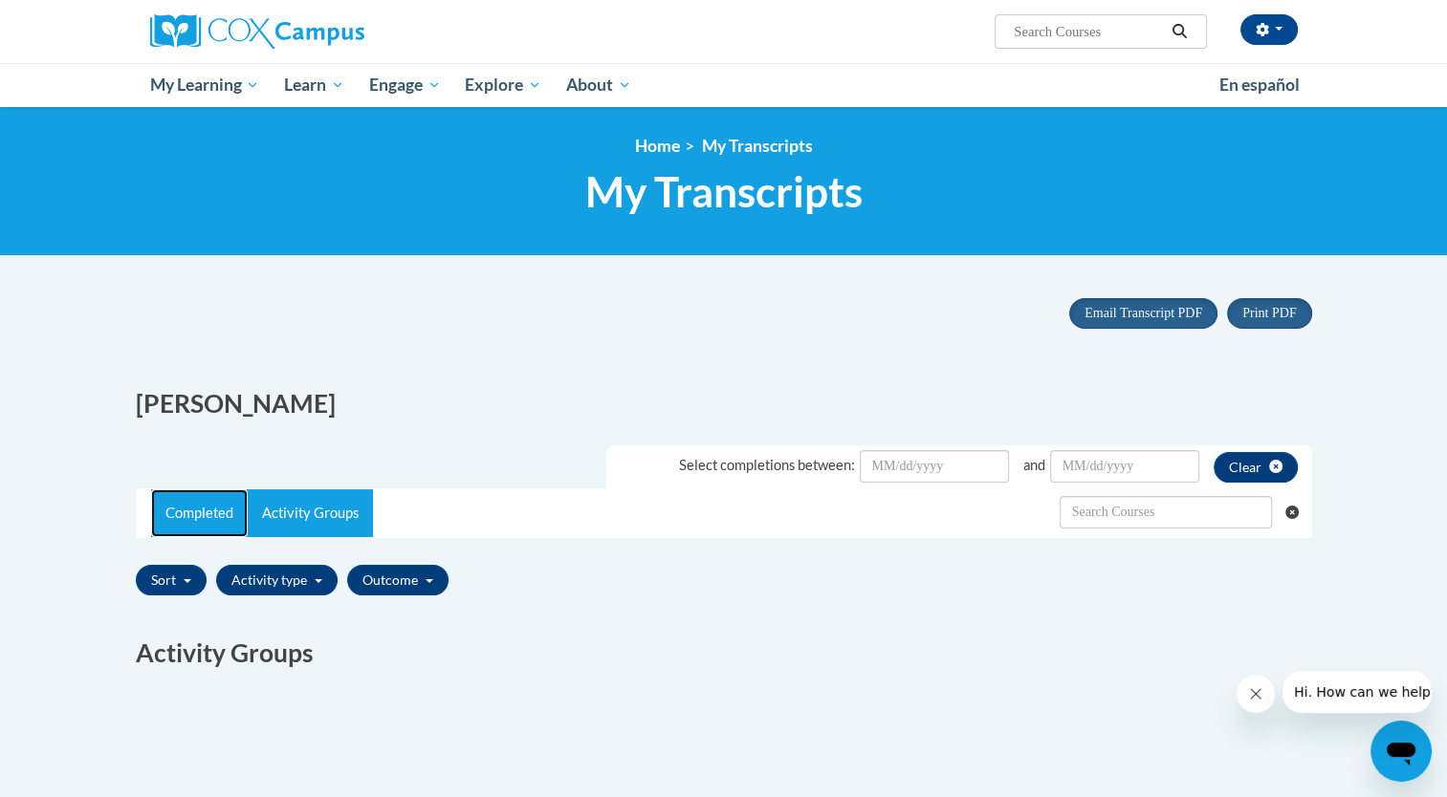
click at [179, 529] on link "Completed" at bounding box center [199, 514] width 97 height 48
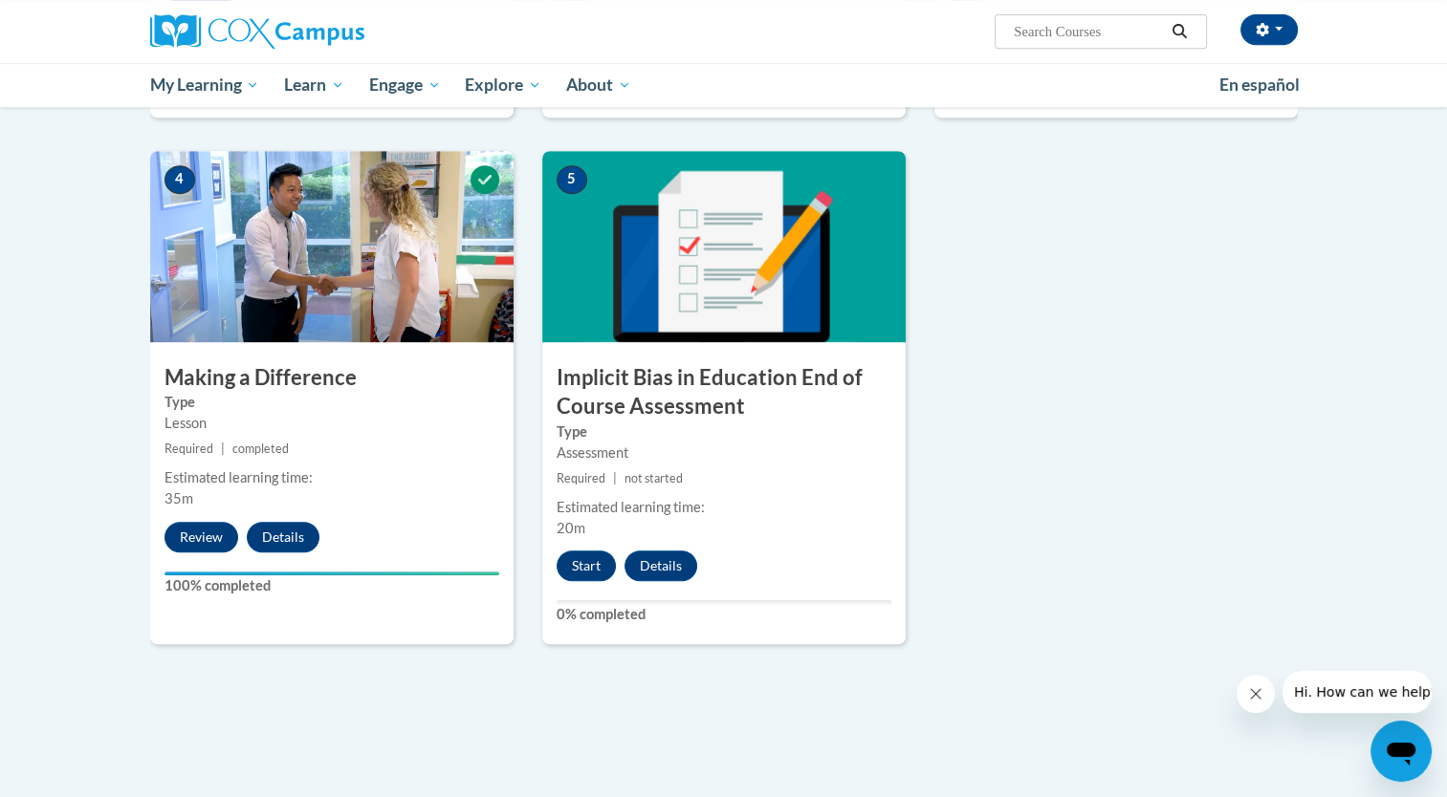
scroll to position [865, 0]
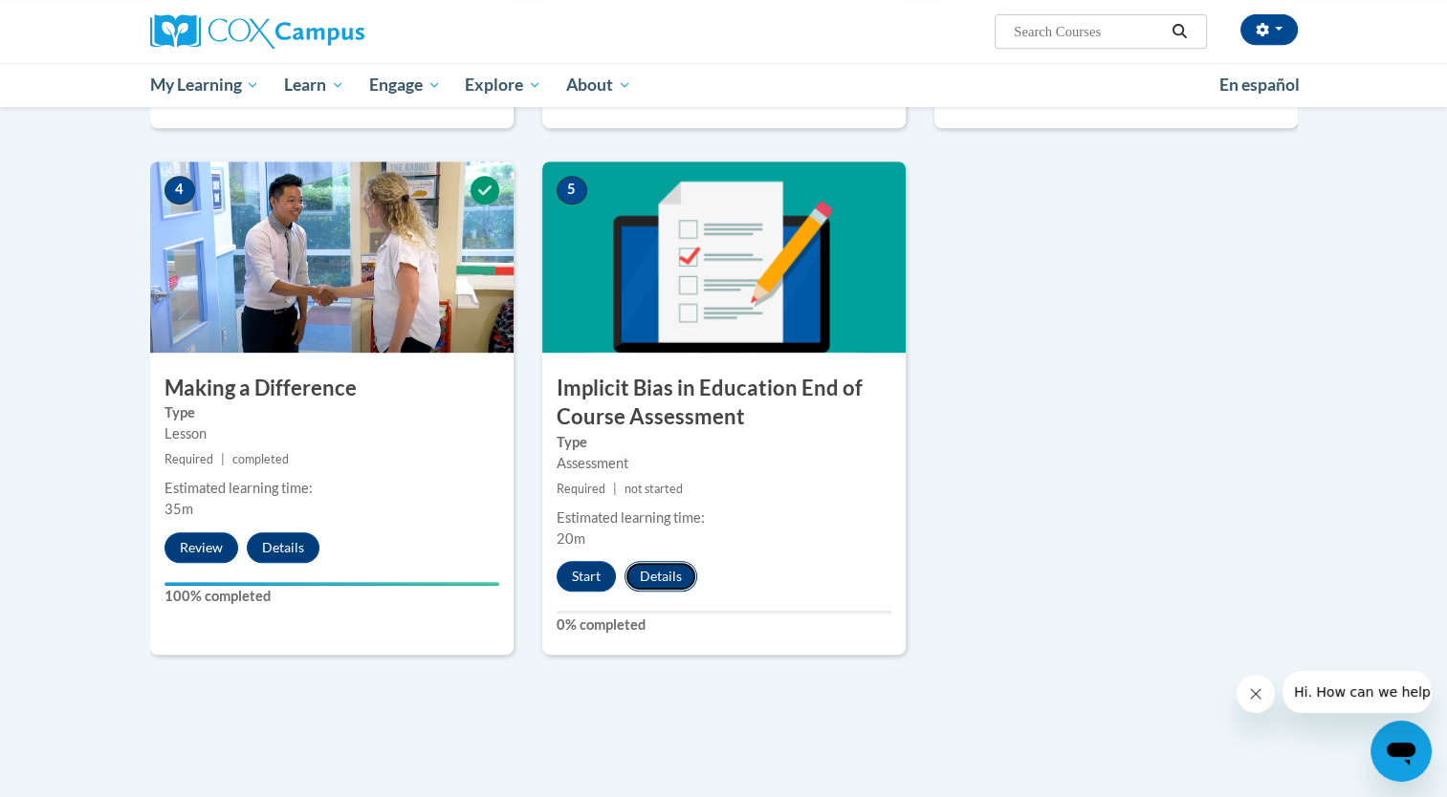
click at [675, 582] on button "Details" at bounding box center [660, 576] width 73 height 31
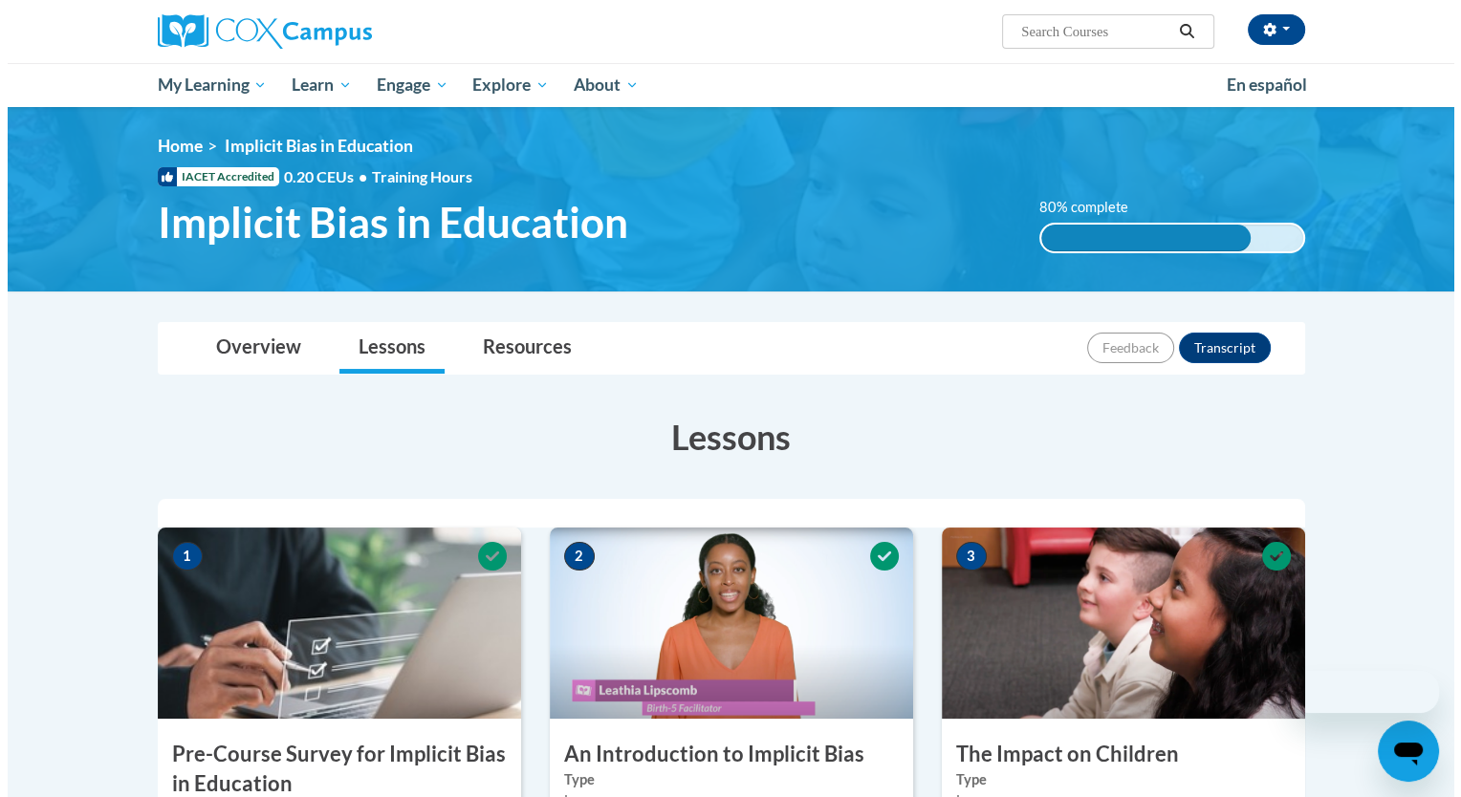
scroll to position [865, 0]
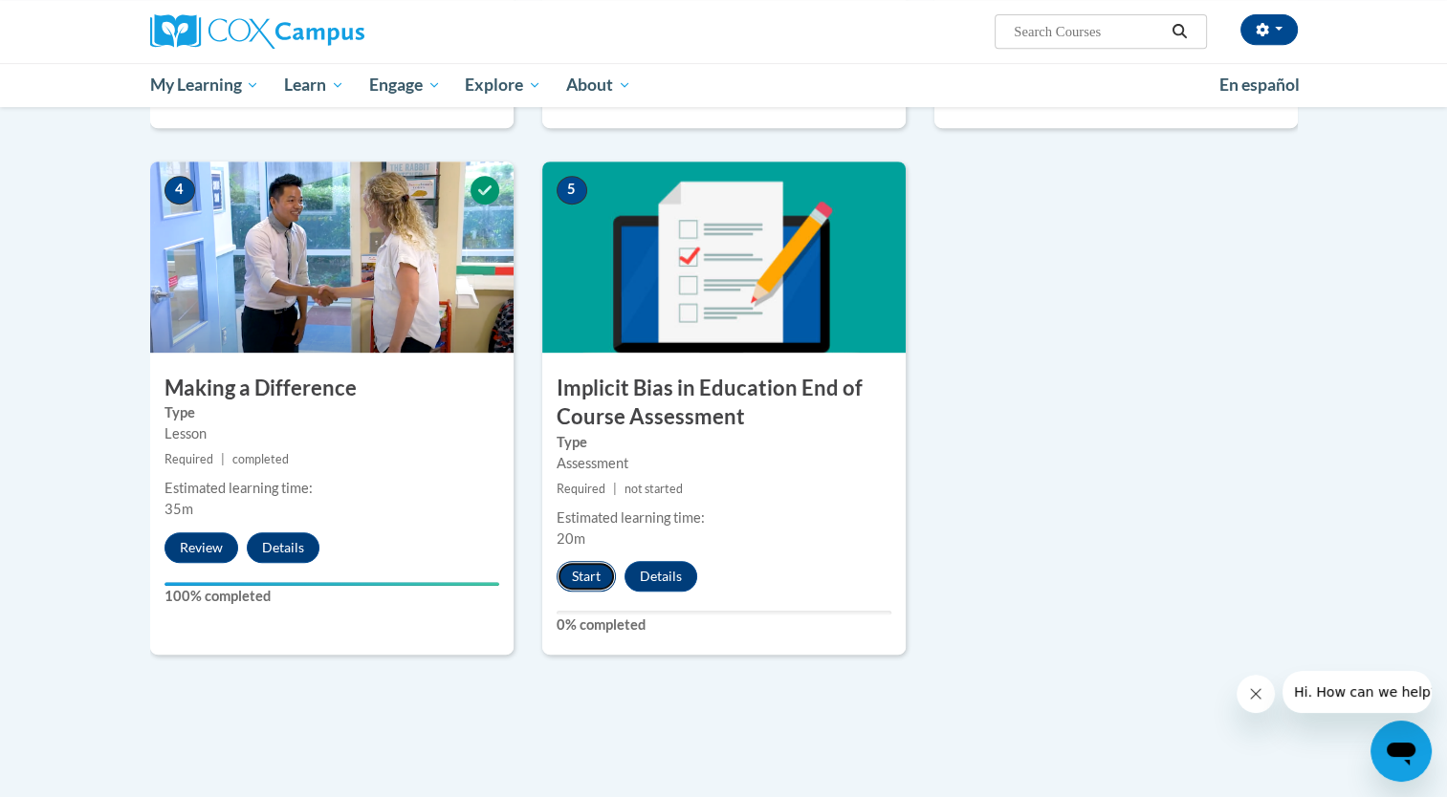
click at [590, 582] on button "Start" at bounding box center [585, 576] width 59 height 31
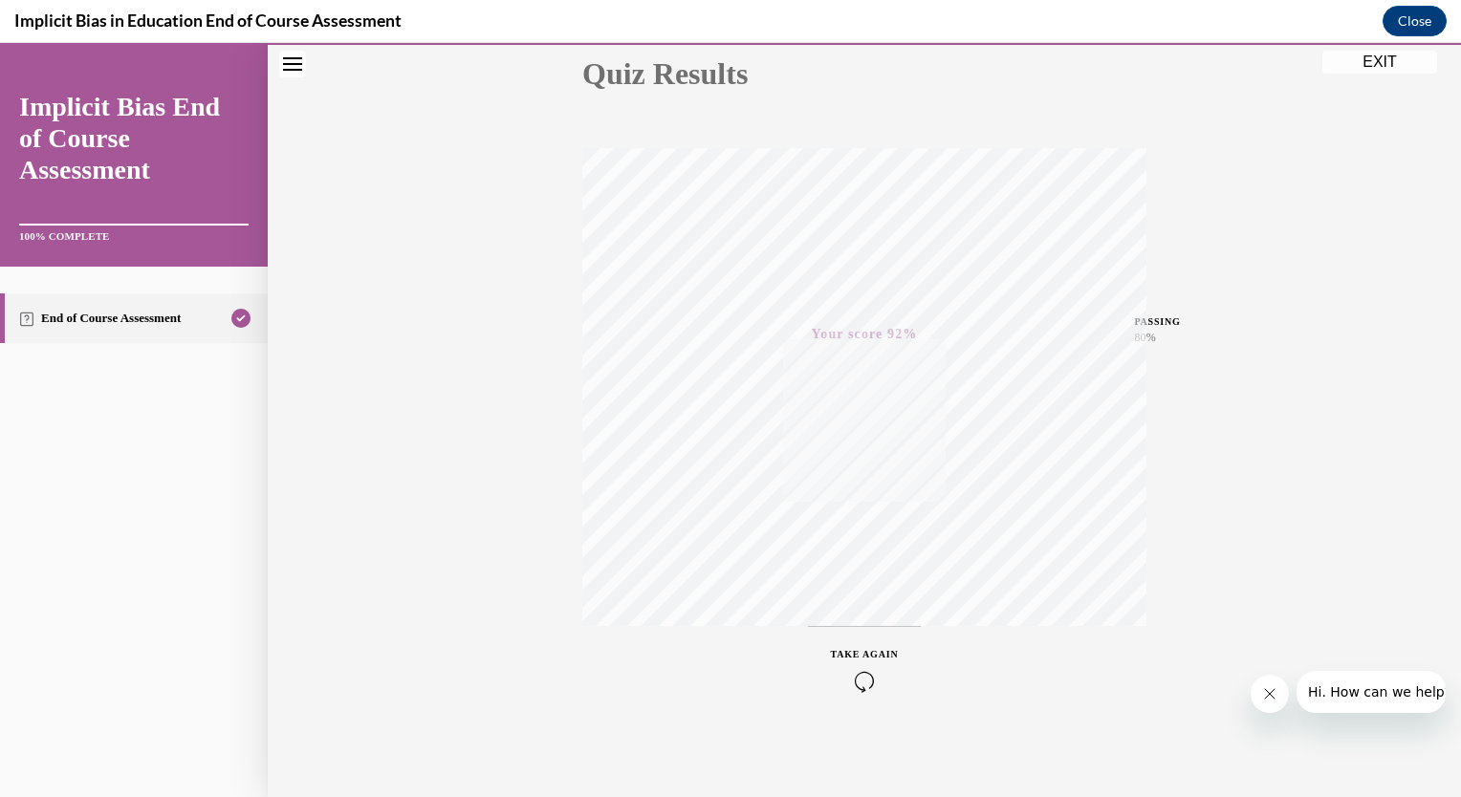
scroll to position [0, 0]
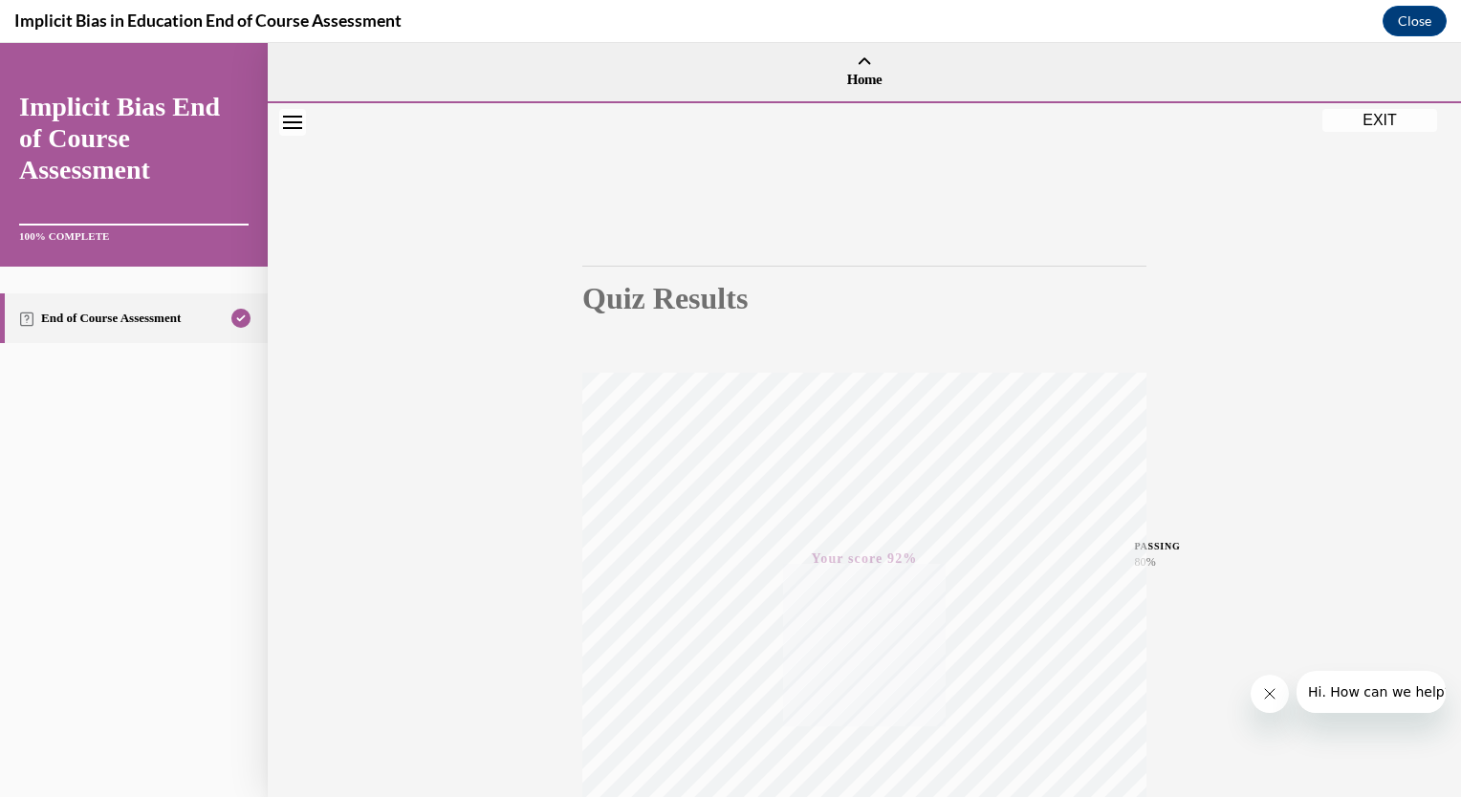
click at [280, 120] on button "Close navigation menu" at bounding box center [292, 122] width 27 height 27
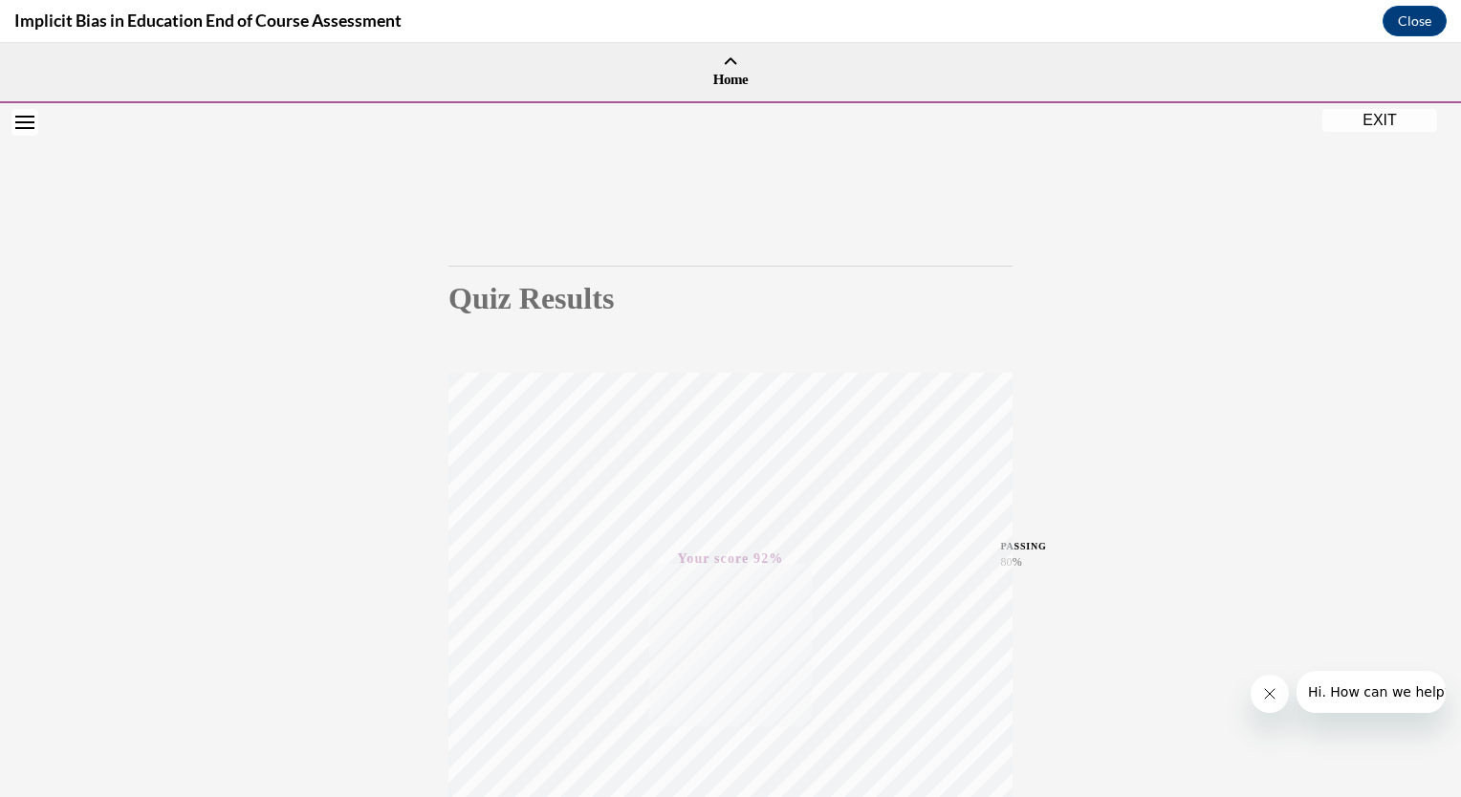
click at [34, 124] on button "Open navigation menu" at bounding box center [24, 122] width 27 height 27
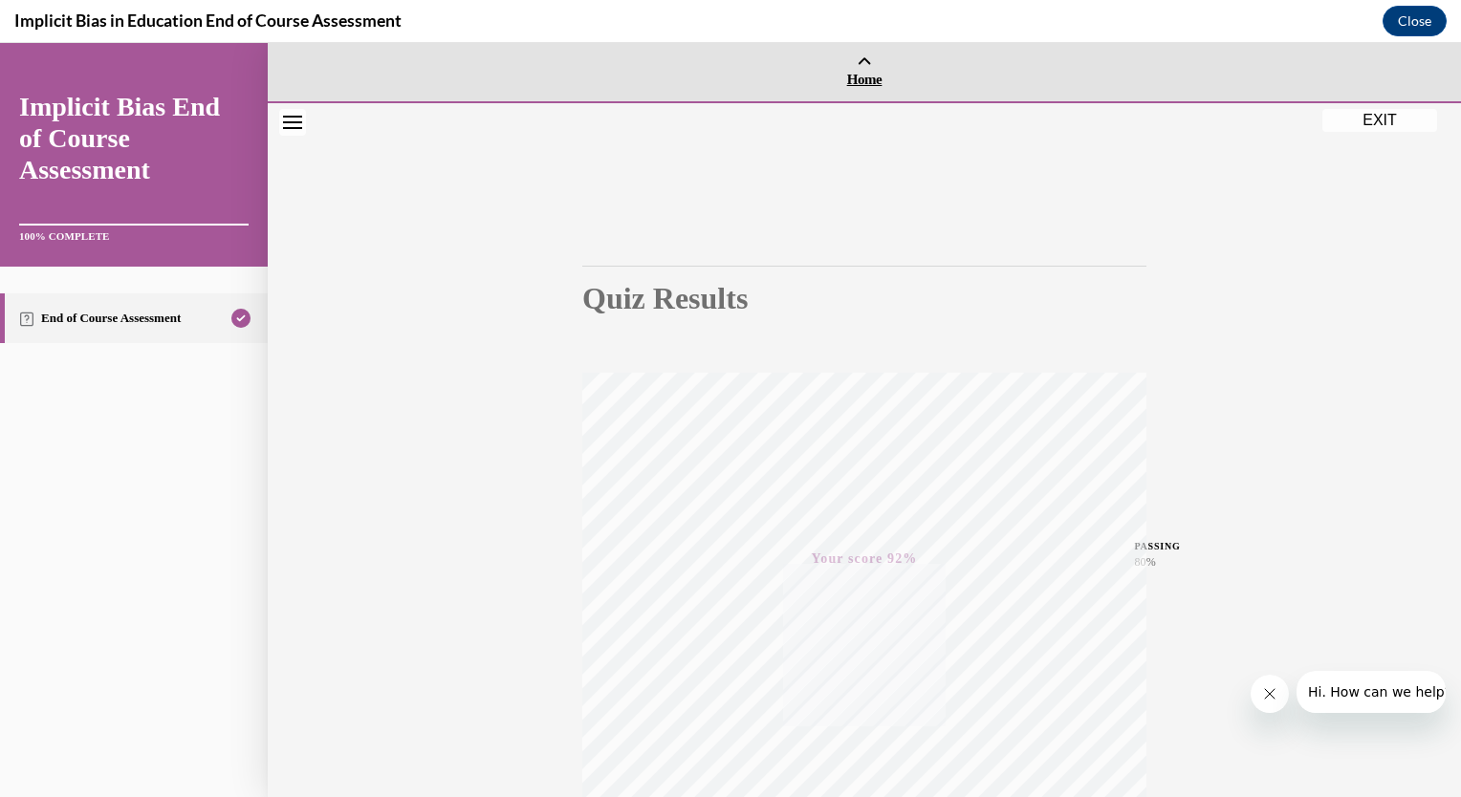
click at [845, 81] on span "Home" at bounding box center [864, 79] width 1184 height 17
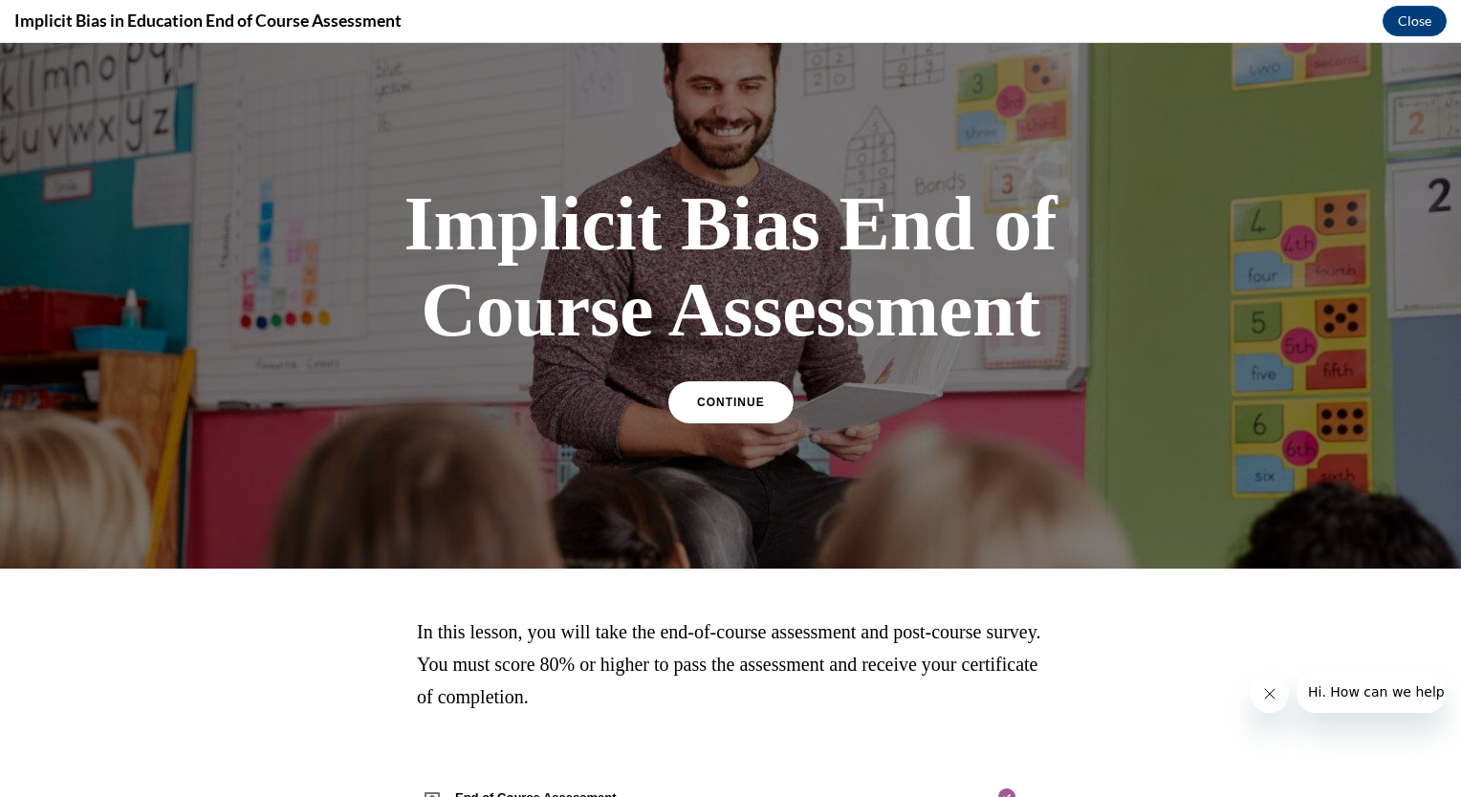
scroll to position [76, 0]
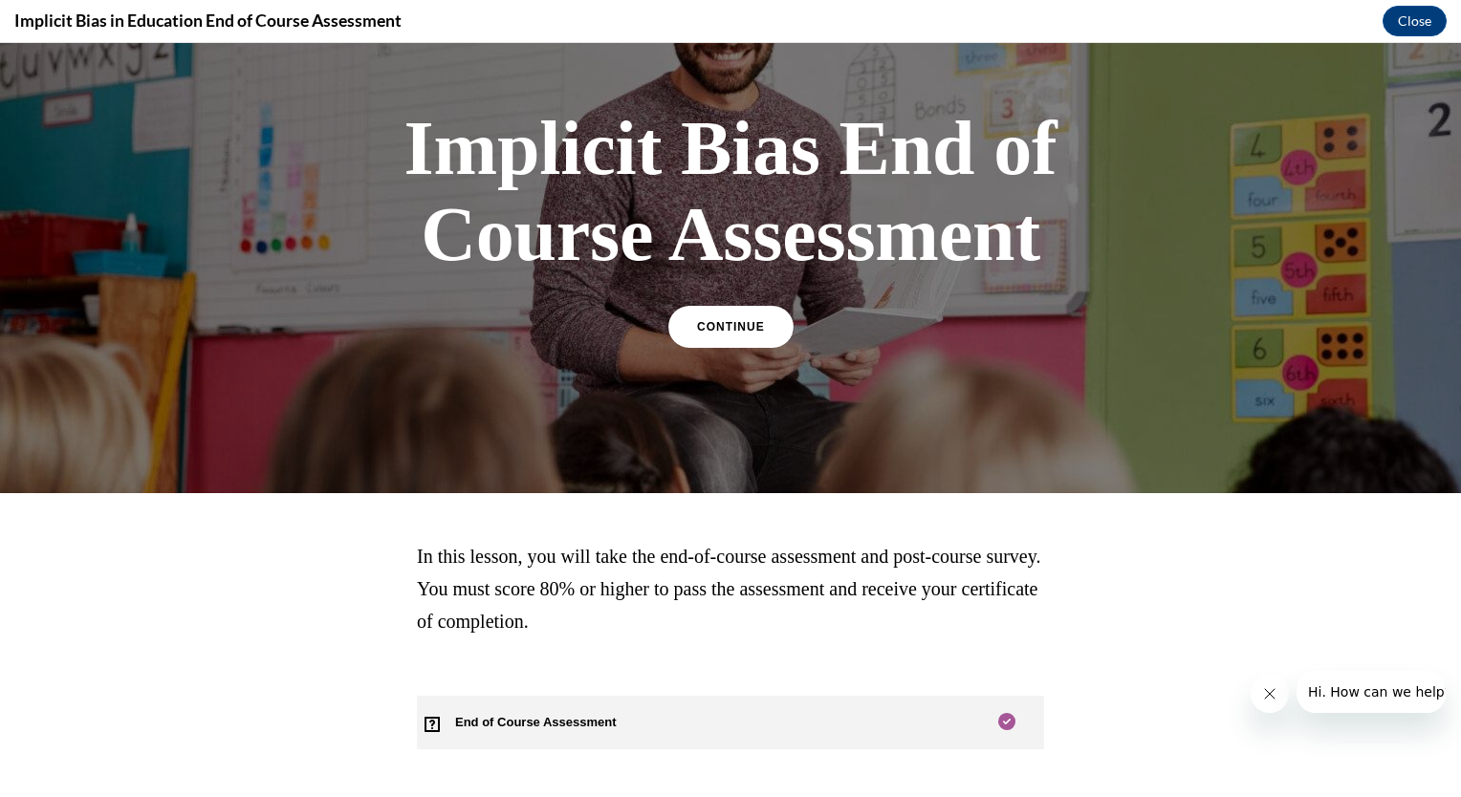
click at [599, 717] on span "End of Course Assessment" at bounding box center [547, 723] width 260 height 54
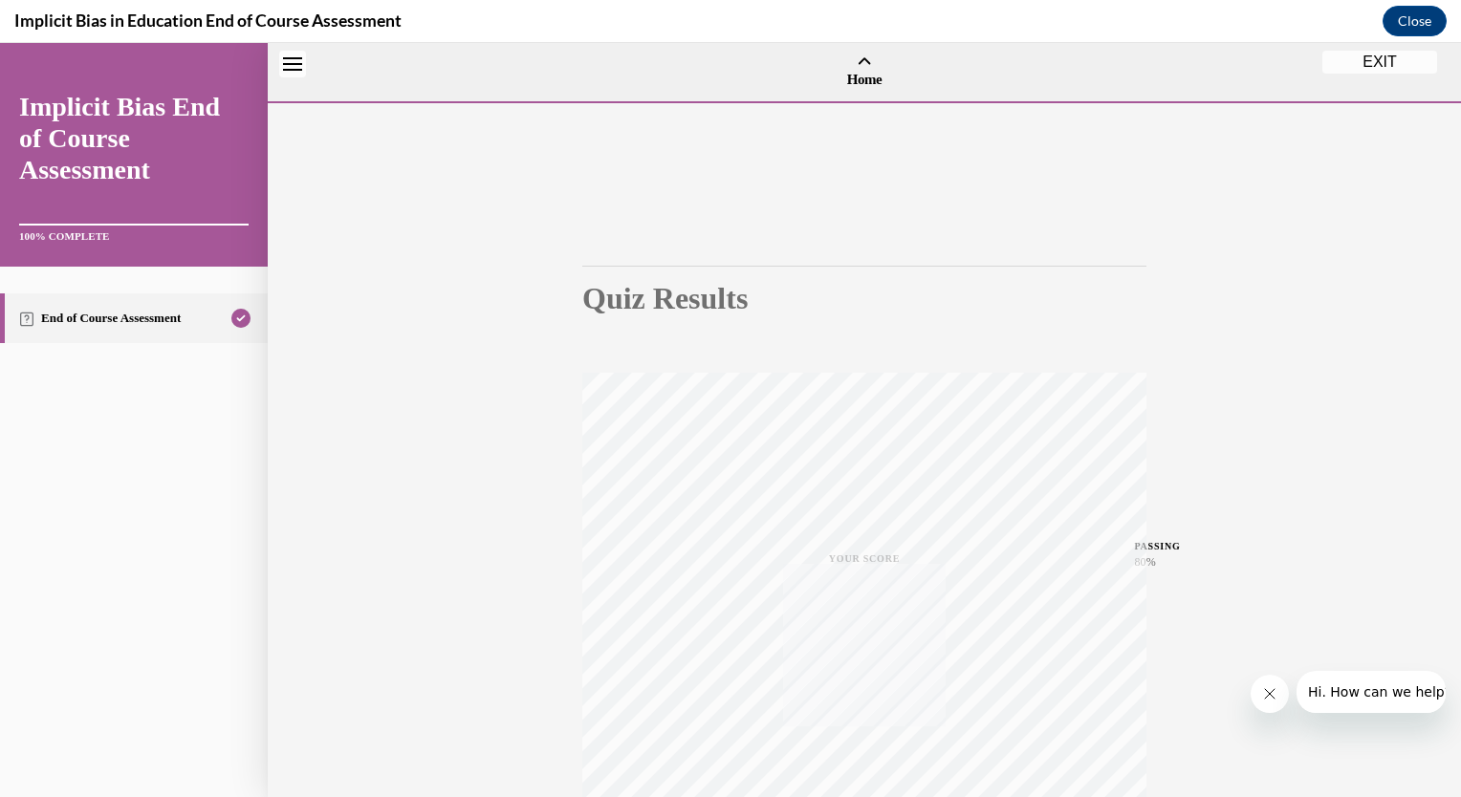
scroll to position [59, 0]
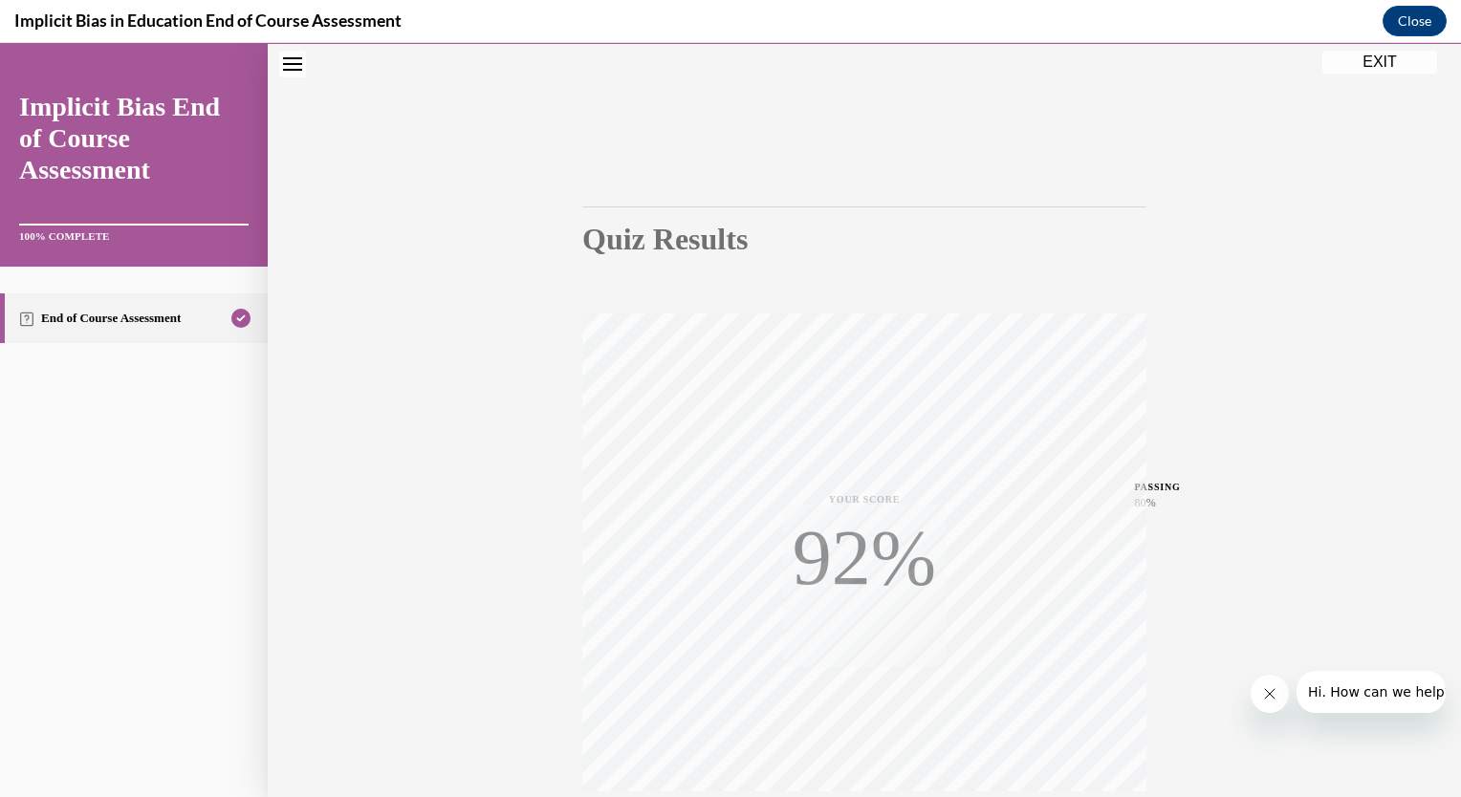
click at [46, 332] on link "End of Course Assessment" at bounding box center [134, 319] width 268 height 50
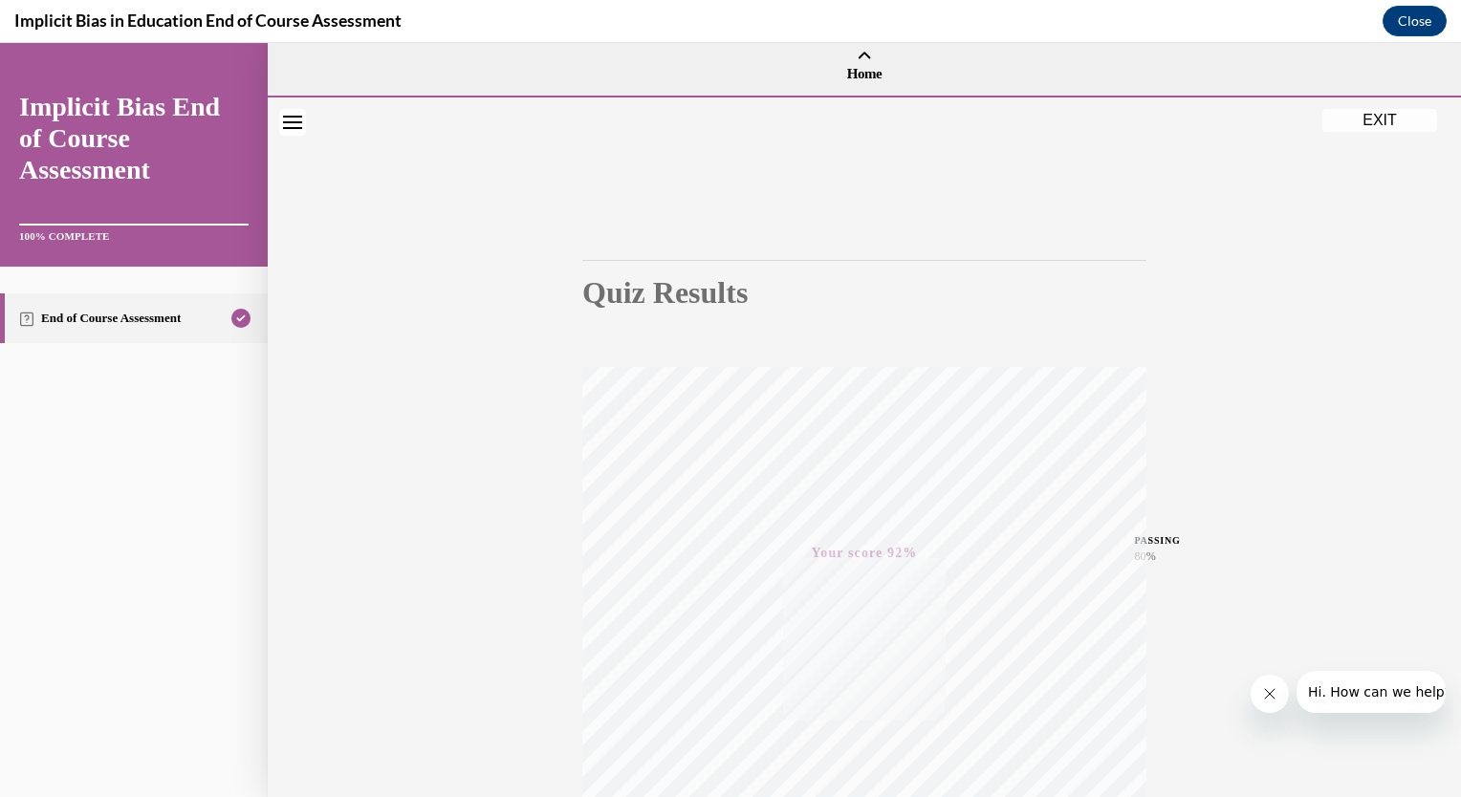
scroll to position [0, 0]
click at [1377, 109] on button "EXIT" at bounding box center [1379, 120] width 115 height 23
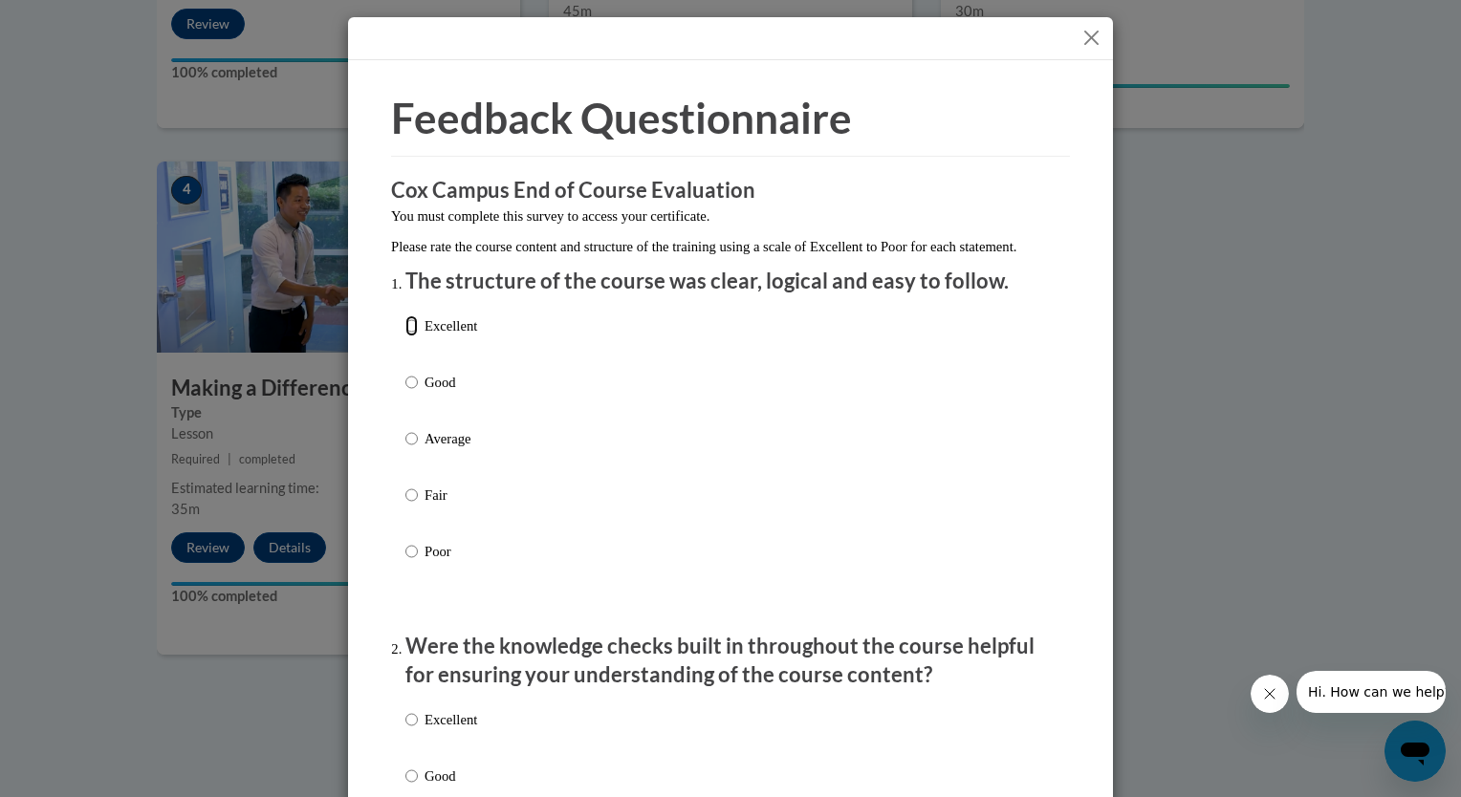
click at [408, 337] on input "Excellent" at bounding box center [411, 326] width 12 height 21
radio input "true"
click at [405, 730] on input "Excellent" at bounding box center [411, 719] width 12 height 21
radio input "true"
click at [405, 766] on input "Good" at bounding box center [411, 776] width 12 height 21
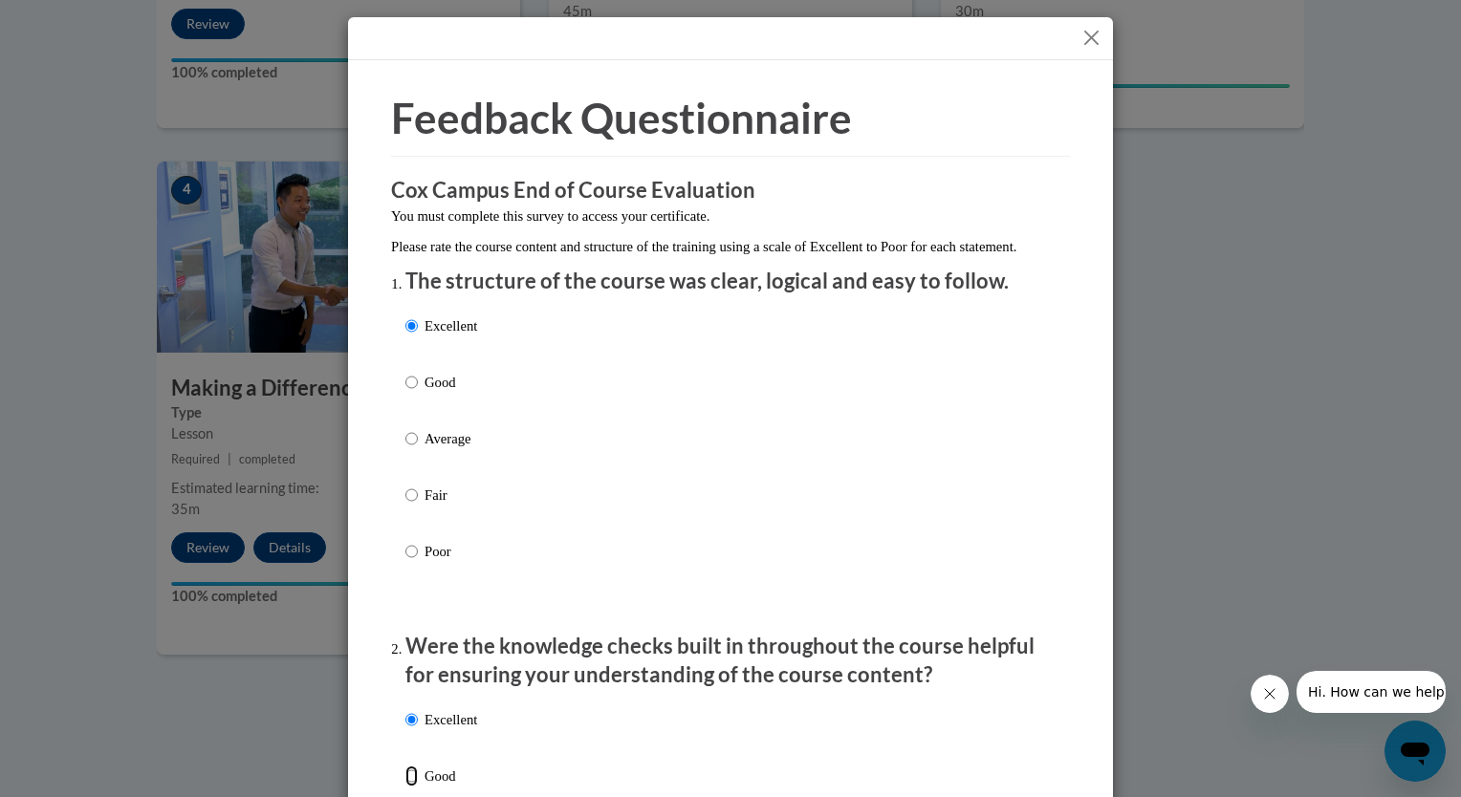
radio input "true"
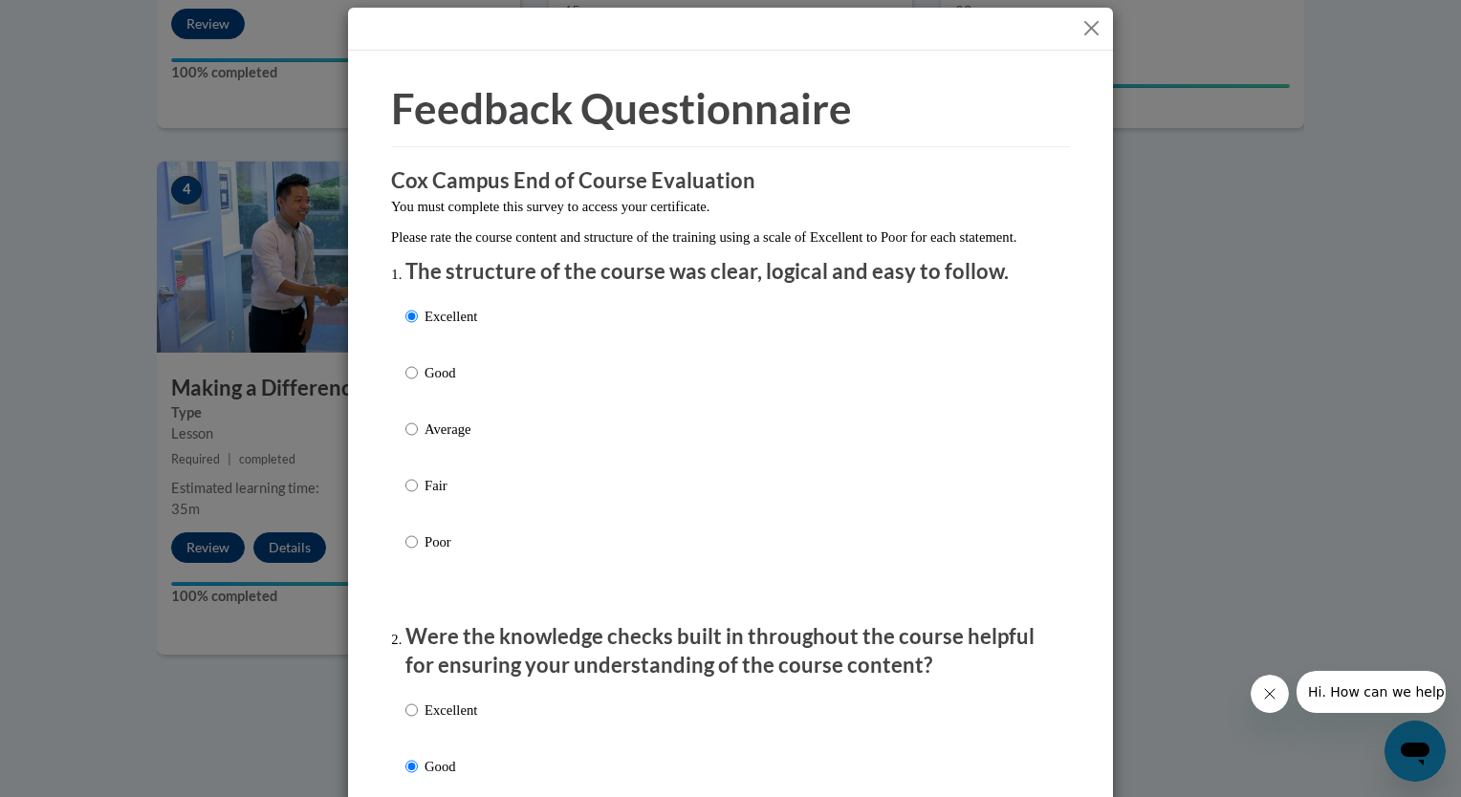
radio input "true"
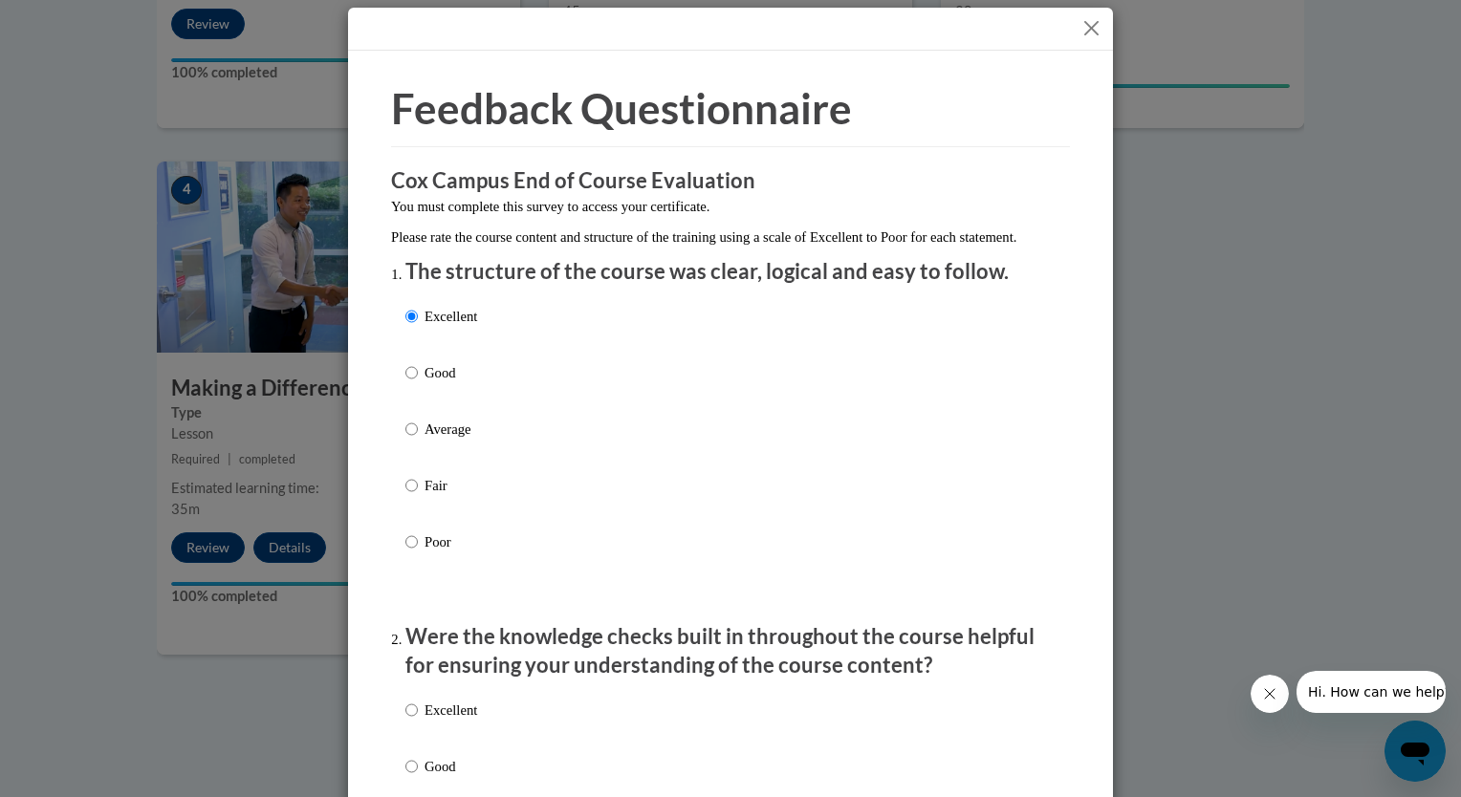
radio input "true"
click at [405, 700] on input "Excellent" at bounding box center [411, 710] width 12 height 21
radio input "true"
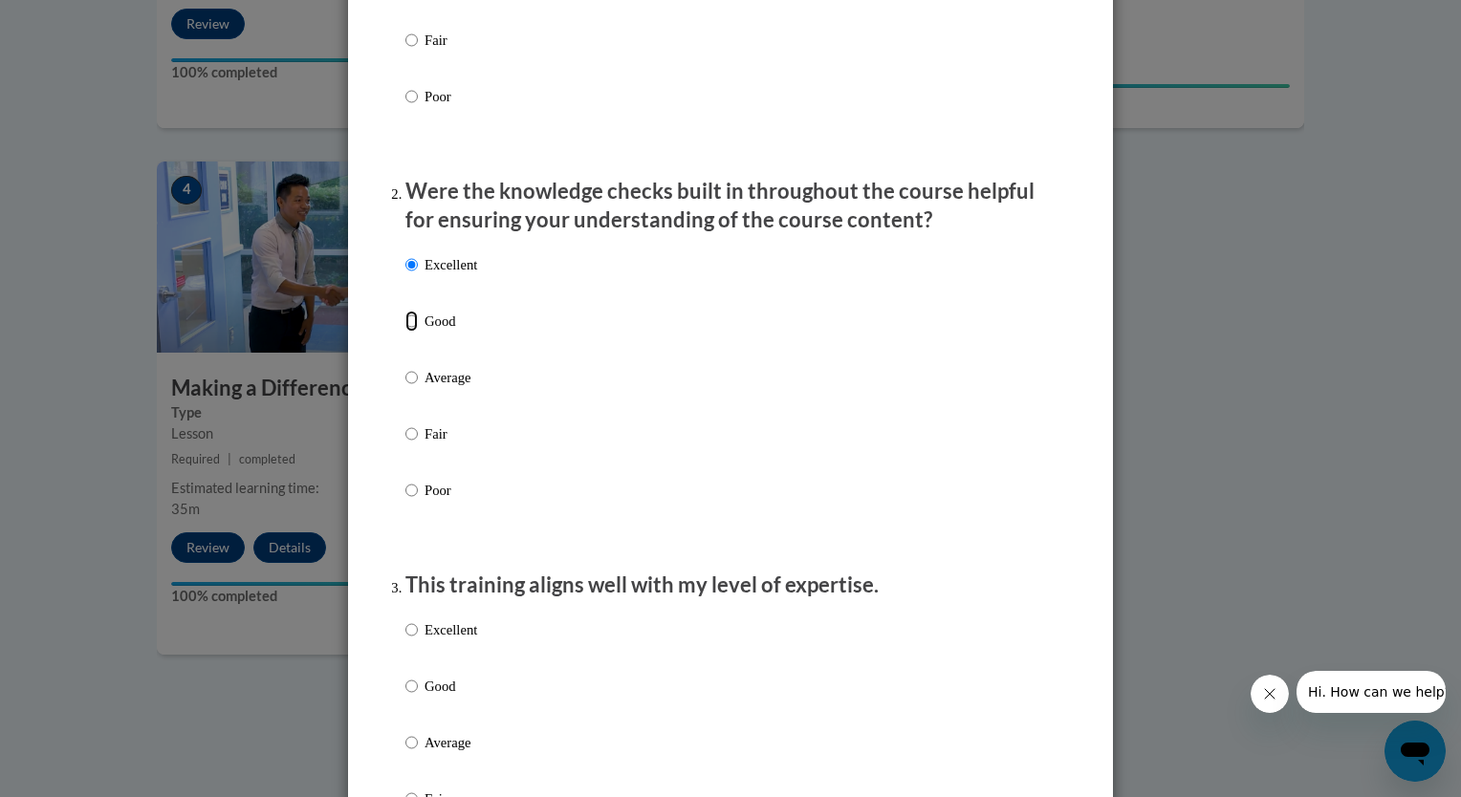
click at [405, 311] on input "Good" at bounding box center [411, 321] width 12 height 21
radio input "true"
click at [405, 367] on input "Average" at bounding box center [411, 377] width 12 height 21
radio input "true"
click at [405, 424] on input "Fair" at bounding box center [411, 434] width 12 height 21
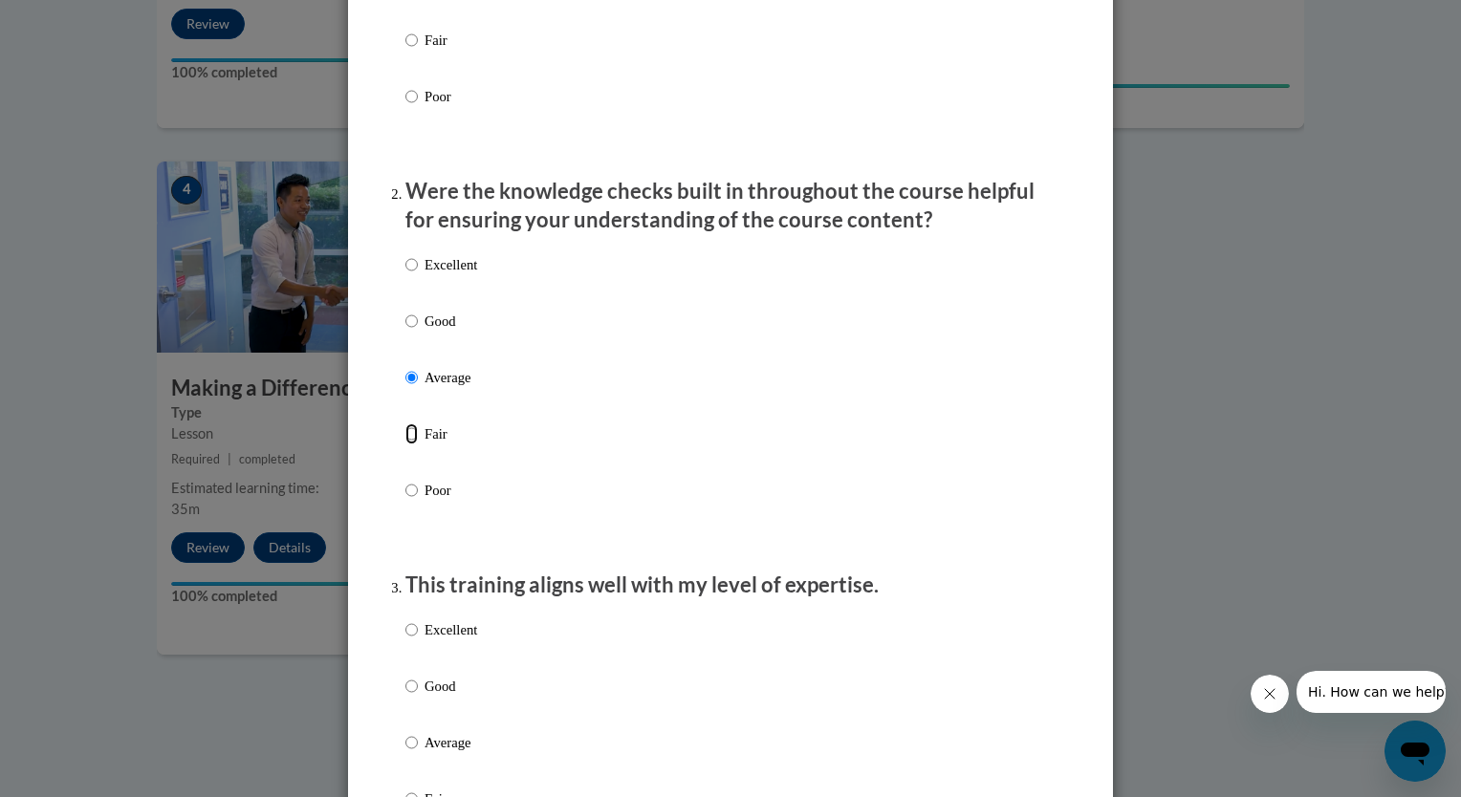
radio input "true"
click at [405, 480] on input "Poor" at bounding box center [411, 490] width 12 height 21
radio input "true"
click at [405, 254] on input "Excellent" at bounding box center [411, 264] width 12 height 21
radio input "true"
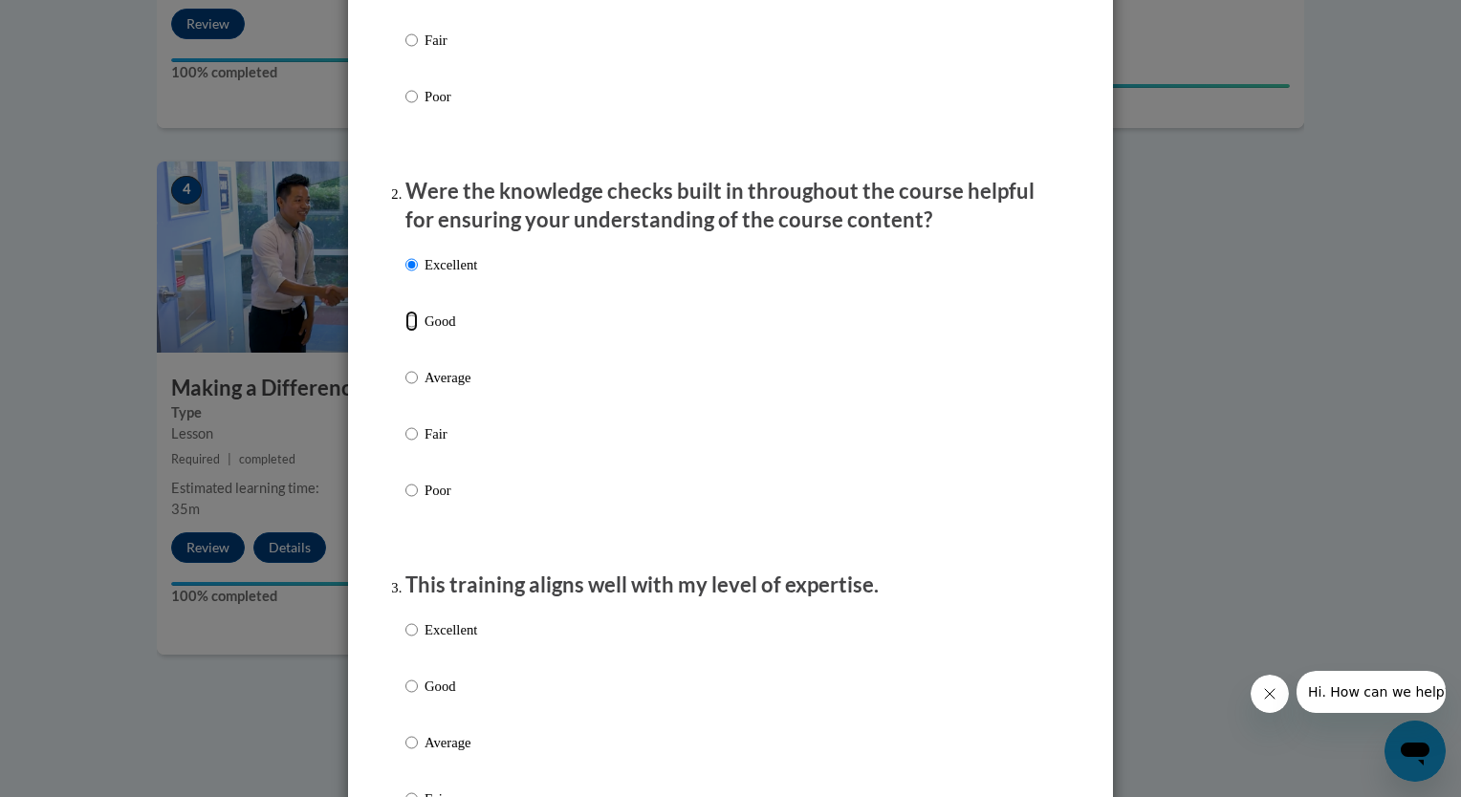
click at [405, 311] on input "Good" at bounding box center [411, 321] width 12 height 21
radio input "true"
click at [405, 367] on input "Average" at bounding box center [411, 377] width 12 height 21
radio input "true"
click at [405, 424] on input "Fair" at bounding box center [411, 434] width 12 height 21
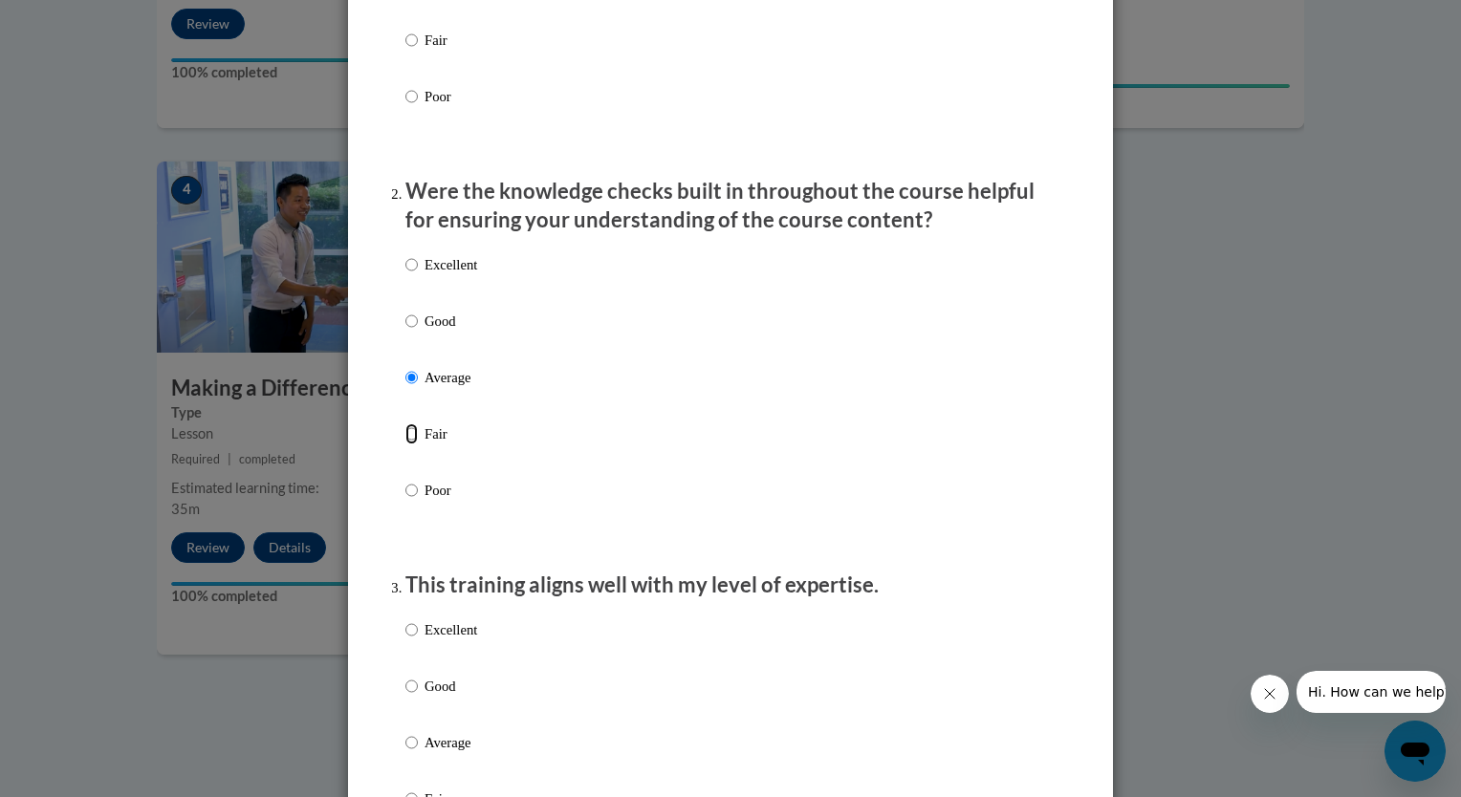
radio input "true"
click at [405, 480] on input "Poor" at bounding box center [411, 490] width 12 height 21
radio input "true"
click at [405, 254] on input "Excellent" at bounding box center [411, 264] width 12 height 21
radio input "true"
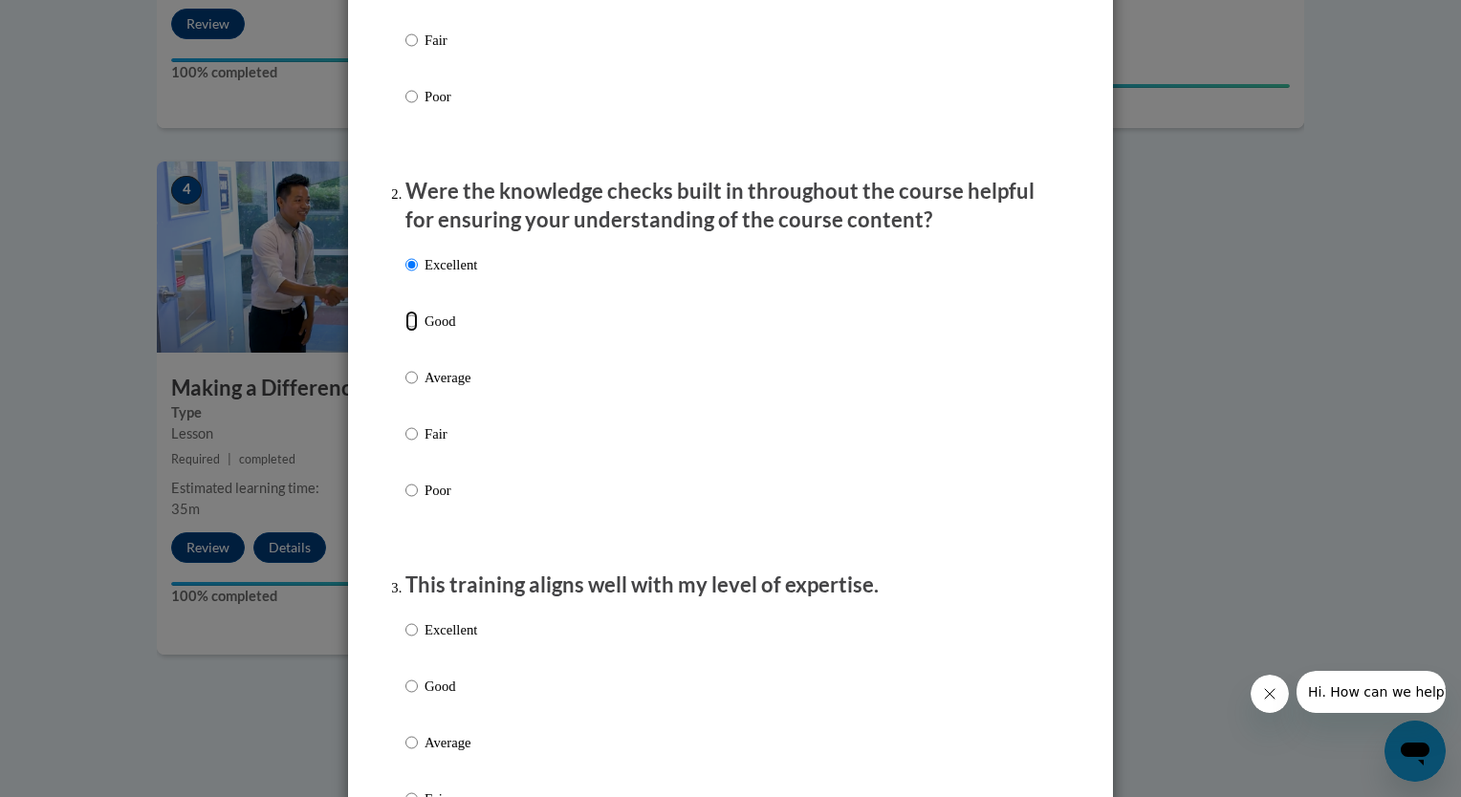
click at [405, 311] on input "Good" at bounding box center [411, 321] width 12 height 21
radio input "true"
click at [405, 367] on input "Average" at bounding box center [411, 377] width 12 height 21
radio input "true"
click at [405, 424] on input "Fair" at bounding box center [411, 434] width 12 height 21
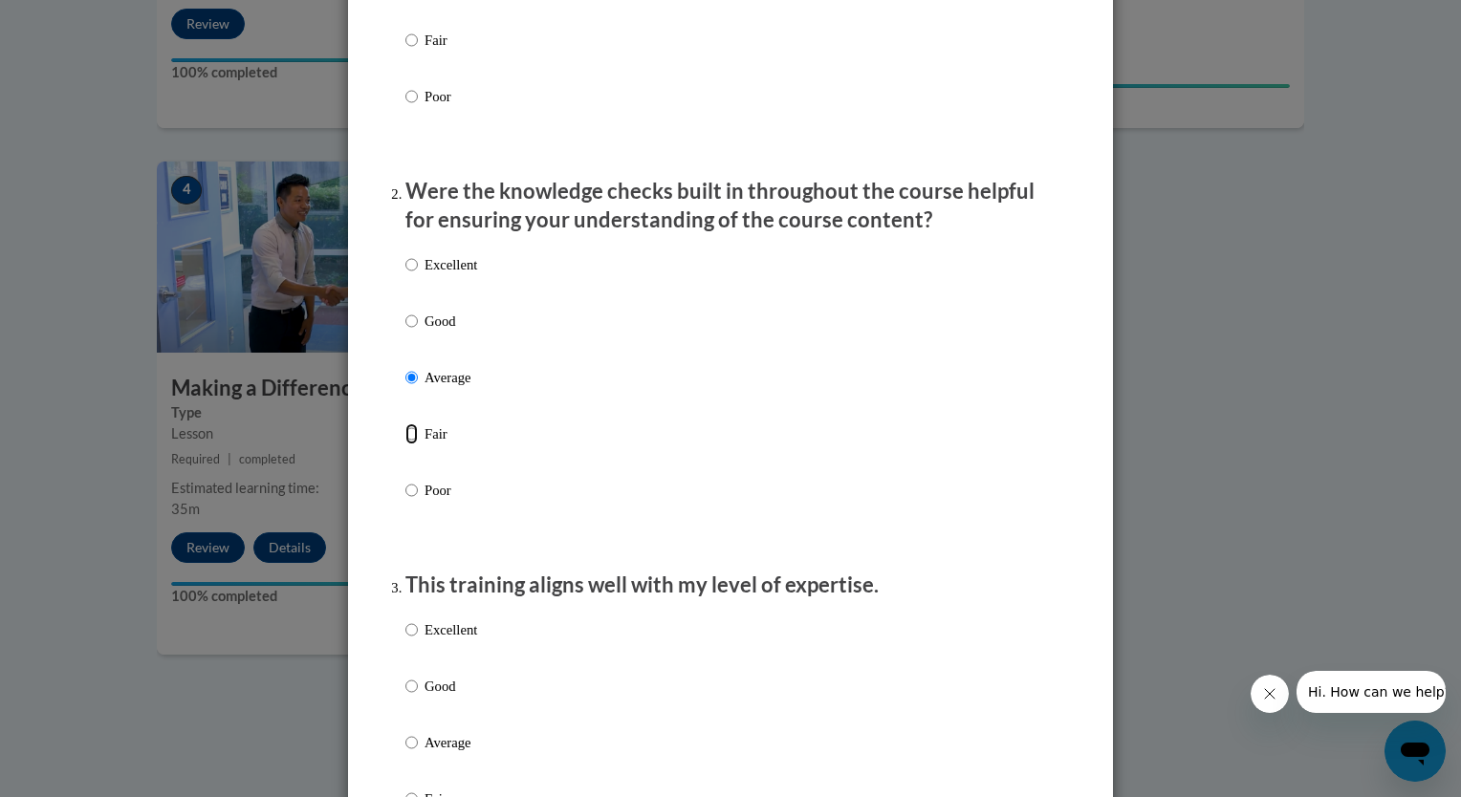
radio input "true"
click at [405, 480] on input "Poor" at bounding box center [411, 490] width 12 height 21
radio input "true"
click at [405, 254] on input "Excellent" at bounding box center [411, 264] width 12 height 21
radio input "true"
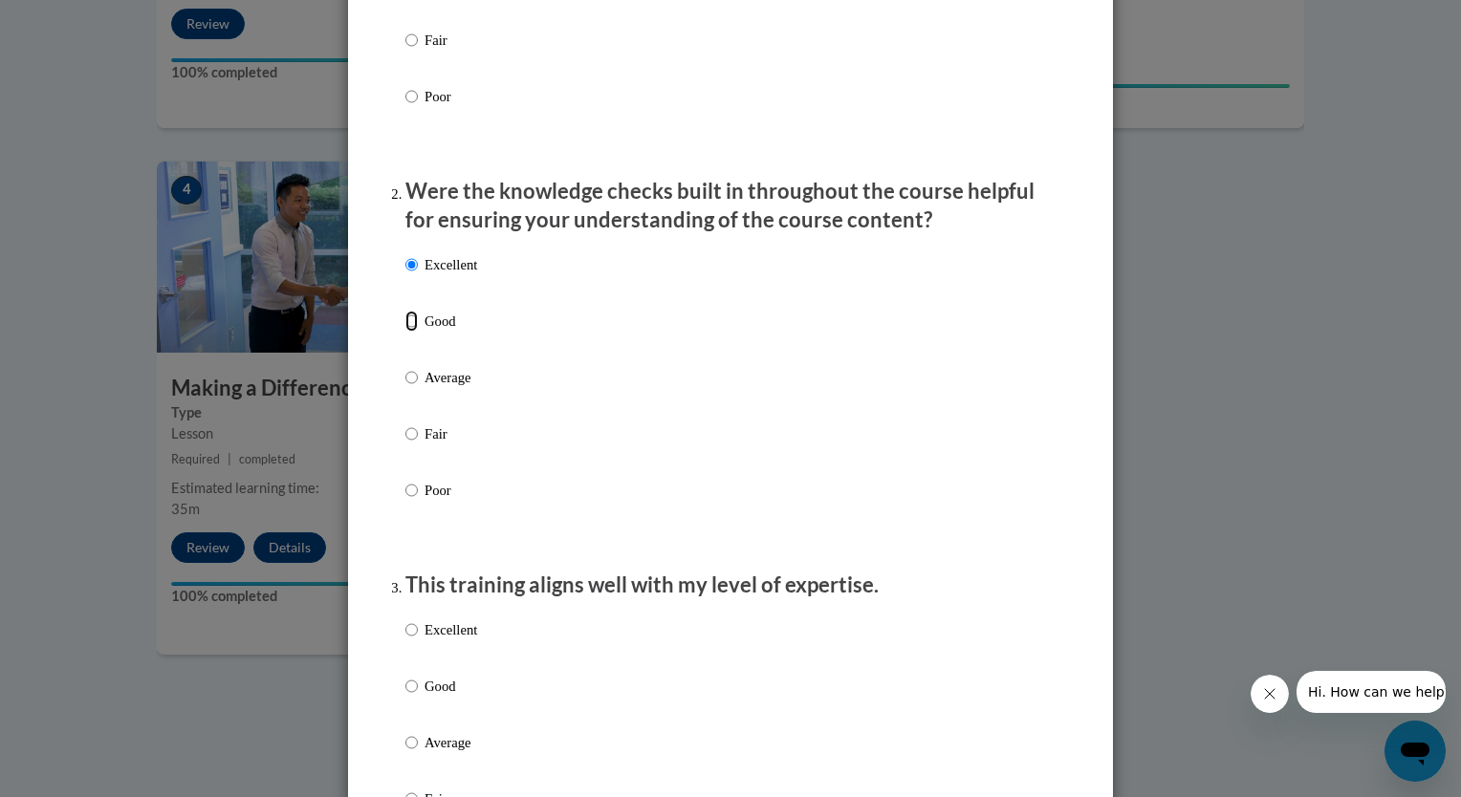
click at [405, 311] on input "Good" at bounding box center [411, 321] width 12 height 21
radio input "true"
click at [405, 367] on input "Average" at bounding box center [411, 377] width 12 height 21
radio input "true"
click at [405, 424] on input "Fair" at bounding box center [411, 434] width 12 height 21
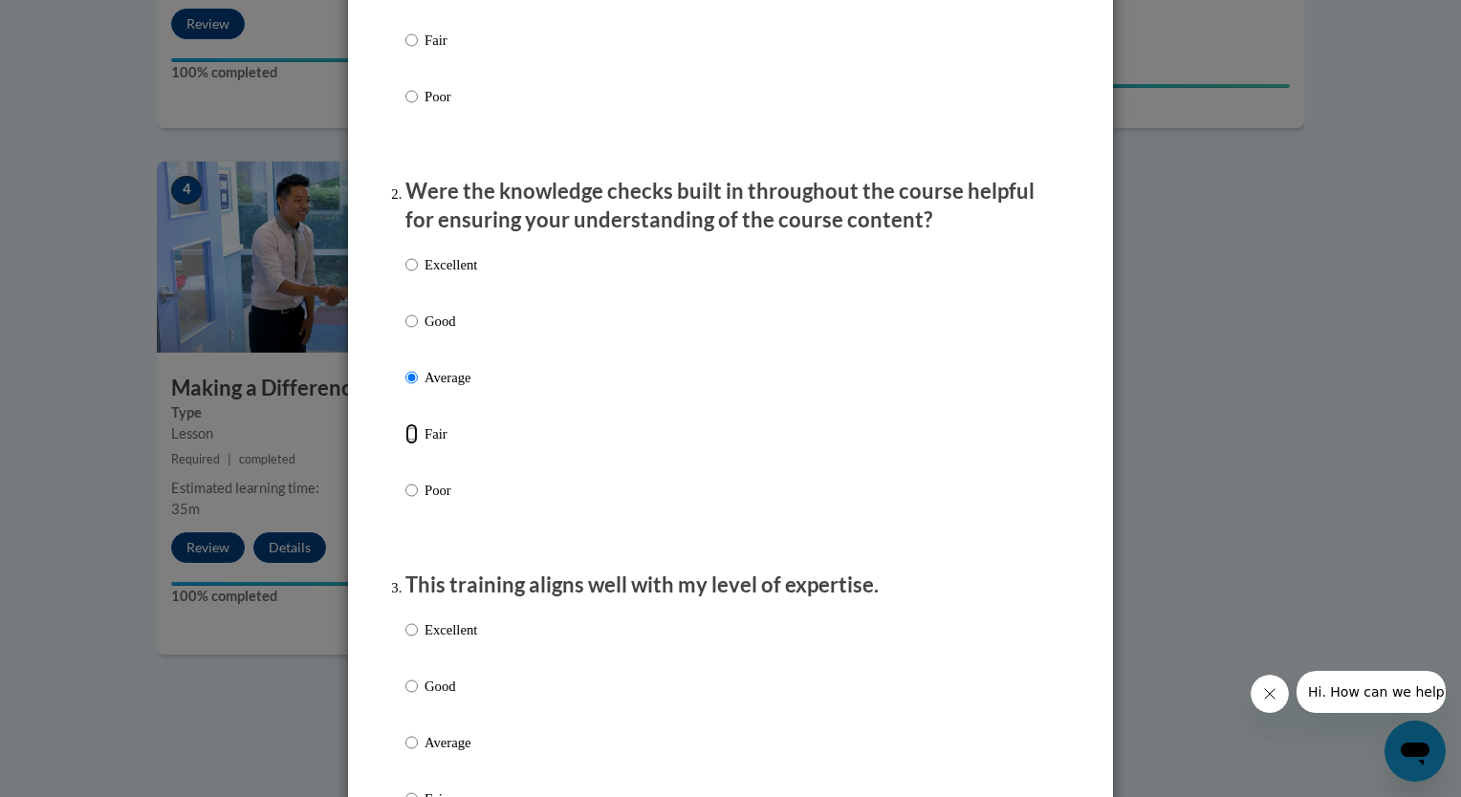
radio input "true"
click at [405, 480] on input "Poor" at bounding box center [411, 490] width 12 height 21
radio input "true"
click at [405, 254] on input "Excellent" at bounding box center [411, 264] width 12 height 21
radio input "true"
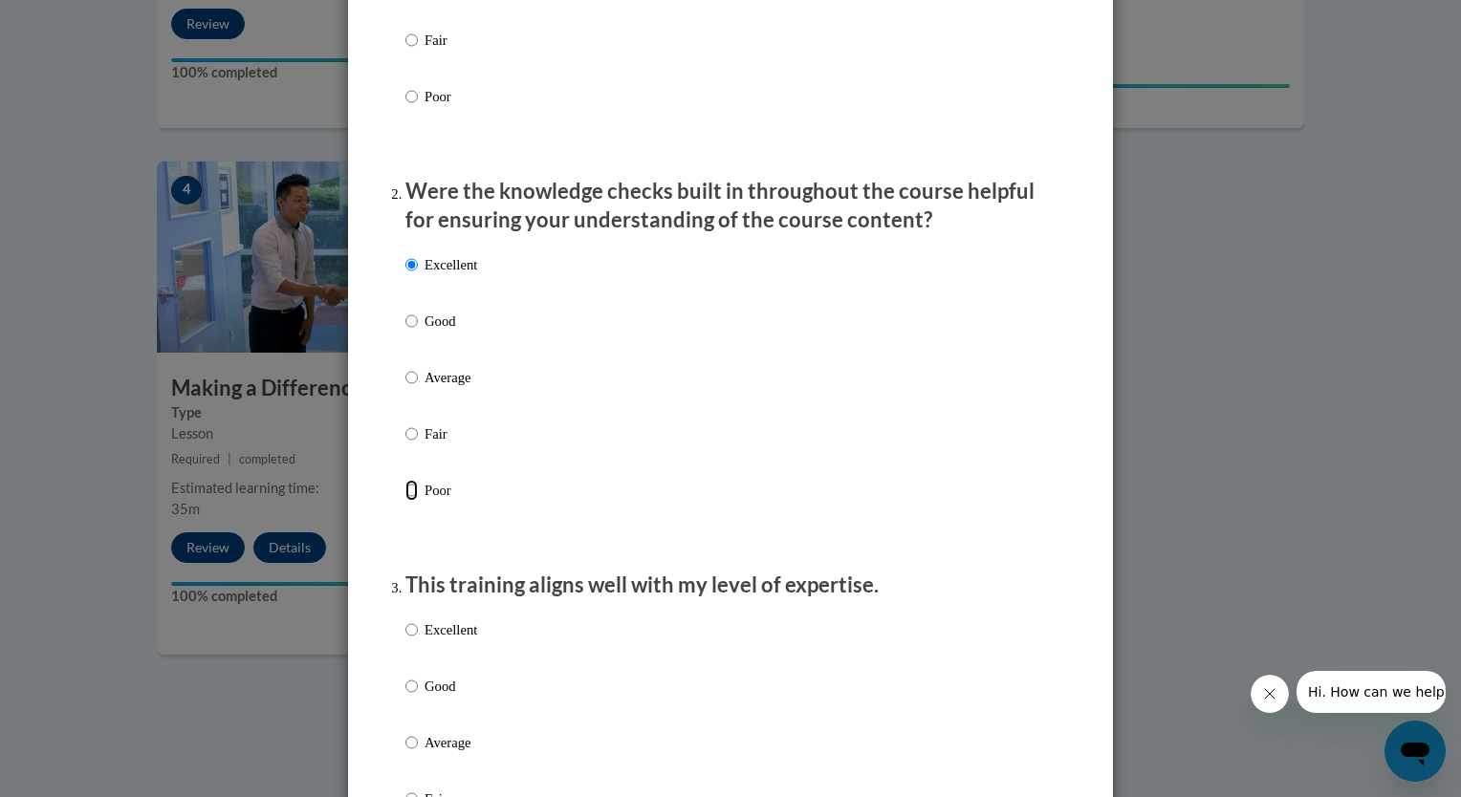
click at [405, 480] on input "Poor" at bounding box center [411, 490] width 12 height 21
radio input "true"
click at [405, 424] on input "Fair" at bounding box center [411, 434] width 12 height 21
radio input "true"
click at [405, 367] on input "Average" at bounding box center [411, 377] width 12 height 21
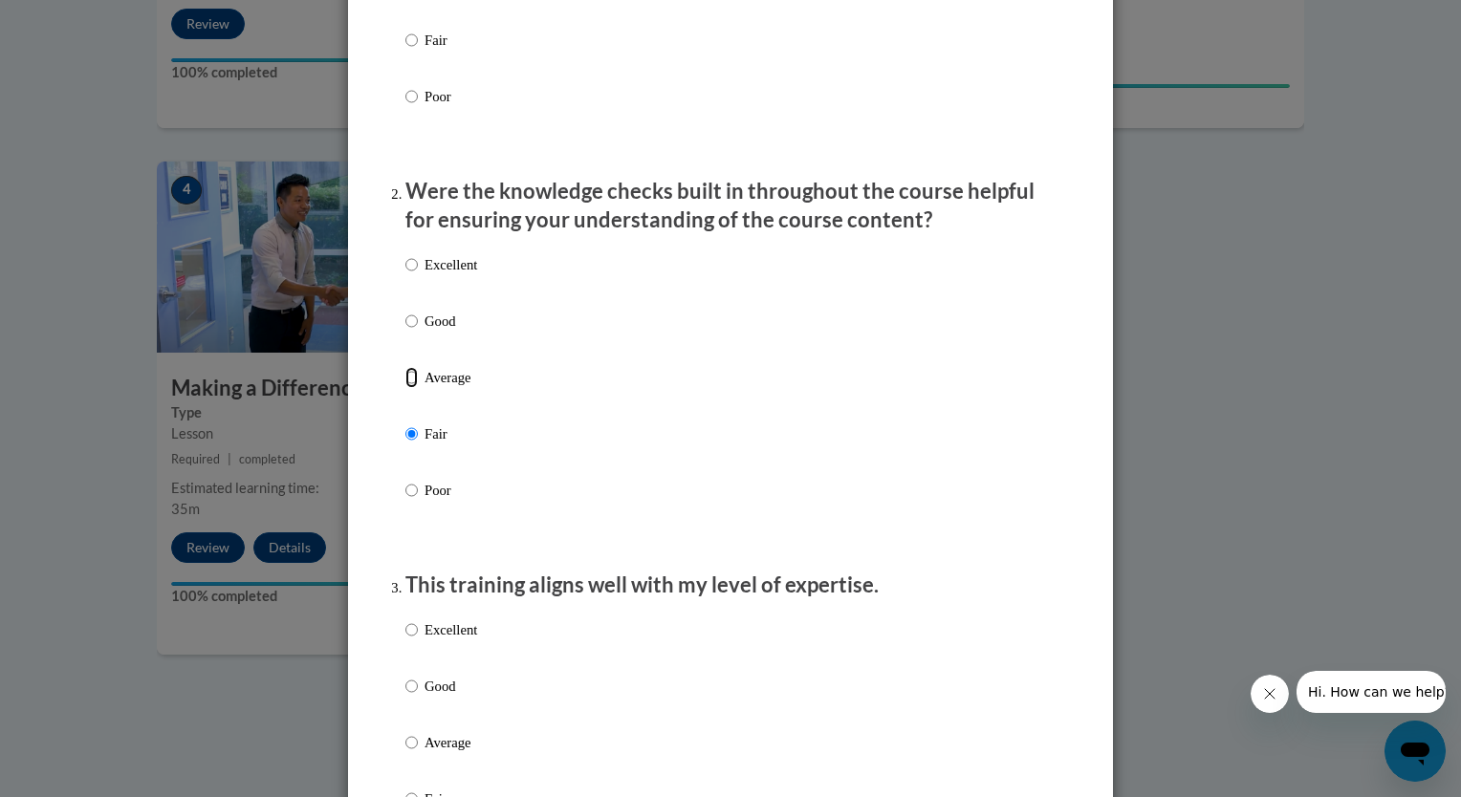
radio input "true"
click at [405, 311] on input "Good" at bounding box center [411, 321] width 12 height 21
radio input "true"
click at [405, 254] on input "Excellent" at bounding box center [411, 264] width 12 height 21
radio input "true"
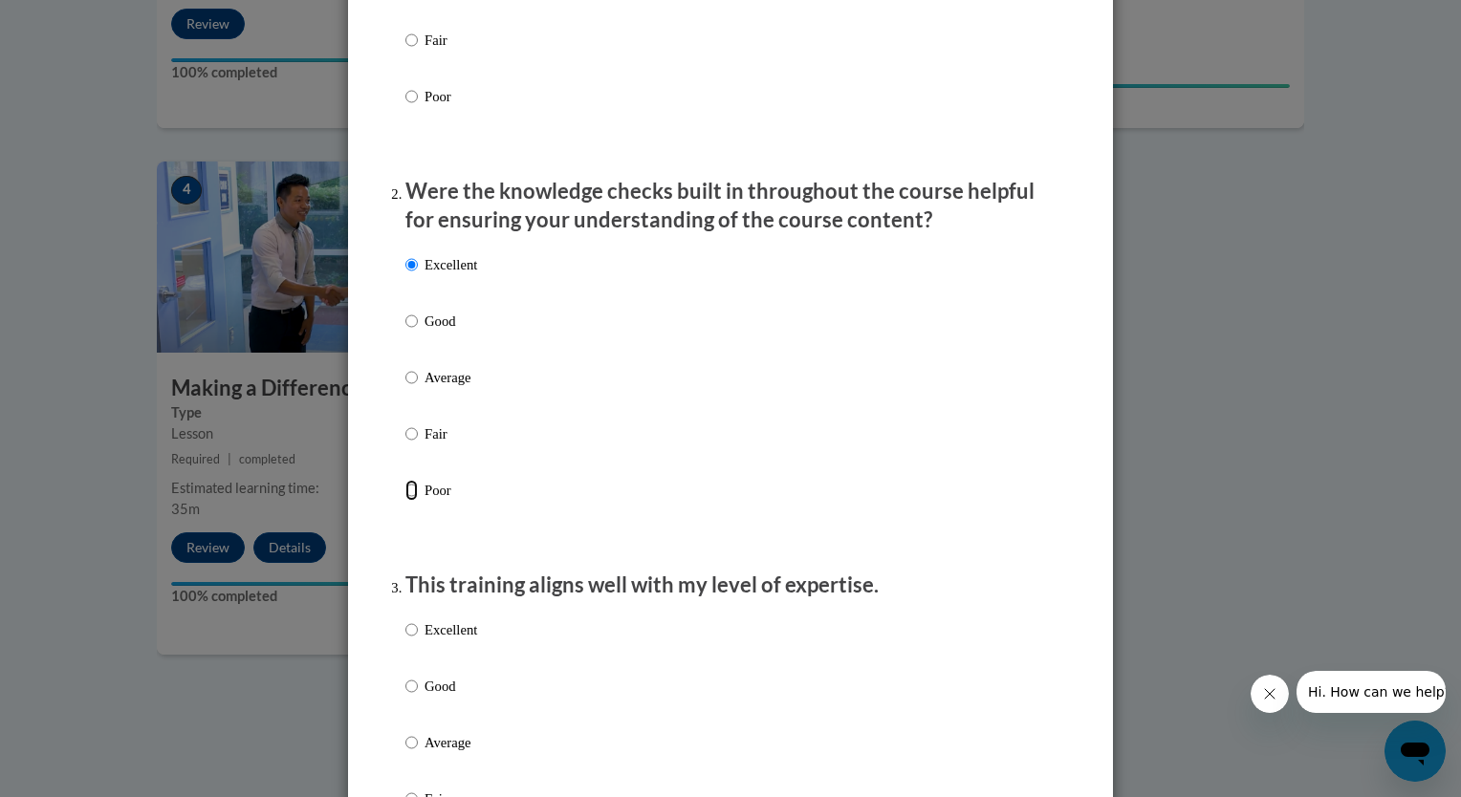
click at [405, 480] on input "Poor" at bounding box center [411, 490] width 12 height 21
radio input "true"
click at [405, 254] on input "Excellent" at bounding box center [411, 264] width 12 height 21
radio input "true"
click at [405, 480] on input "Poor" at bounding box center [411, 490] width 12 height 21
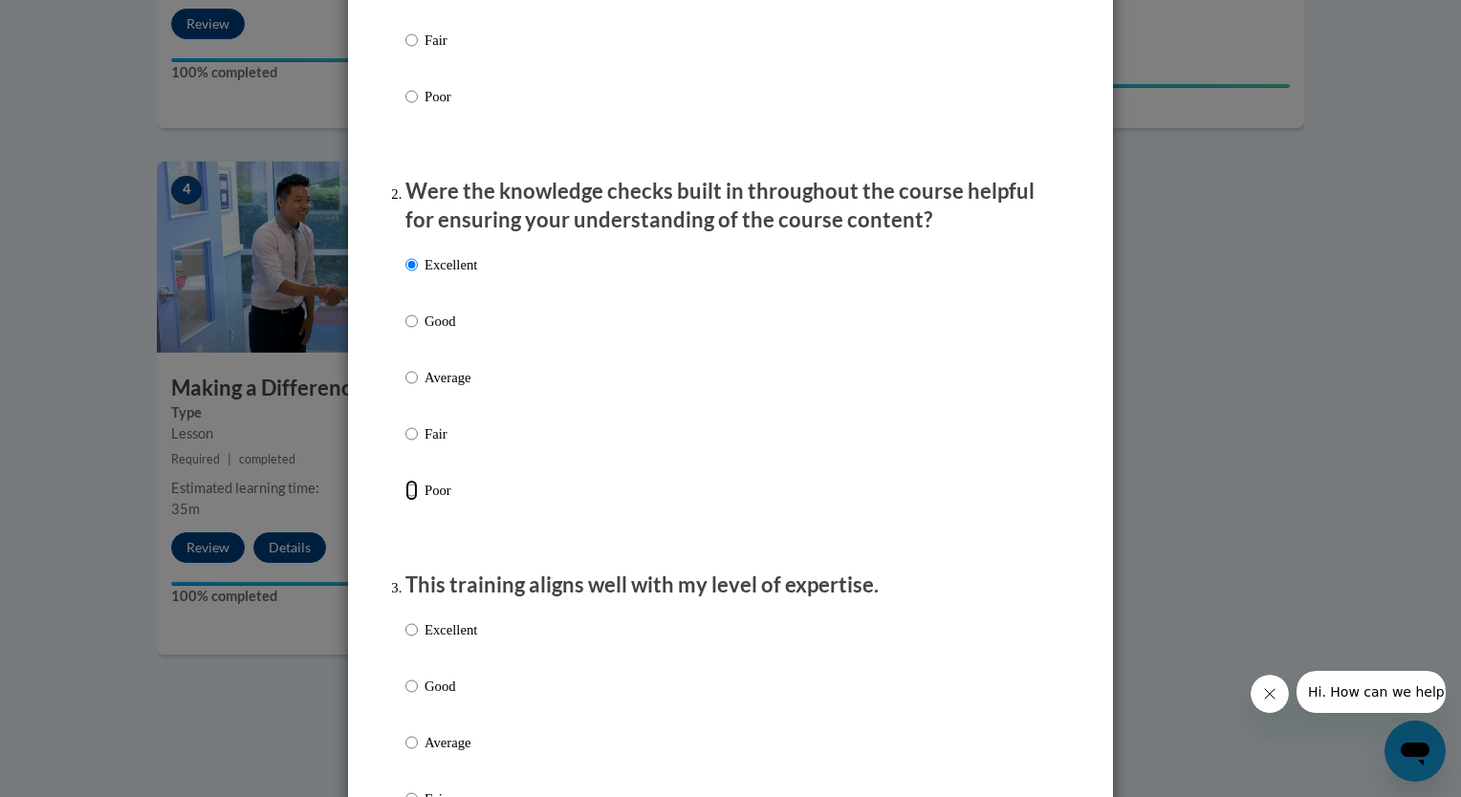
radio input "true"
click at [405, 424] on input "Fair" at bounding box center [411, 434] width 12 height 21
radio input "true"
click at [405, 367] on input "Average" at bounding box center [411, 377] width 12 height 21
radio input "true"
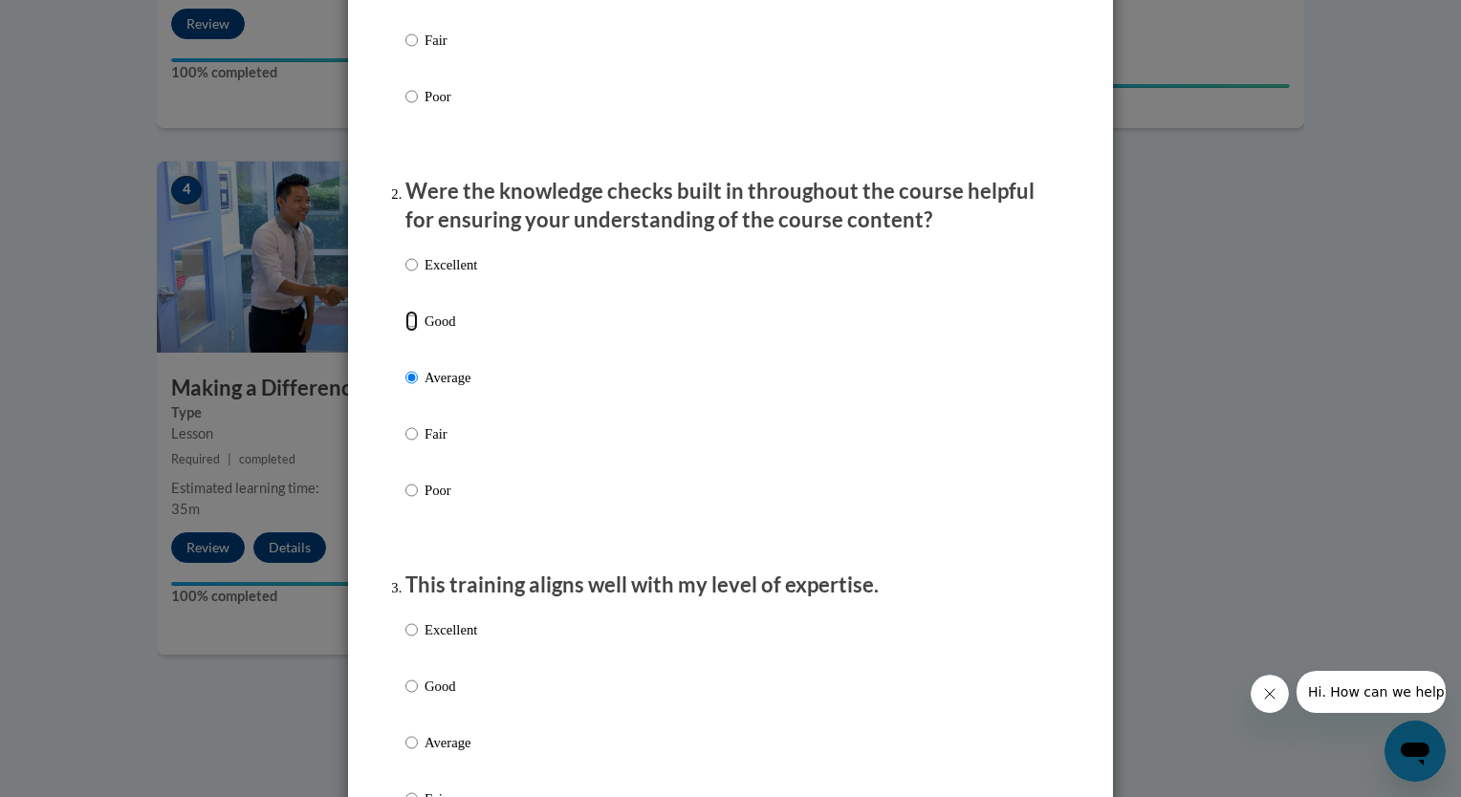
click at [405, 311] on input "Good" at bounding box center [411, 321] width 12 height 21
radio input "true"
click at [405, 254] on input "Excellent" at bounding box center [411, 264] width 12 height 21
radio input "true"
click at [405, 641] on input "Excellent" at bounding box center [411, 630] width 12 height 21
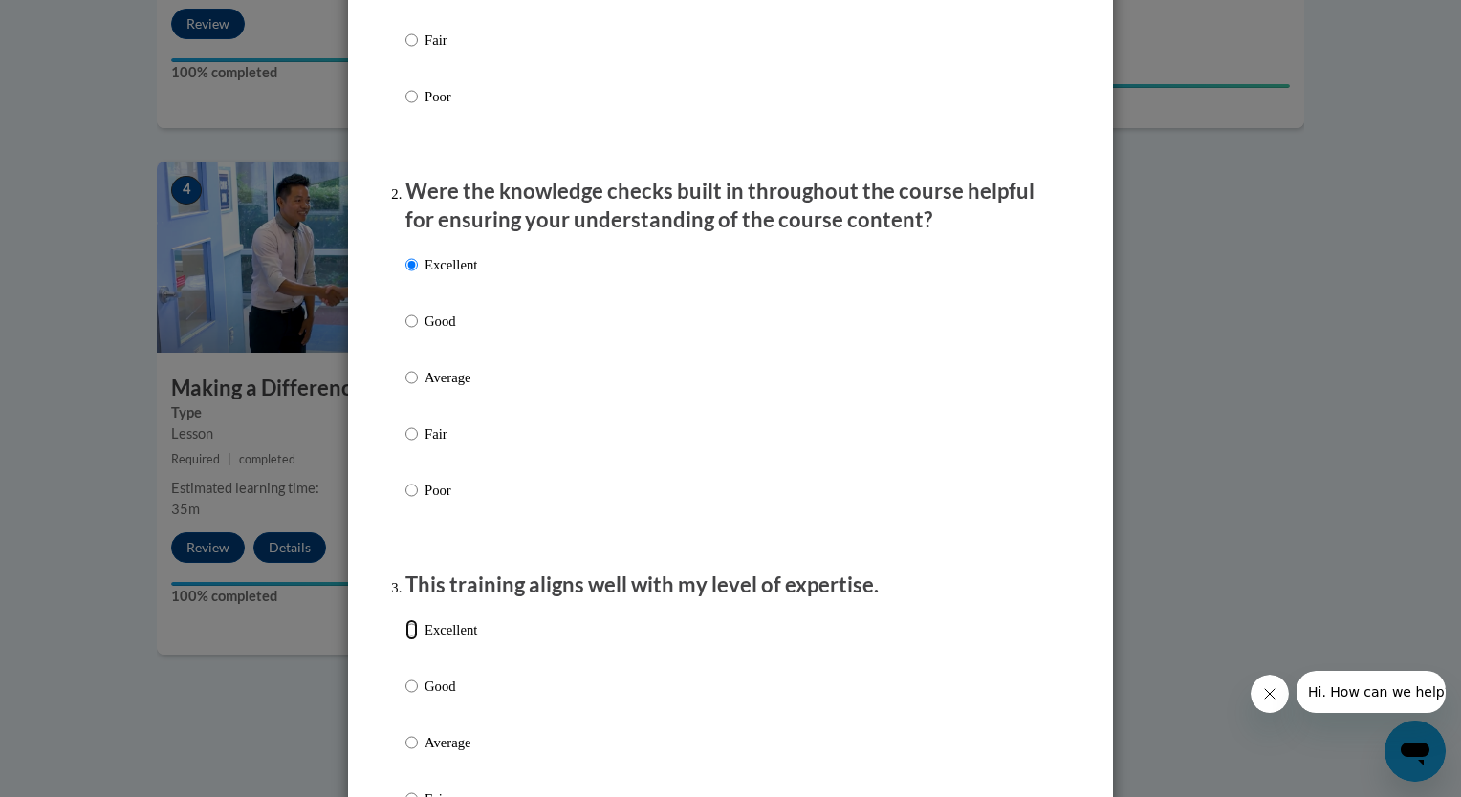
radio input "true"
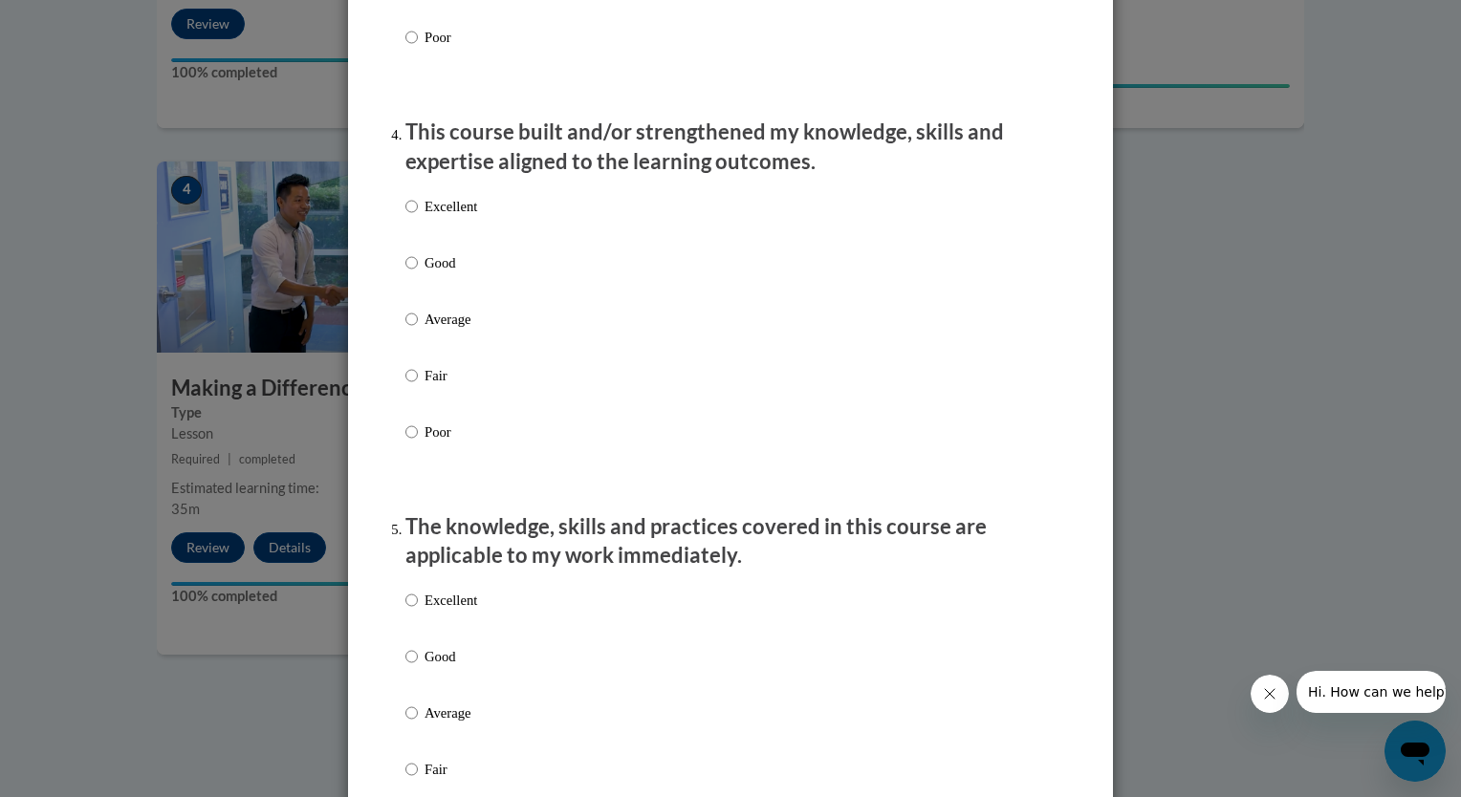
scroll to position [1281, 0]
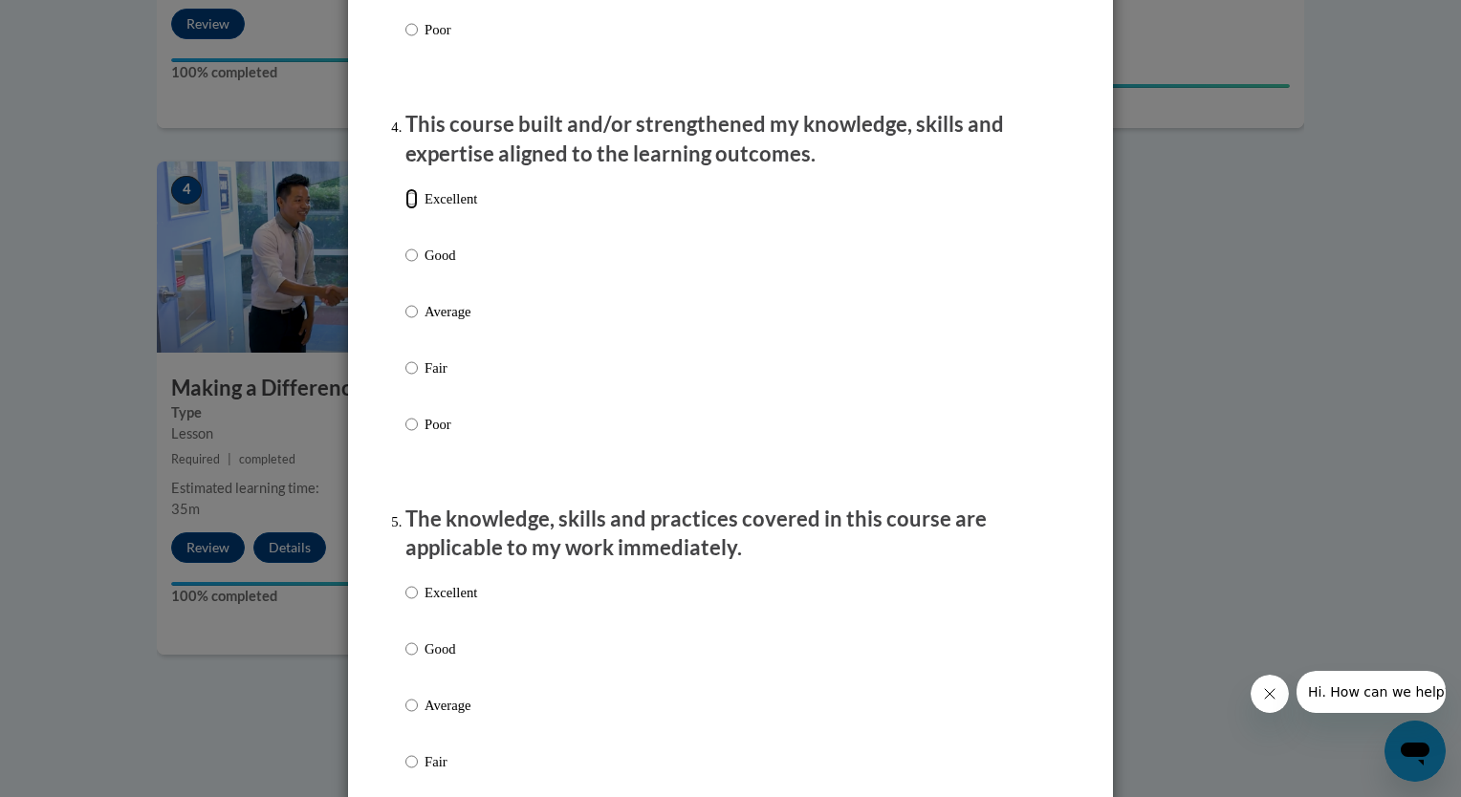
click at [405, 209] on input "Excellent" at bounding box center [411, 198] width 12 height 21
radio input "true"
click at [405, 624] on label "Excellent" at bounding box center [441, 608] width 72 height 52
click at [405, 603] on input "Excellent" at bounding box center [411, 592] width 12 height 21
radio input "true"
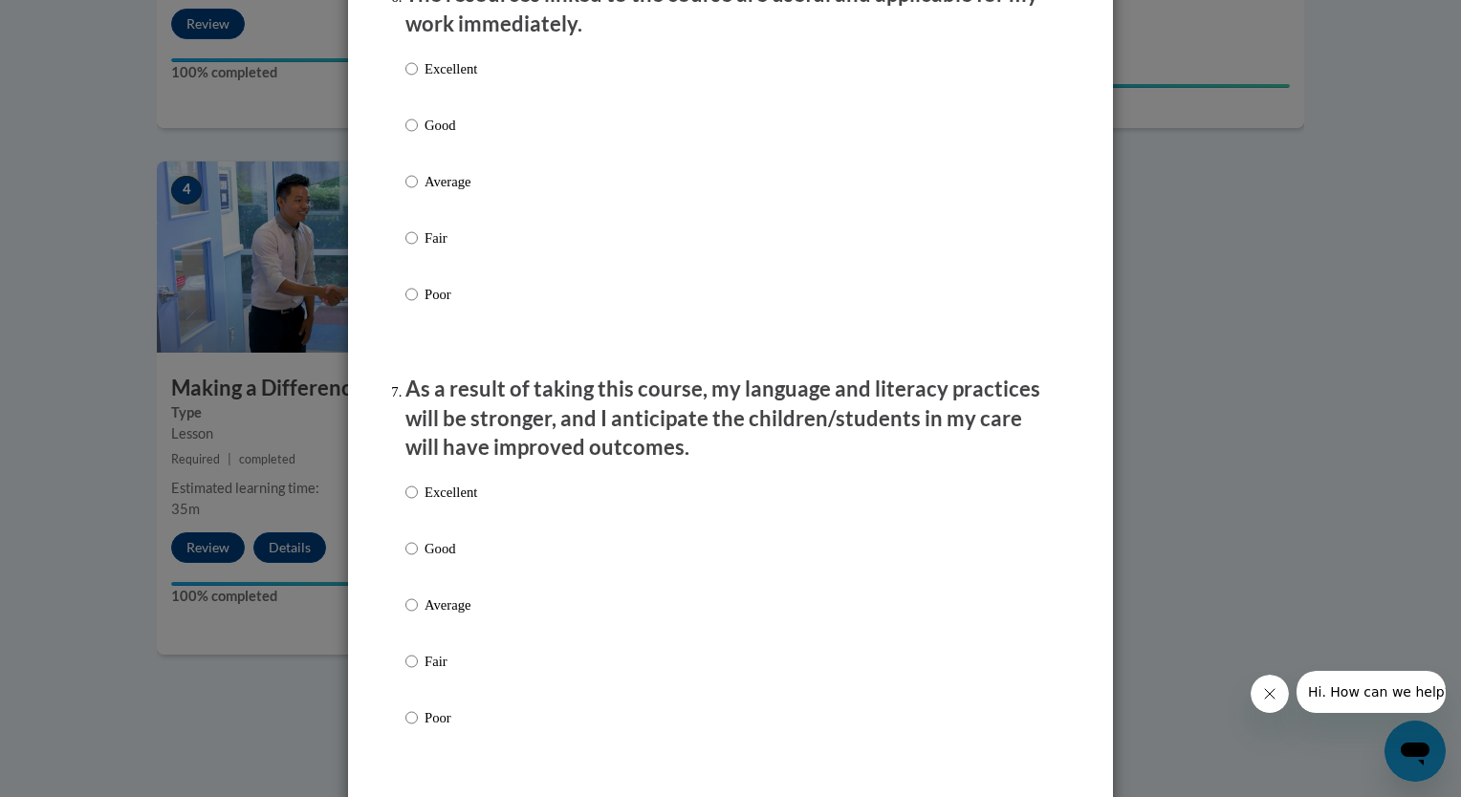
scroll to position [2205, 0]
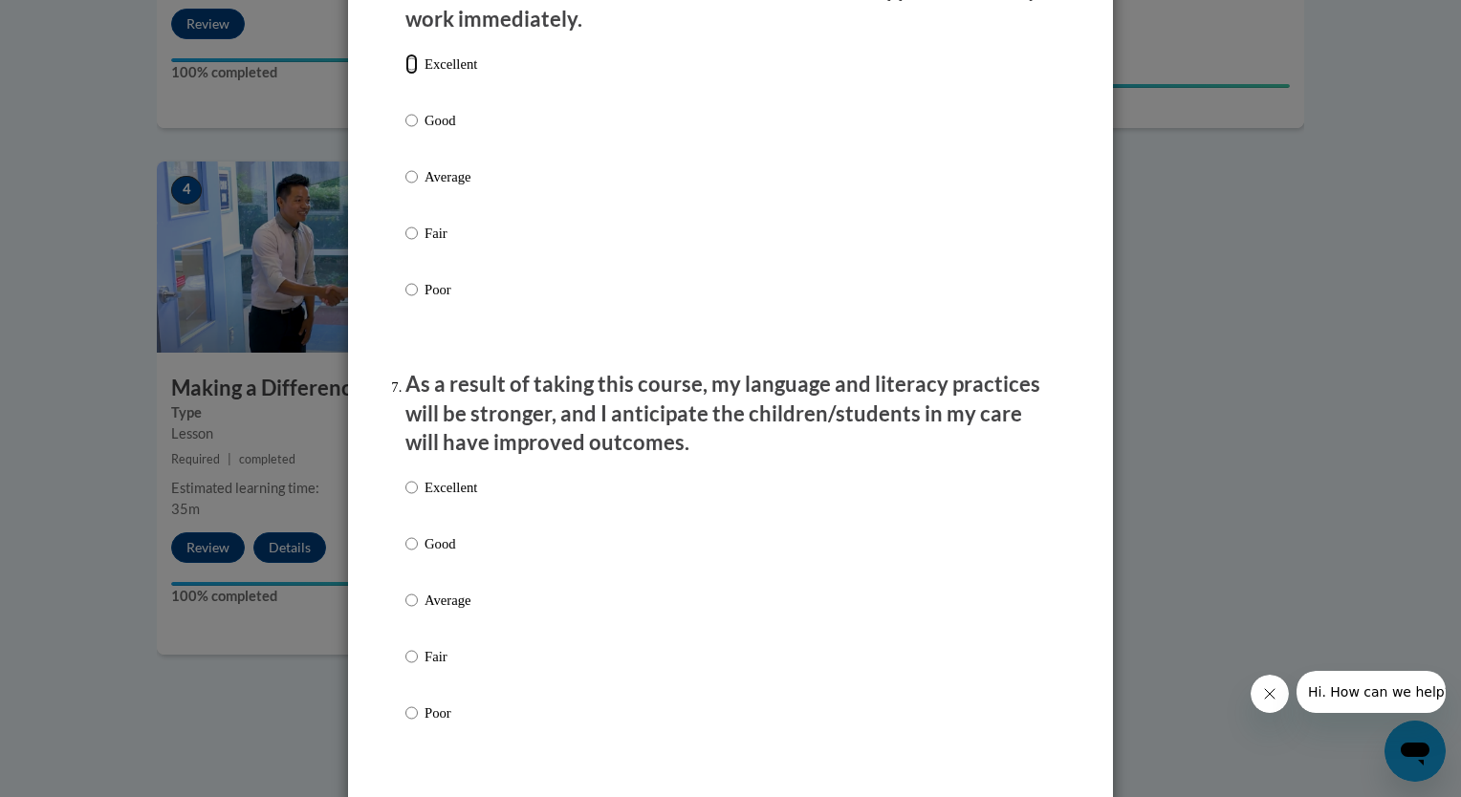
click at [405, 75] on input "Excellent" at bounding box center [411, 64] width 12 height 21
radio input "true"
click at [405, 498] on input "Excellent" at bounding box center [411, 487] width 12 height 21
radio input "true"
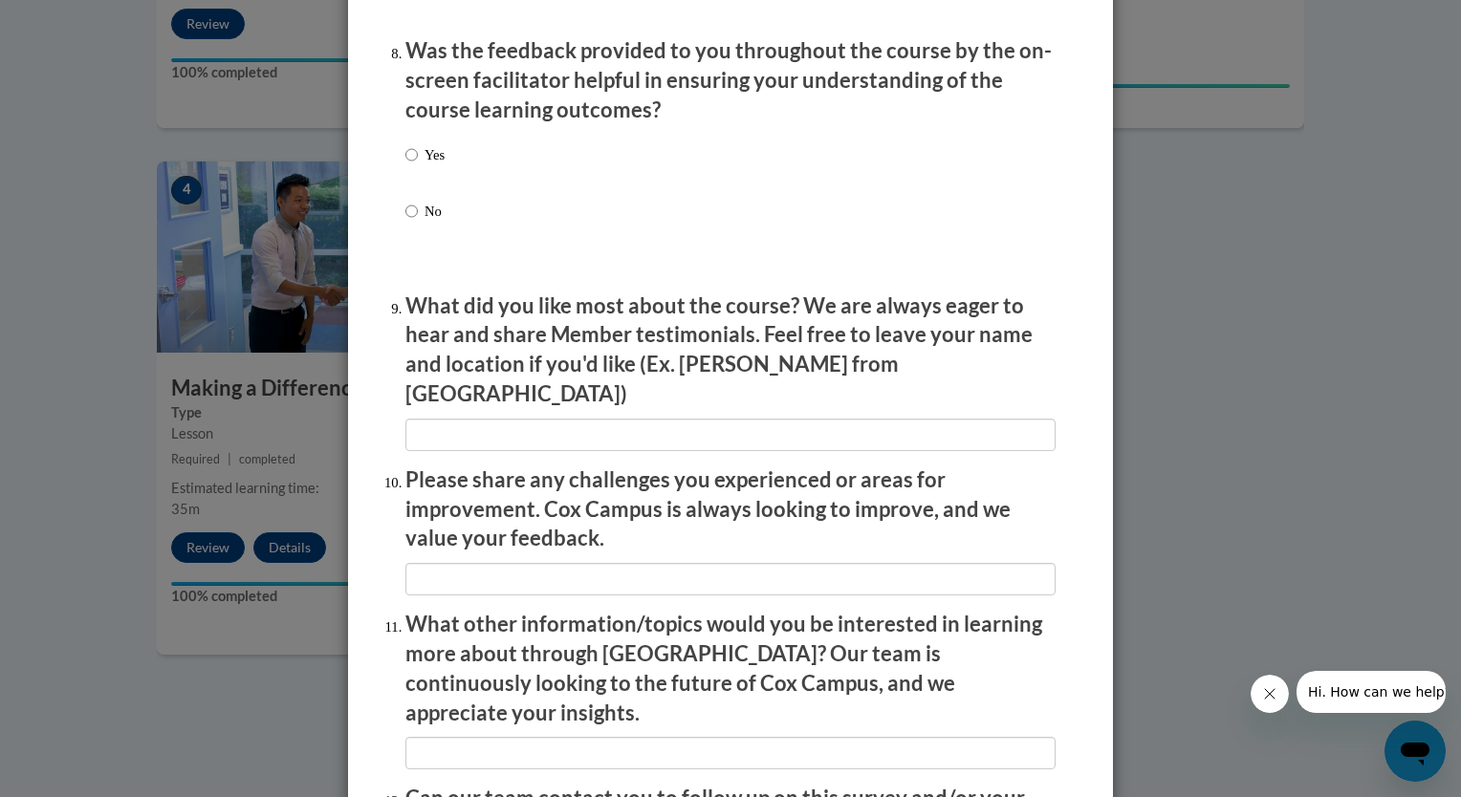
scroll to position [2983, 0]
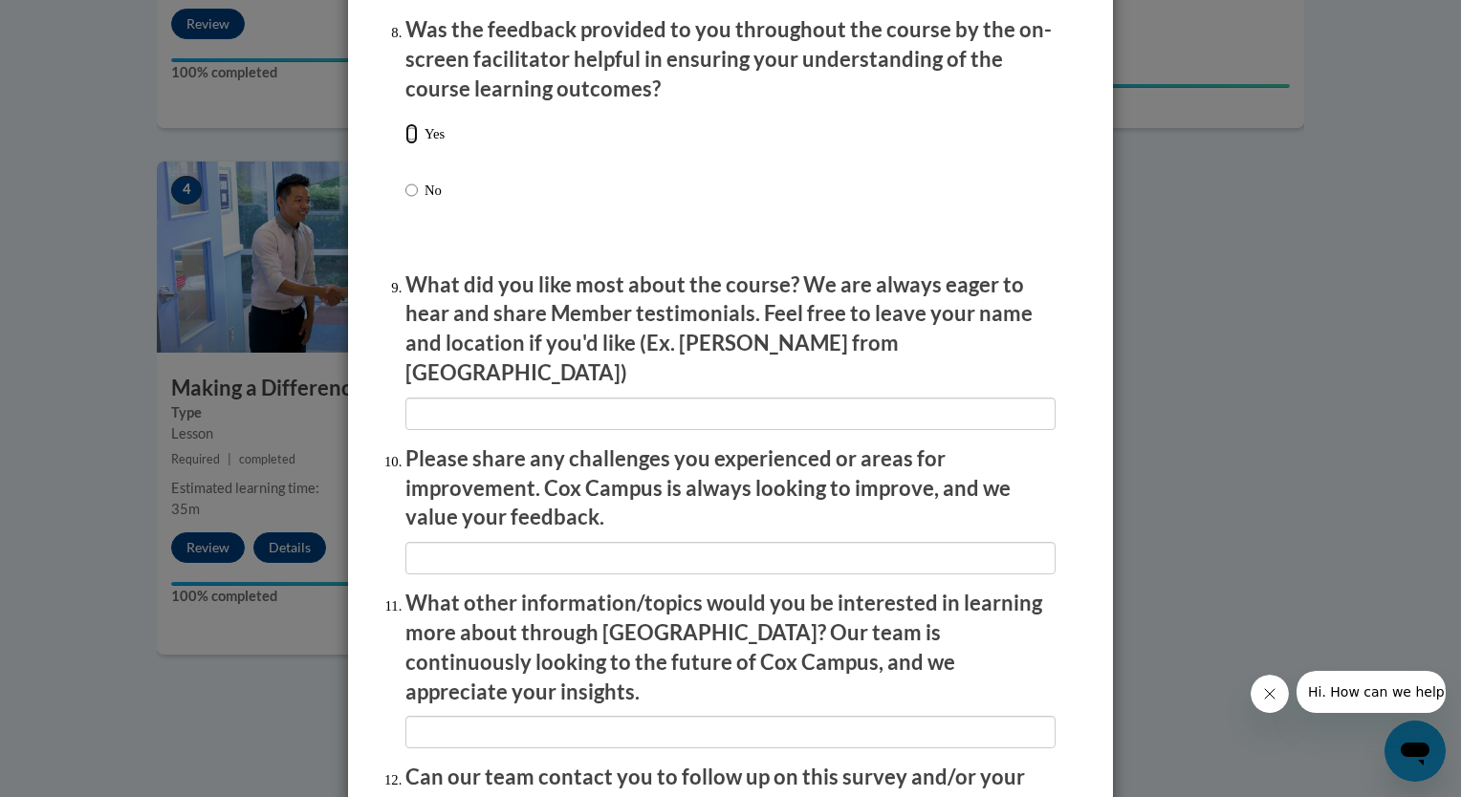
click at [405, 144] on input "Yes" at bounding box center [411, 133] width 12 height 21
radio input "true"
click at [405, 144] on input "Yes" at bounding box center [411, 133] width 12 height 21
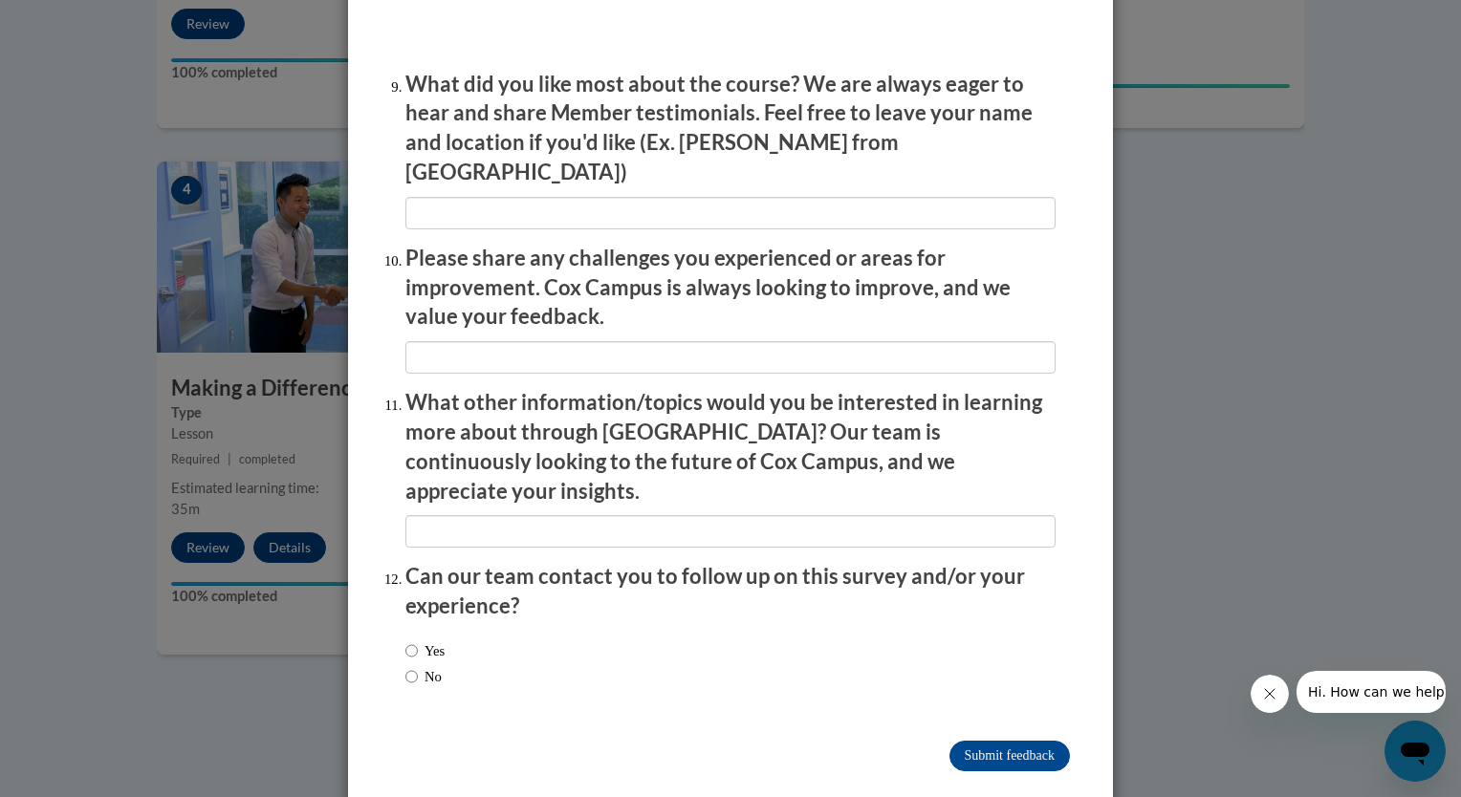
drag, startPoint x: 746, startPoint y: 662, endPoint x: 965, endPoint y: 752, distance: 237.0
click at [405, 641] on input "Yes" at bounding box center [411, 651] width 12 height 21
radio input "true"
click at [964, 741] on input "Submit feedback" at bounding box center [1009, 756] width 120 height 31
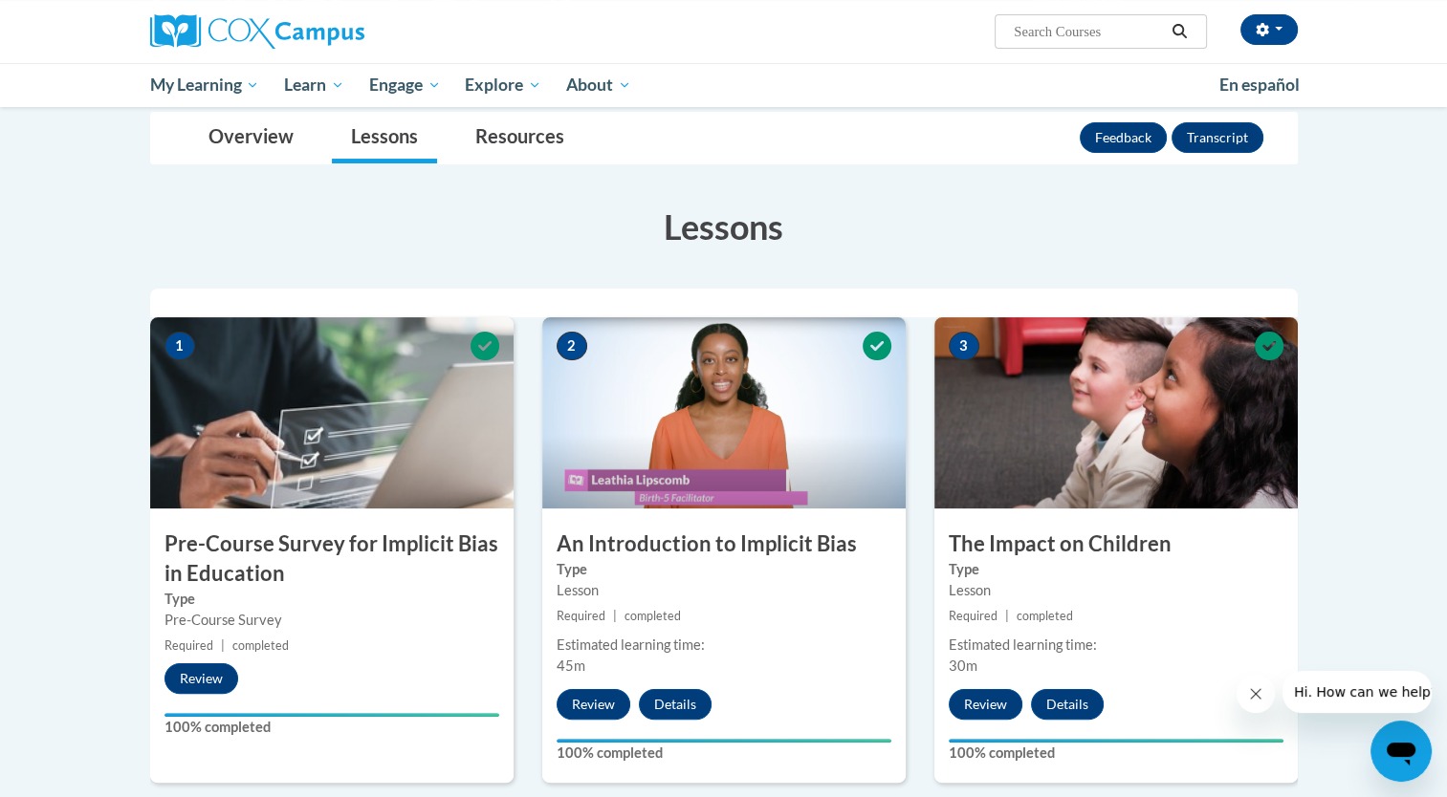
scroll to position [0, 0]
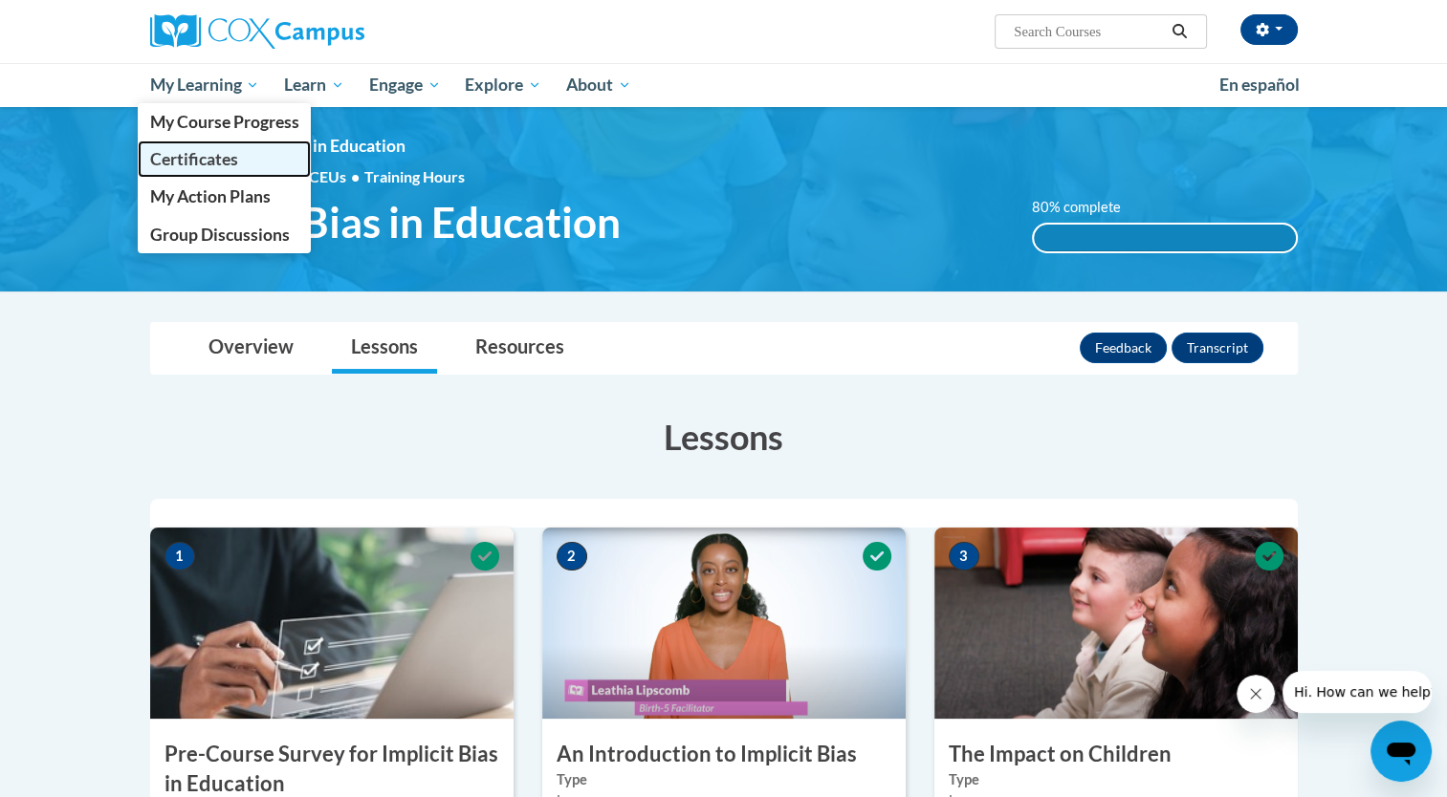
click at [213, 155] on span "Certificates" at bounding box center [193, 159] width 88 height 20
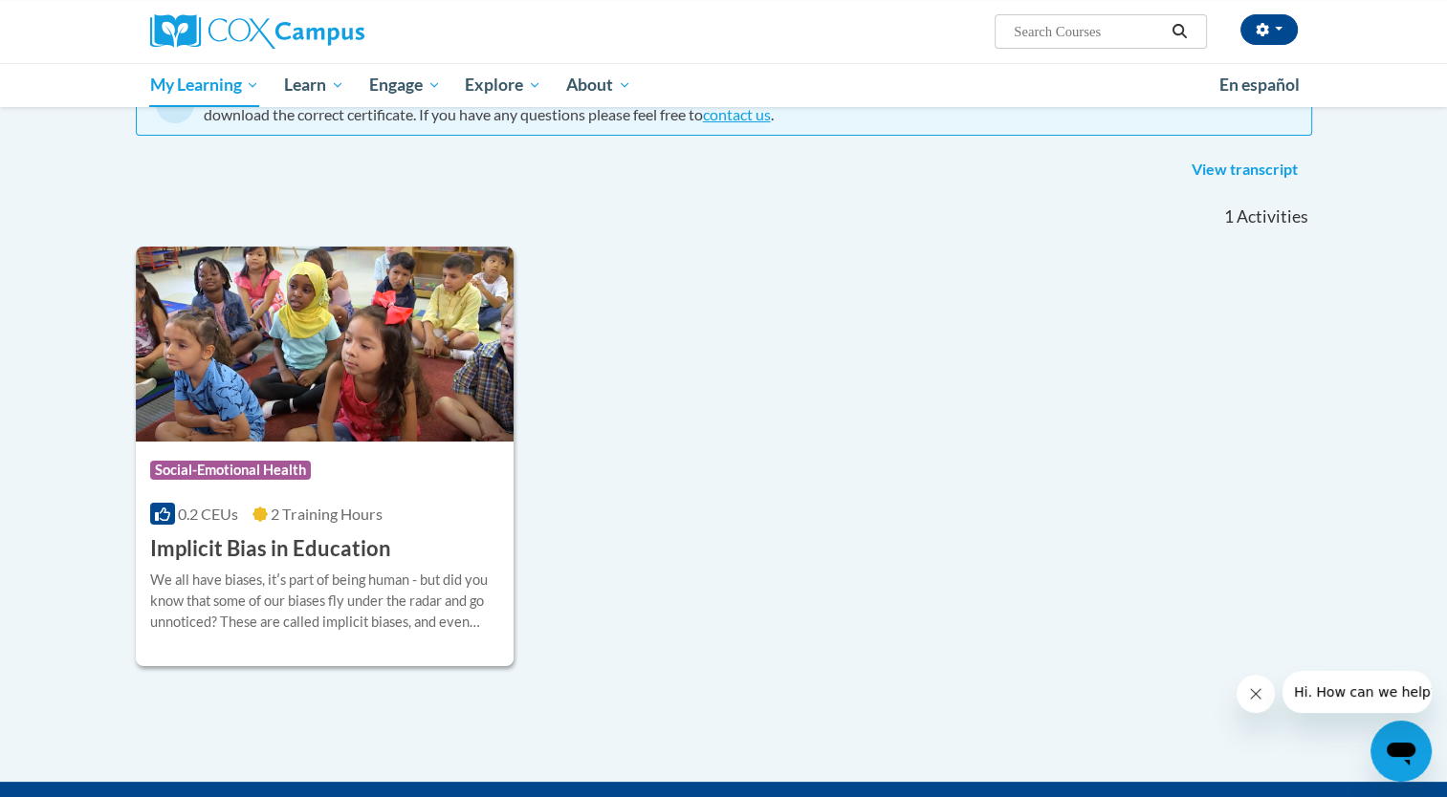
scroll to position [251, 0]
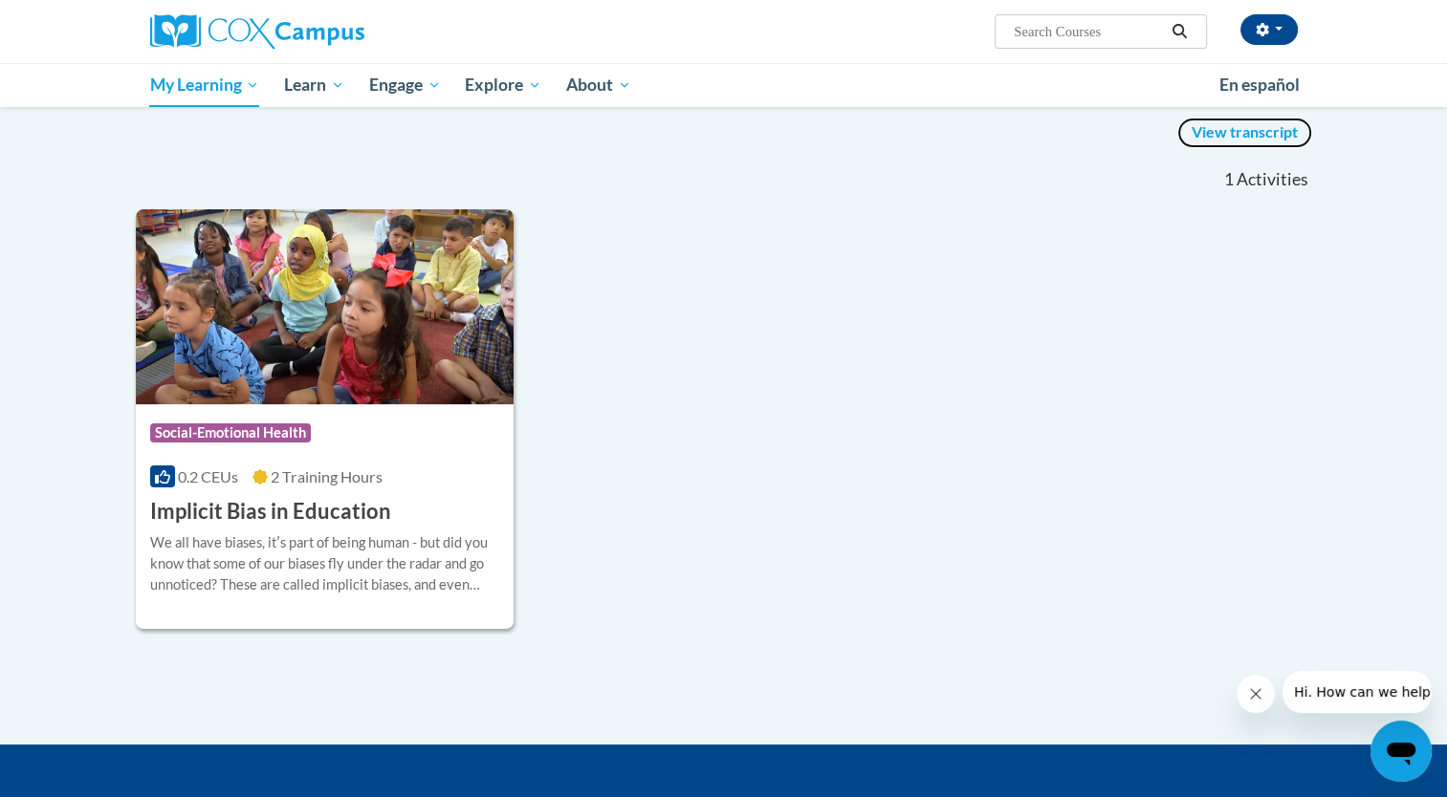
click at [1208, 132] on link "View transcript" at bounding box center [1244, 133] width 135 height 31
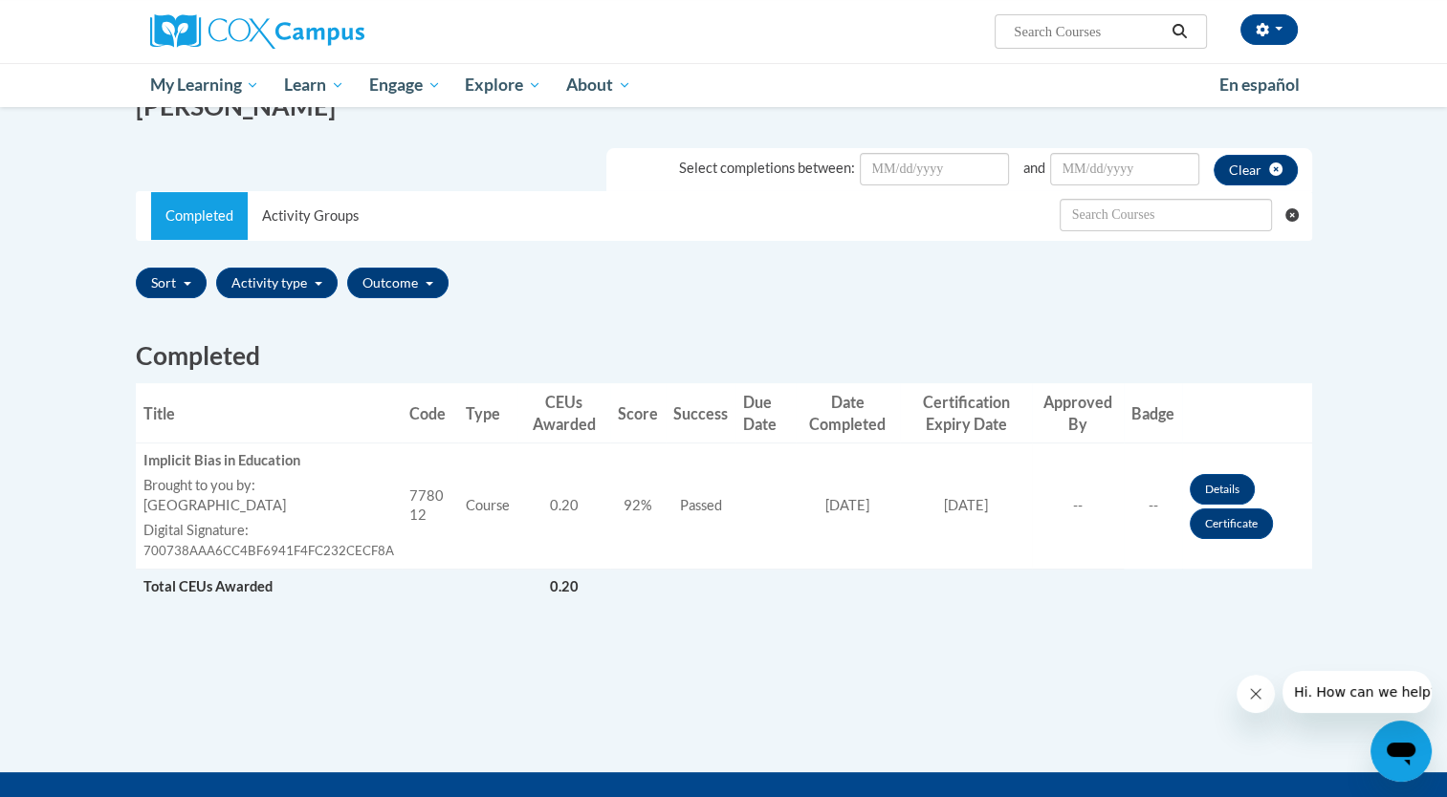
scroll to position [302, 0]
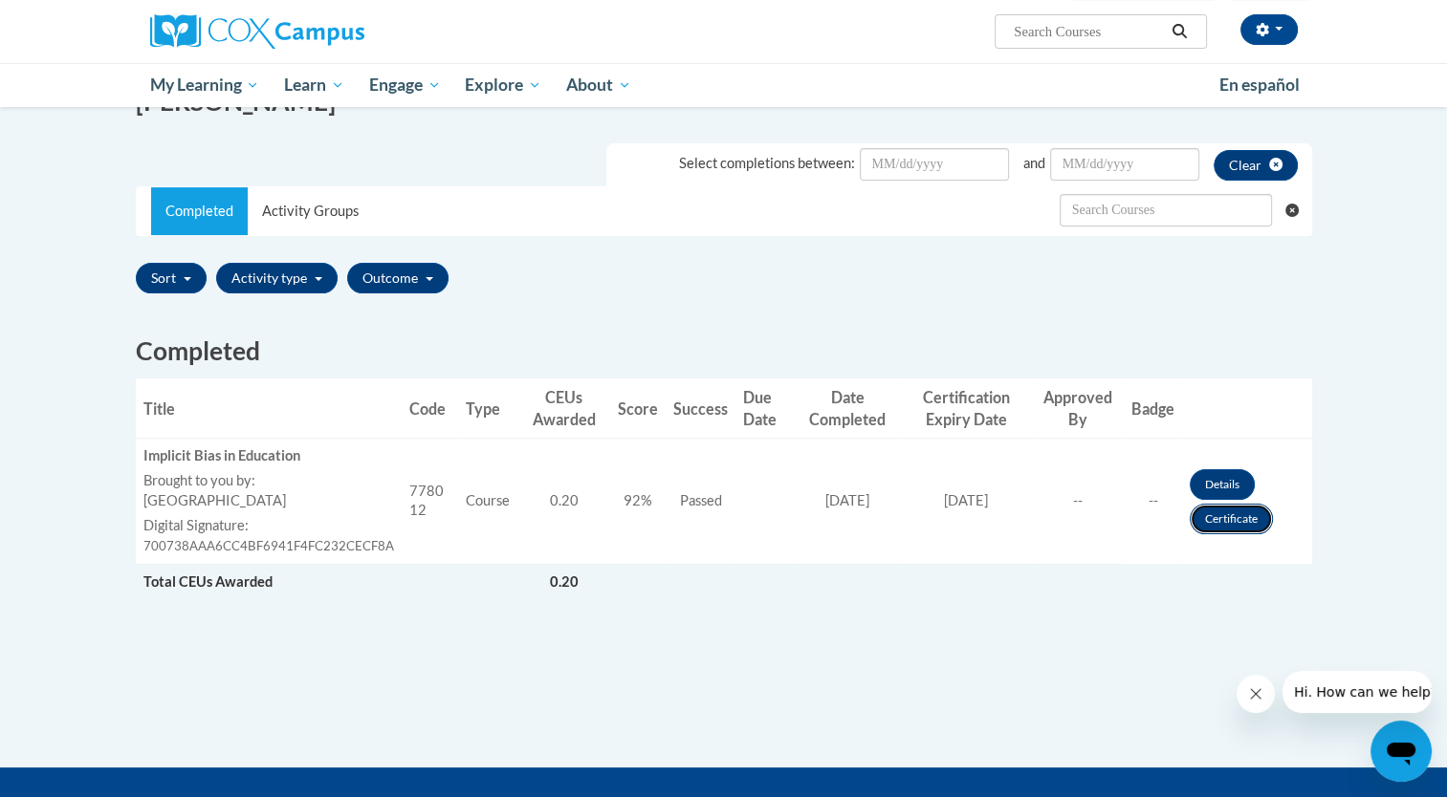
click at [1215, 514] on link "Certificate" at bounding box center [1230, 519] width 83 height 31
